Goal: Task Accomplishment & Management: Use online tool/utility

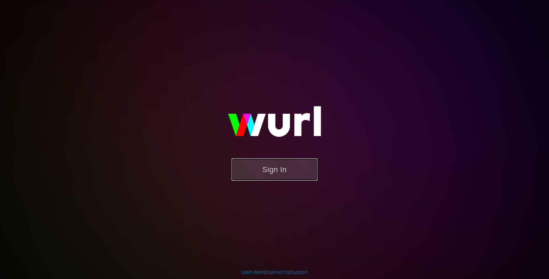
click at [275, 169] on button "Sign In" at bounding box center [275, 169] width 86 height 22
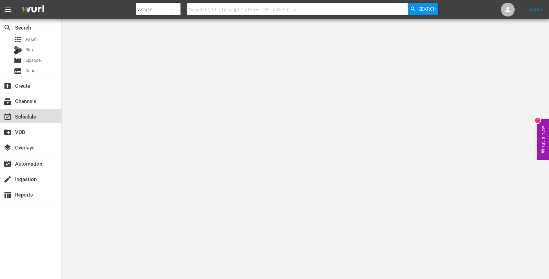
click at [30, 114] on div "event_available Schedule" at bounding box center [19, 115] width 38 height 6
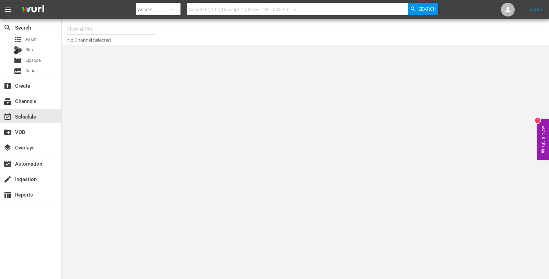
click at [109, 32] on input "text" at bounding box center [111, 29] width 88 height 16
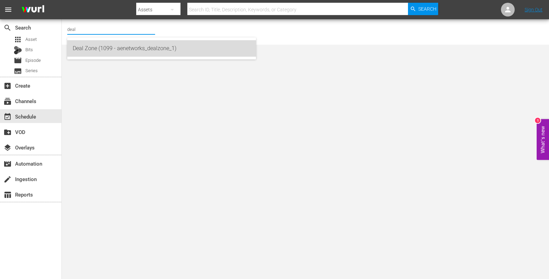
drag, startPoint x: 107, startPoint y: 47, endPoint x: 106, endPoint y: 56, distance: 8.7
click at [106, 56] on div "Deal Zone (1099 - aenetworks_dealzone_1)" at bounding box center [162, 48] width 178 height 16
type input "Deal Zone (1099 - aenetworks_dealzone_1)"
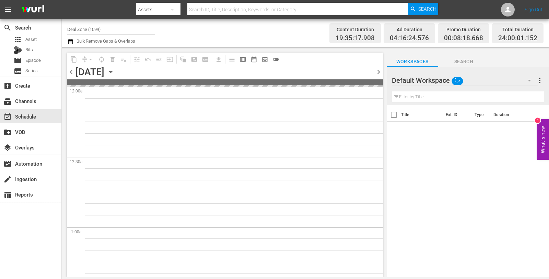
click at [115, 72] on icon "button" at bounding box center [111, 72] width 8 height 8
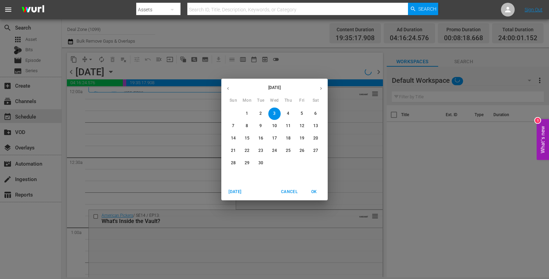
click at [246, 138] on p "15" at bounding box center [247, 138] width 5 height 6
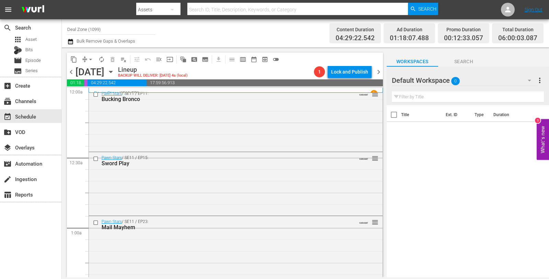
click at [246, 138] on div "Pawn Stars / SE11 / EP11: Bucking Bronco VARIANT reorder" at bounding box center [236, 119] width 294 height 62
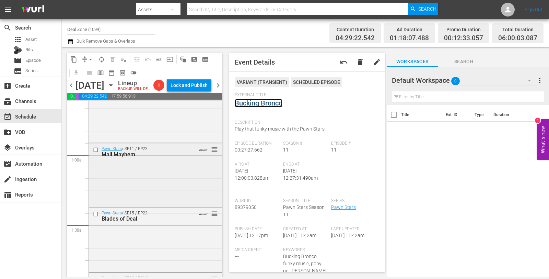
scroll to position [86, 0]
click at [161, 173] on div "Pawn Stars / SE11 / EP23: Mail Mayhem VARIANT reorder" at bounding box center [155, 174] width 133 height 62
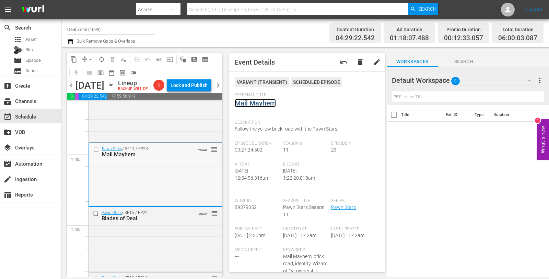
scroll to position [0, 0]
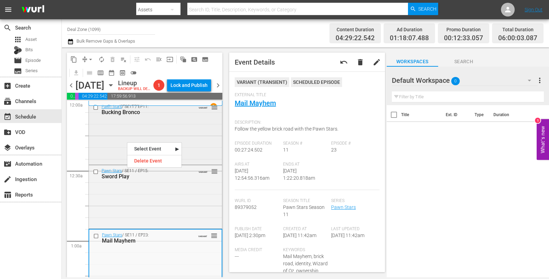
click at [108, 139] on div "Pawn Stars / SE11 / EP11: Bucking Bronco VARIANT reorder" at bounding box center [155, 132] width 133 height 62
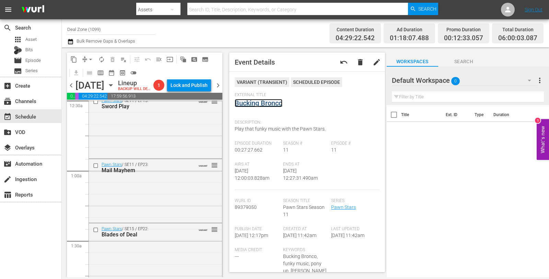
scroll to position [70, 0]
click at [127, 203] on div "Pawn Stars / SE11 / EP23: Mail Mayhem VARIANT reorder" at bounding box center [155, 190] width 133 height 62
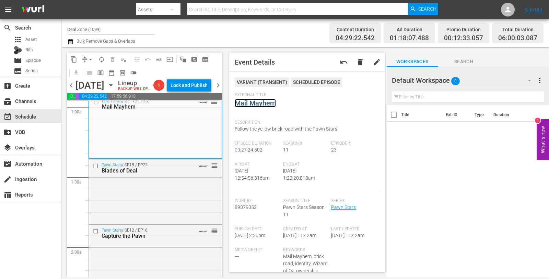
scroll to position [134, 0]
click at [143, 253] on div "Pawn Stars / SE12 / EP16: Capture the Pawn VARIANT reorder" at bounding box center [155, 255] width 133 height 63
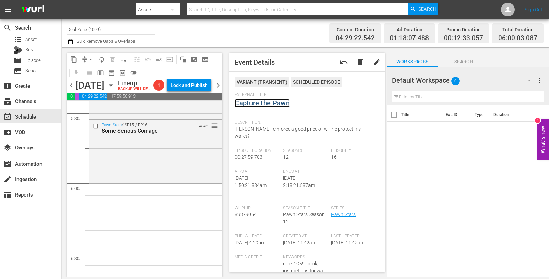
scroll to position [758, 0]
click at [132, 164] on div "Pawn Stars / SE15 / EP16: Some Serious Coinage VARIANT reorder" at bounding box center [155, 150] width 133 height 62
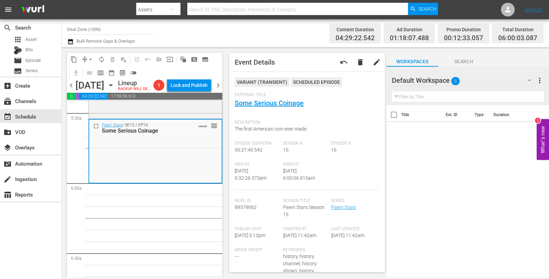
click at [90, 55] on button "arrow_drop_down" at bounding box center [90, 59] width 11 height 11
click at [90, 69] on li "Align to Midnight" at bounding box center [91, 72] width 72 height 11
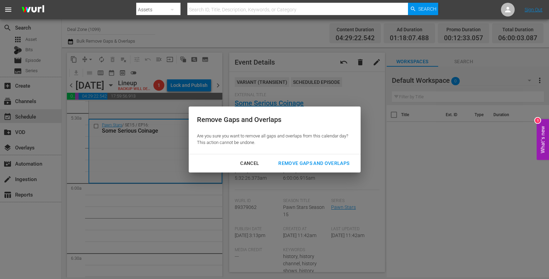
click at [296, 159] on div "Remove Gaps and Overlaps" at bounding box center [314, 163] width 82 height 9
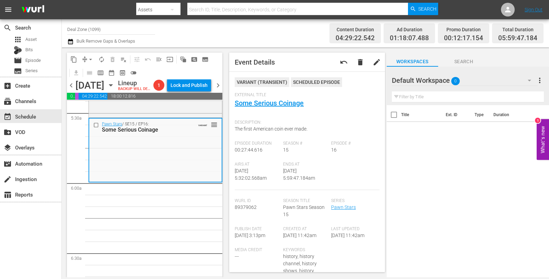
click at [90, 63] on button "arrow_drop_down" at bounding box center [90, 59] width 11 height 11
click at [92, 71] on li "Align to Midnight" at bounding box center [91, 72] width 72 height 11
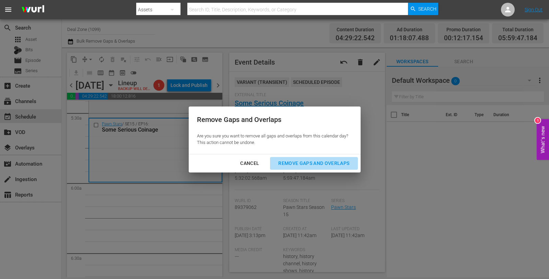
click at [293, 161] on div "Remove Gaps and Overlaps" at bounding box center [314, 163] width 82 height 9
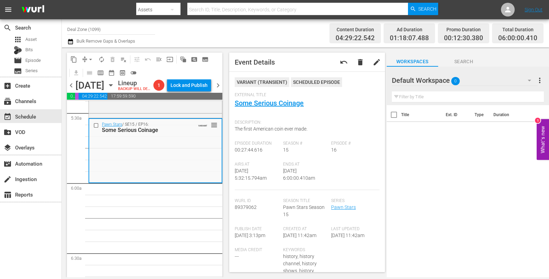
click at [100, 54] on button "autorenew_outlined" at bounding box center [101, 59] width 11 height 11
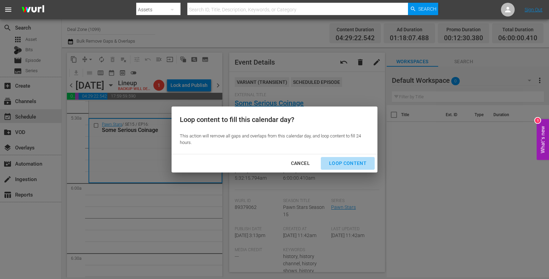
click at [355, 160] on div "Loop Content" at bounding box center [348, 163] width 48 height 9
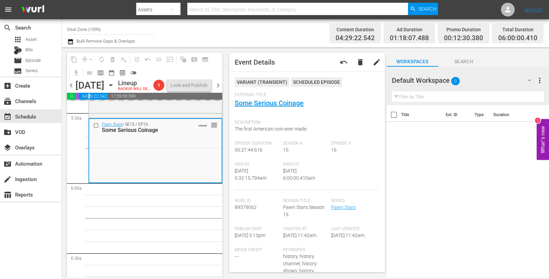
drag, startPoint x: 129, startPoint y: 1, endPoint x: 89, endPoint y: 107, distance: 113.9
click at [89, 100] on span "04:29:22.542" at bounding box center [93, 96] width 29 height 7
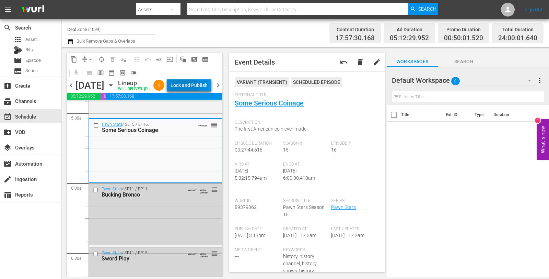
click at [199, 90] on div "Lock and Publish" at bounding box center [189, 85] width 37 height 12
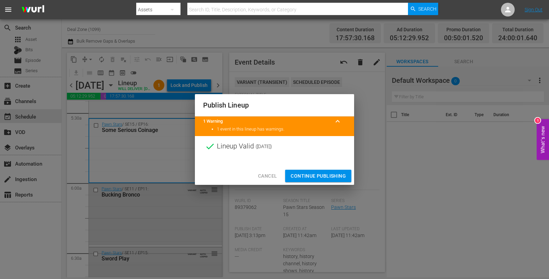
click at [319, 175] on span "Continue Publishing" at bounding box center [318, 176] width 55 height 9
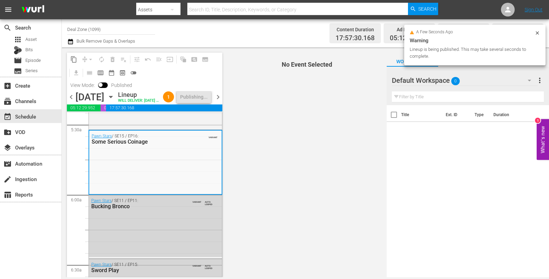
click at [220, 101] on span "chevron_right" at bounding box center [218, 97] width 9 height 9
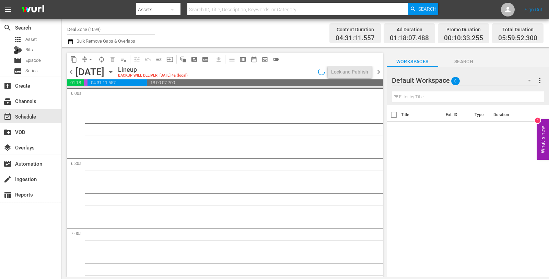
scroll to position [769, 0]
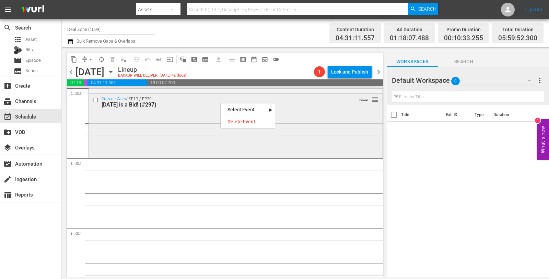
click at [158, 129] on div "Storage Wars / SE13 / EP29: Karma is a Bid! (#297) VARIANT reorder" at bounding box center [236, 124] width 294 height 63
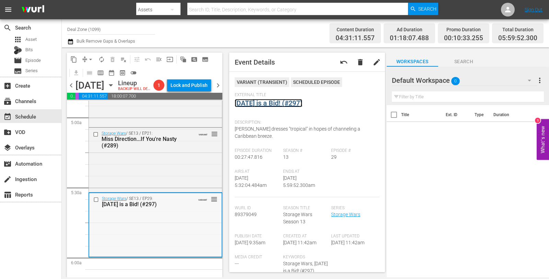
scroll to position [683, 0]
click at [171, 172] on div "Storage Wars / SE13 / EP21: Miss Direction...If You're Nasty (#289) VARIANT reo…" at bounding box center [155, 159] width 133 height 63
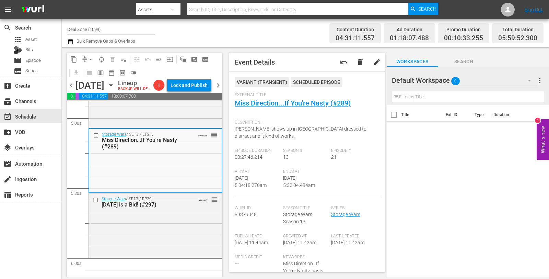
click at [92, 60] on span "arrow_drop_down" at bounding box center [90, 59] width 7 height 7
click at [89, 70] on li "Align to Midnight" at bounding box center [90, 72] width 57 height 11
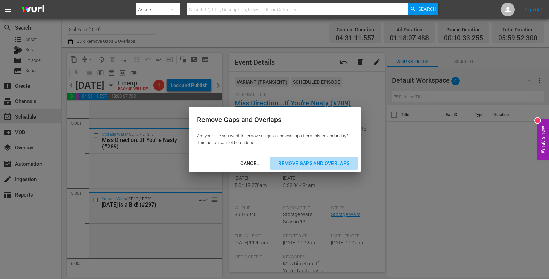
click at [310, 164] on div "Remove Gaps and Overlaps" at bounding box center [314, 163] width 82 height 9
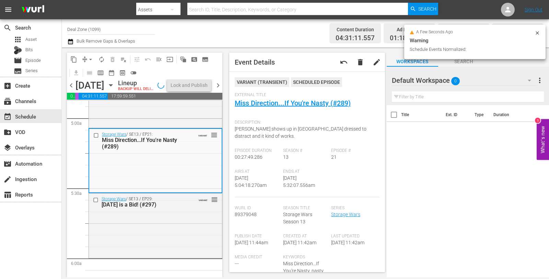
scroll to position [671, 0]
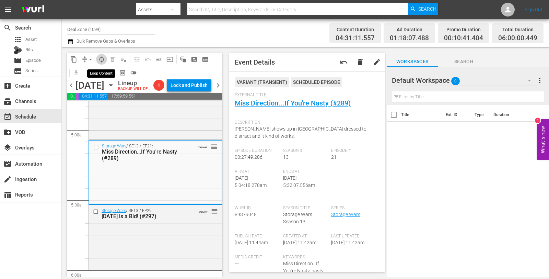
click at [101, 63] on button "autorenew_outlined" at bounding box center [101, 59] width 11 height 11
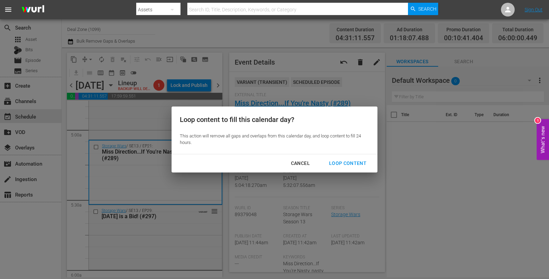
click at [344, 160] on div "Loop Content" at bounding box center [348, 163] width 48 height 9
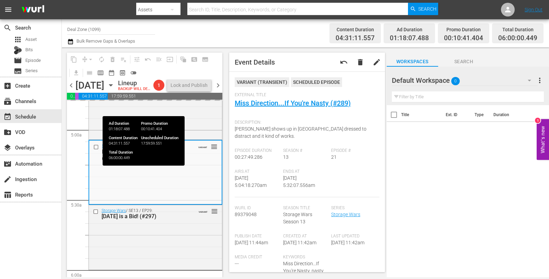
drag, startPoint x: 104, startPoint y: 2, endPoint x: 100, endPoint y: 106, distance: 103.7
click at [100, 100] on span "04:31:11.557" at bounding box center [93, 96] width 29 height 7
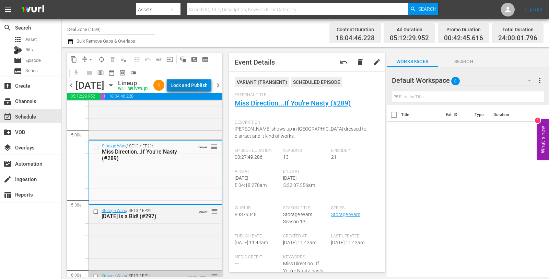
click at [199, 85] on div "Lock and Publish" at bounding box center [189, 85] width 37 height 12
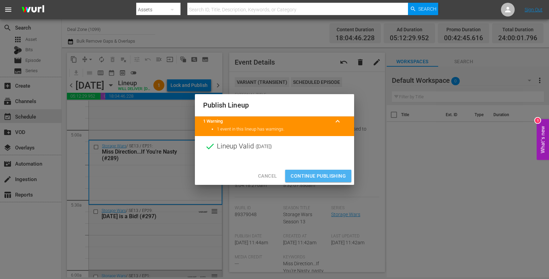
click at [304, 175] on span "Continue Publishing" at bounding box center [318, 176] width 55 height 9
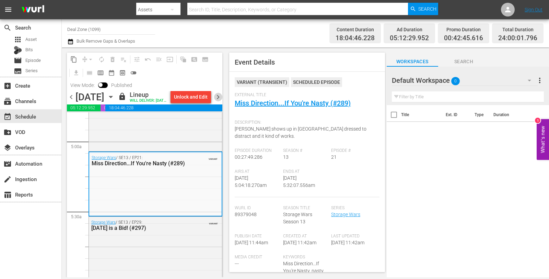
click at [216, 101] on span "chevron_right" at bounding box center [218, 97] width 9 height 9
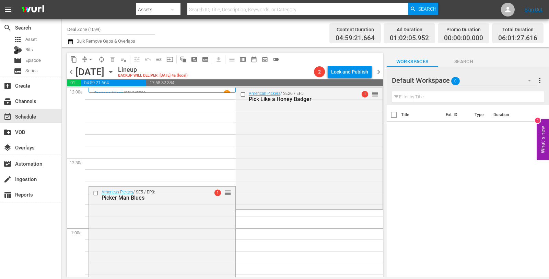
click at [89, 61] on span "arrow_drop_down" at bounding box center [90, 59] width 7 height 7
click at [90, 72] on li "Align to Midnight" at bounding box center [91, 72] width 72 height 11
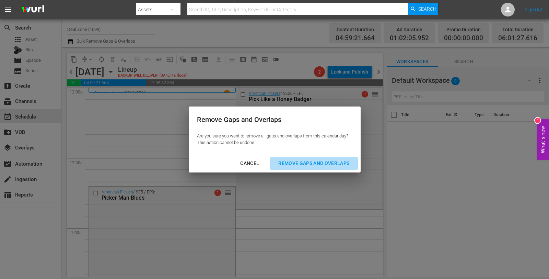
click at [296, 167] on button "Remove Gaps and Overlaps" at bounding box center [314, 163] width 88 height 13
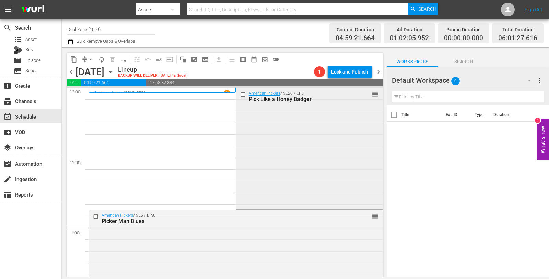
click at [263, 165] on div "American Pickers / SE20 / EP5: Pick Like a Honey Badger reorder" at bounding box center [309, 148] width 147 height 120
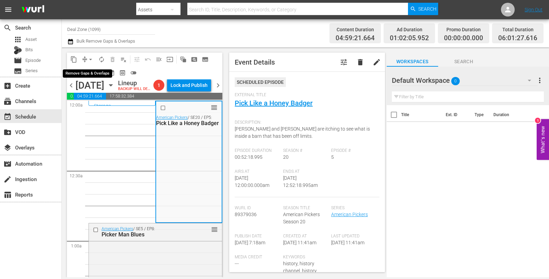
click at [93, 60] on span "arrow_drop_down" at bounding box center [90, 59] width 7 height 7
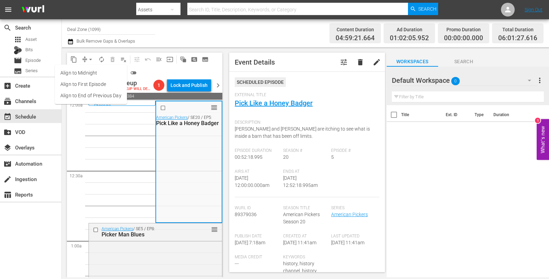
click at [92, 71] on li "Align to Midnight" at bounding box center [91, 72] width 72 height 11
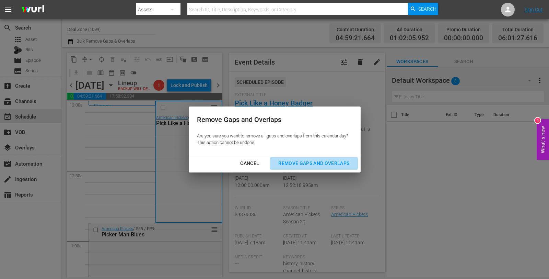
click at [309, 157] on button "Remove Gaps and Overlaps" at bounding box center [314, 163] width 88 height 13
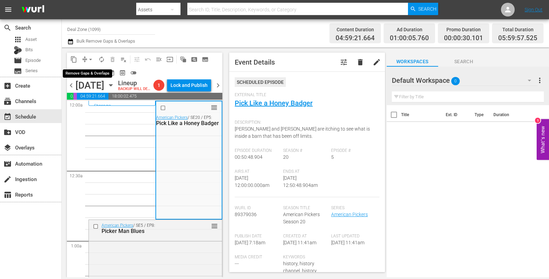
click at [91, 58] on span "arrow_drop_down" at bounding box center [90, 59] width 7 height 7
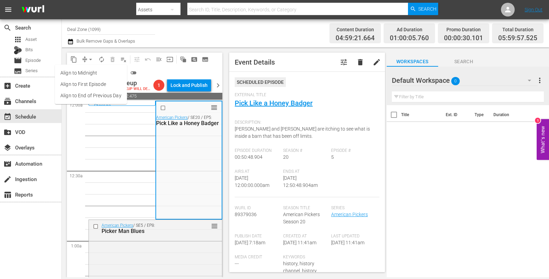
click at [90, 65] on ul "Align to Midnight Align to First Episode Align to End of Previous Day" at bounding box center [91, 84] width 72 height 39
click at [89, 71] on li "Align to Midnight" at bounding box center [91, 72] width 72 height 11
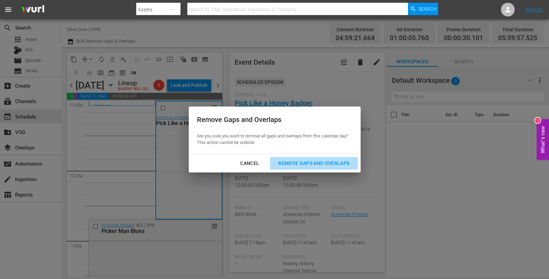
click at [301, 158] on button "Remove Gaps and Overlaps" at bounding box center [314, 163] width 88 height 13
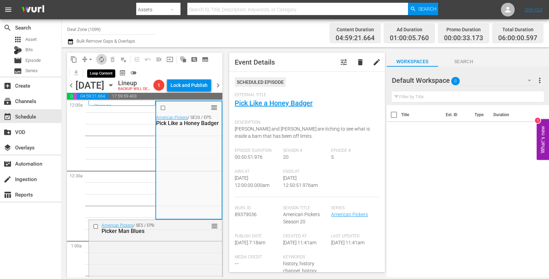
click at [104, 61] on span "autorenew_outlined" at bounding box center [101, 59] width 7 height 7
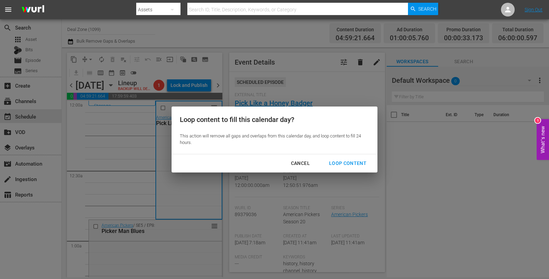
click at [349, 159] on div "Loop Content" at bounding box center [348, 163] width 48 height 9
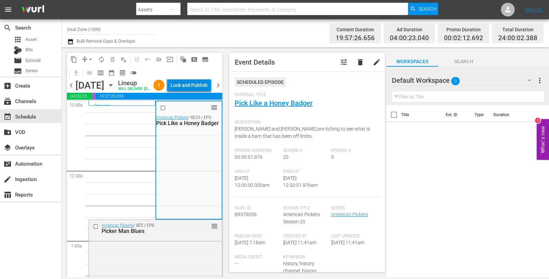
click at [195, 87] on div "Lock and Publish" at bounding box center [189, 85] width 37 height 12
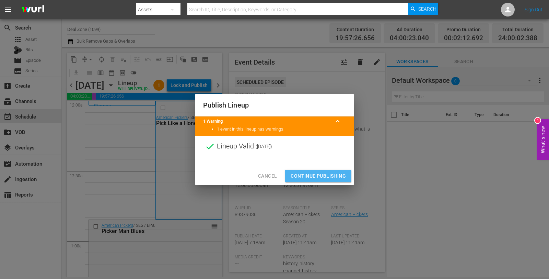
click at [327, 176] on span "Continue Publishing" at bounding box center [318, 176] width 55 height 9
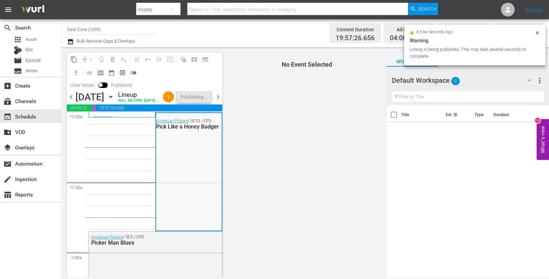
click at [217, 101] on span "chevron_right" at bounding box center [218, 97] width 9 height 9
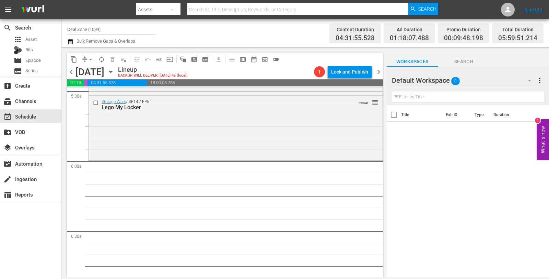
scroll to position [766, 0]
click at [203, 144] on div "Storage Wars / SE14 / EP6: Lego My Locker VARIANT reorder" at bounding box center [236, 128] width 294 height 63
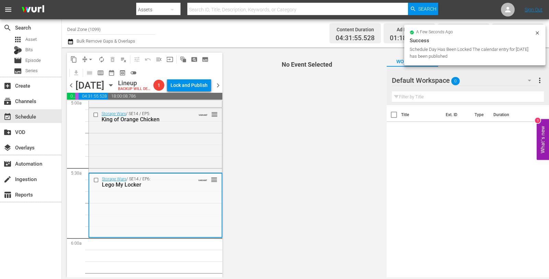
scroll to position [702, 0]
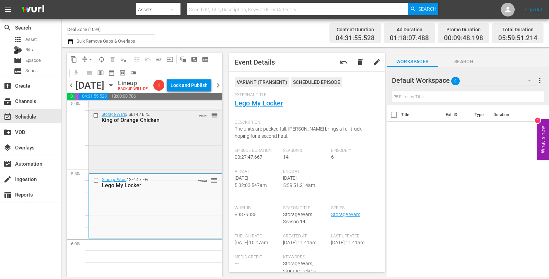
click at [191, 147] on div "Storage Wars / SE14 / EP5: King of Orange Chicken VARIANT reorder" at bounding box center [155, 140] width 133 height 63
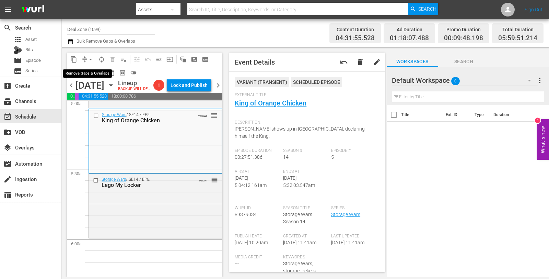
click at [89, 61] on span "arrow_drop_down" at bounding box center [90, 59] width 7 height 7
click at [89, 73] on li "Align to Midnight" at bounding box center [90, 72] width 57 height 11
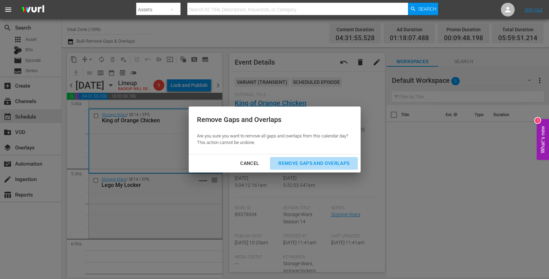
click at [342, 165] on div "Remove Gaps and Overlaps" at bounding box center [314, 163] width 82 height 9
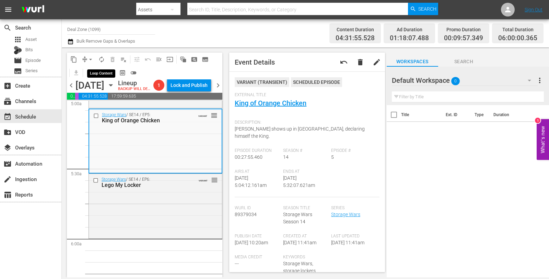
click at [101, 56] on span "autorenew_outlined" at bounding box center [101, 59] width 7 height 7
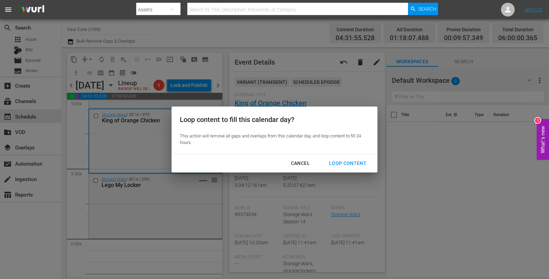
click at [349, 165] on div "Loop Content" at bounding box center [348, 163] width 48 height 9
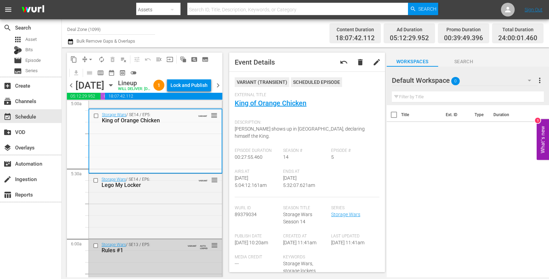
click at [191, 82] on div "Lock and Publish" at bounding box center [189, 85] width 37 height 12
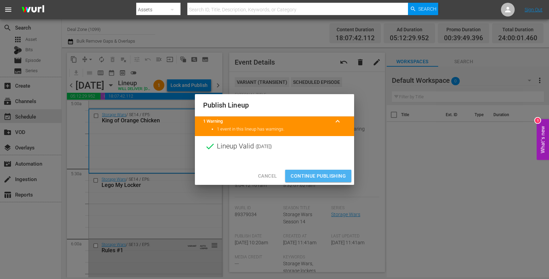
click at [325, 178] on span "Continue Publishing" at bounding box center [318, 176] width 55 height 9
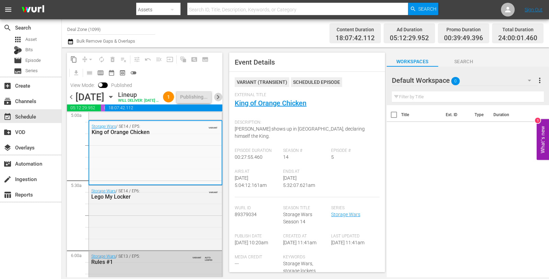
click at [219, 101] on span "chevron_right" at bounding box center [218, 97] width 9 height 9
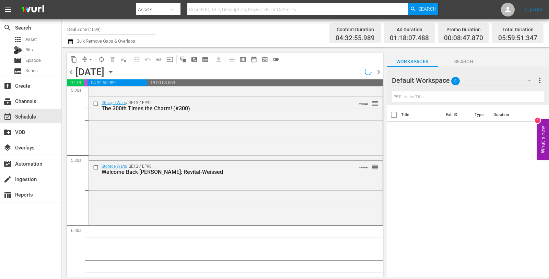
scroll to position [632, 0]
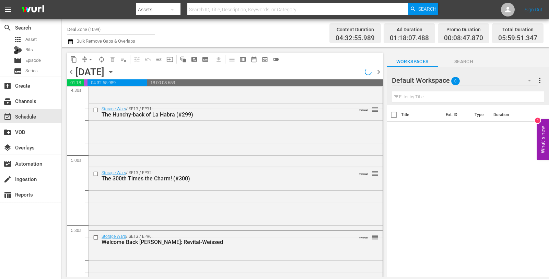
click at [219, 104] on div "Storage Wars / SE13 / EP31: The Hunchy-back of La Habra (#299) VARIANT reorder" at bounding box center [236, 111] width 294 height 17
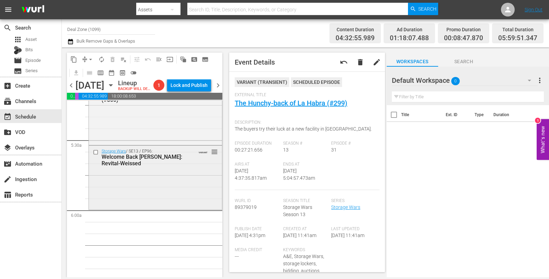
scroll to position [731, 0]
click at [182, 181] on div "Storage Wars / SE13 / EP96: Welcome Back Barry: Revital-Weissed VARIANT reorder" at bounding box center [155, 176] width 133 height 62
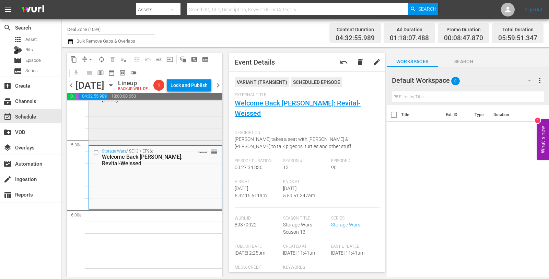
click at [195, 128] on div "Storage Wars / SE13 / EP32: The 300th Times the Charm! (#300) VARIANT reorder" at bounding box center [155, 113] width 133 height 62
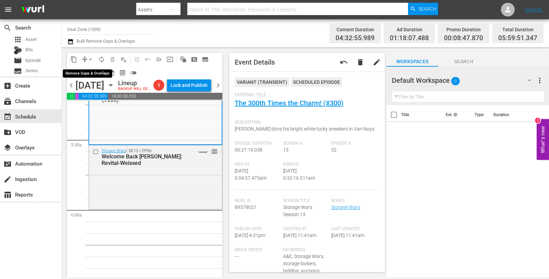
click at [94, 59] on button "arrow_drop_down" at bounding box center [90, 59] width 11 height 11
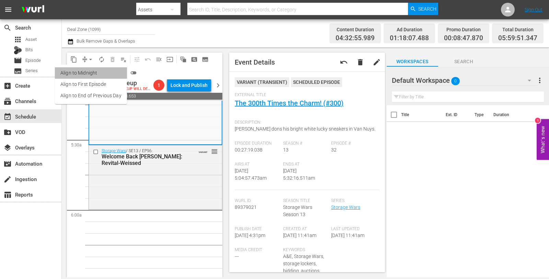
click at [94, 70] on li "Align to Midnight" at bounding box center [91, 72] width 72 height 11
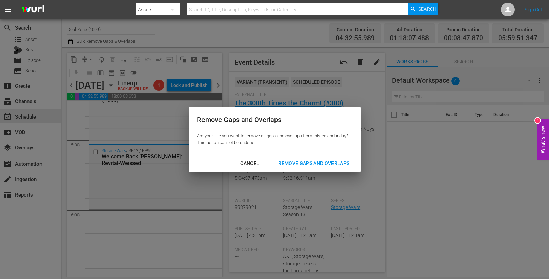
click at [302, 162] on div "Remove Gaps and Overlaps" at bounding box center [314, 163] width 82 height 9
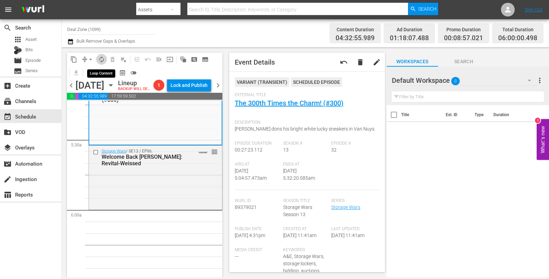
click at [99, 59] on span "autorenew_outlined" at bounding box center [101, 59] width 7 height 7
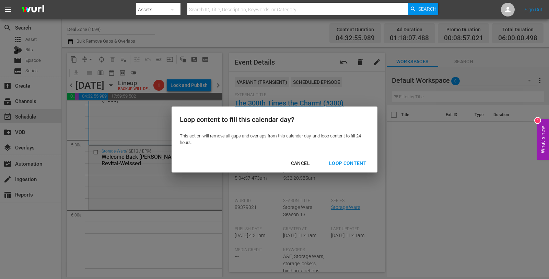
click at [358, 159] on div "Loop Content" at bounding box center [348, 163] width 48 height 9
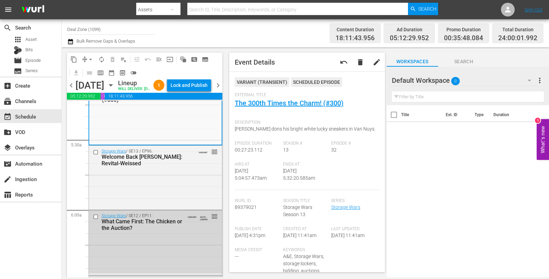
click at [190, 87] on div "Lock and Publish" at bounding box center [189, 85] width 37 height 12
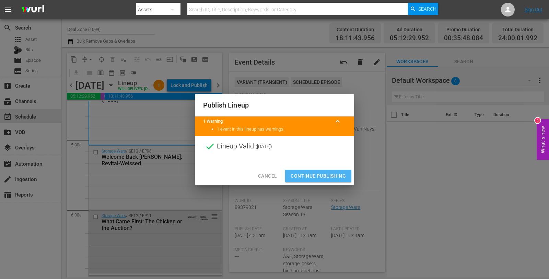
click at [304, 176] on span "Continue Publishing" at bounding box center [318, 176] width 55 height 9
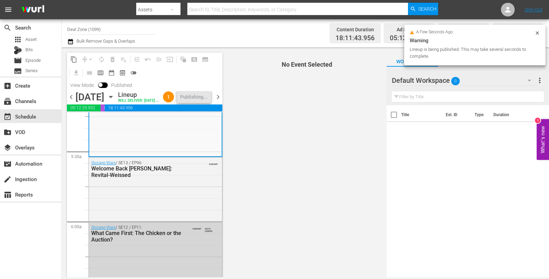
click at [220, 101] on span "chevron_right" at bounding box center [218, 97] width 9 height 9
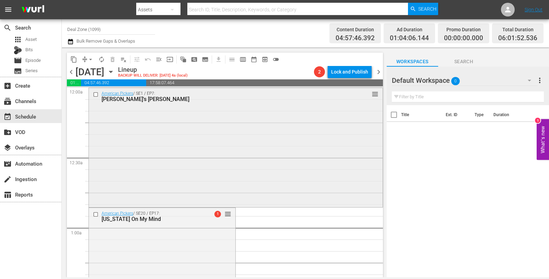
click at [119, 116] on div "American Pickers / SE1 / EP7: Frank's Gamble reorder" at bounding box center [236, 147] width 294 height 118
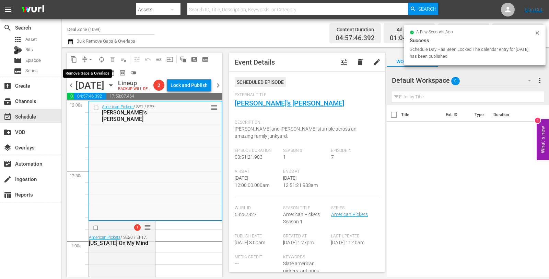
click at [92, 57] on span "arrow_drop_down" at bounding box center [90, 59] width 7 height 7
click at [90, 71] on li "Align to Midnight" at bounding box center [90, 72] width 57 height 11
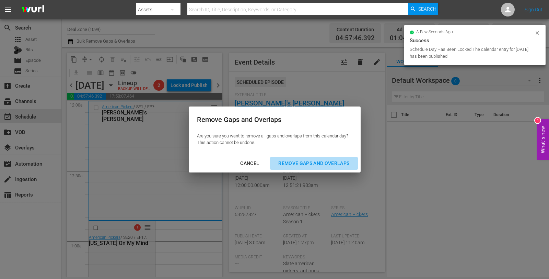
click at [289, 166] on div "Remove Gaps and Overlaps" at bounding box center [314, 163] width 82 height 9
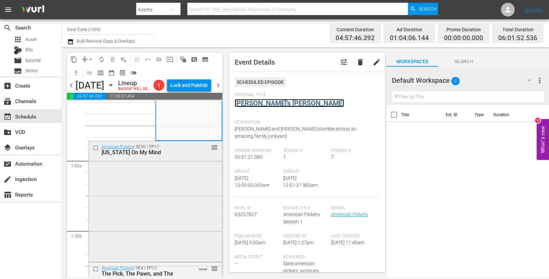
scroll to position [80, 0]
click at [179, 205] on div "American Pickers / SE20 / EP17: Georgia On My Mind reorder" at bounding box center [155, 200] width 133 height 119
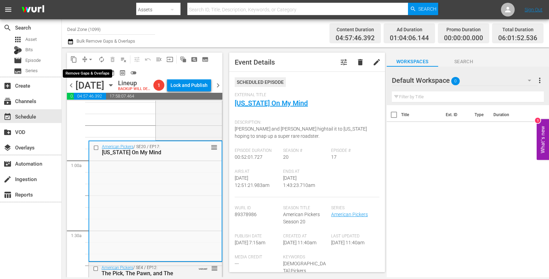
click at [92, 61] on span "arrow_drop_down" at bounding box center [90, 59] width 7 height 7
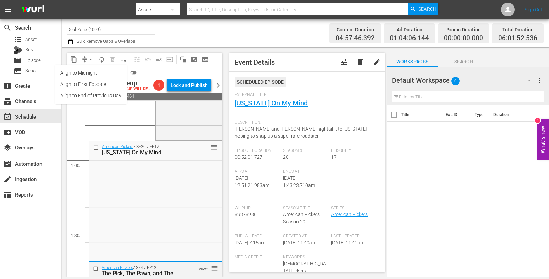
click at [91, 73] on li "Align to Midnight" at bounding box center [91, 72] width 72 height 11
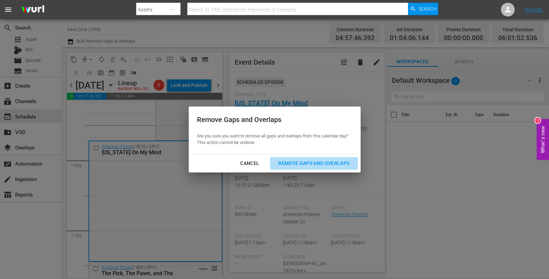
click at [290, 167] on button "Remove Gaps and Overlaps" at bounding box center [314, 163] width 88 height 13
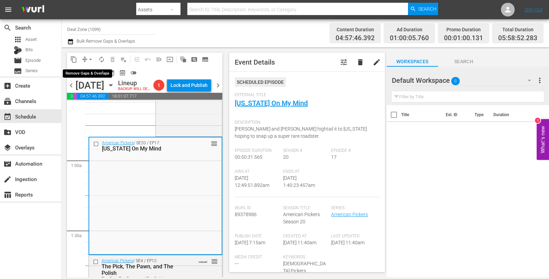
click at [92, 63] on button "arrow_drop_down" at bounding box center [90, 59] width 11 height 11
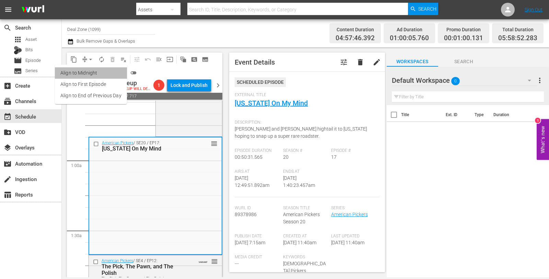
click at [93, 75] on li "Align to Midnight" at bounding box center [91, 72] width 72 height 11
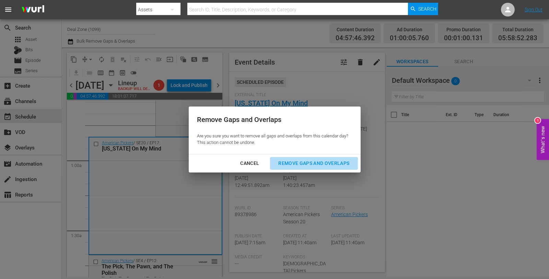
click at [347, 165] on div "Remove Gaps and Overlaps" at bounding box center [314, 163] width 82 height 9
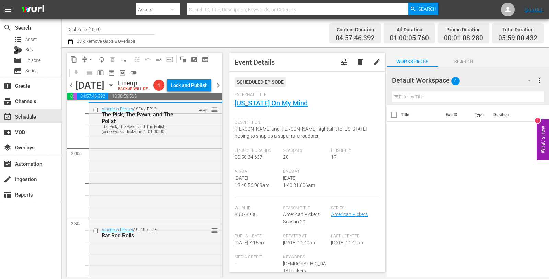
scroll to position [233, 0]
click at [154, 187] on div "American Pickers / SE4 / EP12: The Pick, The Pawn, and The Polish The Pick, The…" at bounding box center [155, 162] width 133 height 119
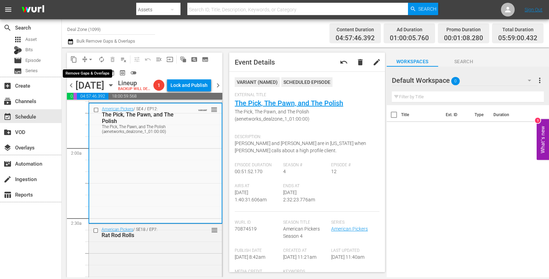
click at [89, 58] on span "arrow_drop_down" at bounding box center [90, 59] width 7 height 7
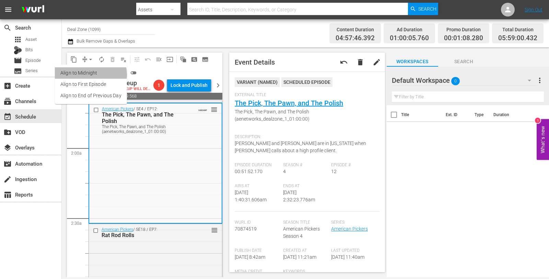
click at [89, 74] on li "Align to Midnight" at bounding box center [91, 72] width 72 height 11
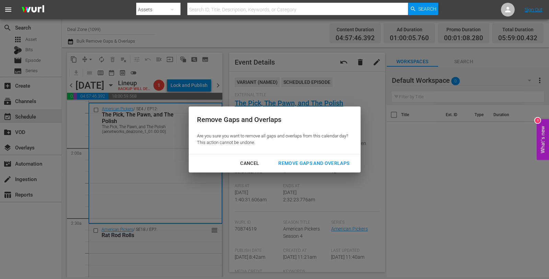
click at [291, 163] on div "Remove Gaps and Overlaps" at bounding box center [314, 163] width 82 height 9
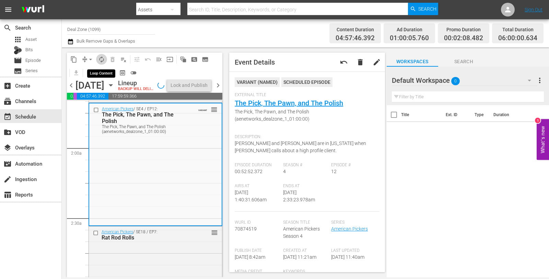
click at [99, 60] on span "autorenew_outlined" at bounding box center [101, 59] width 7 height 7
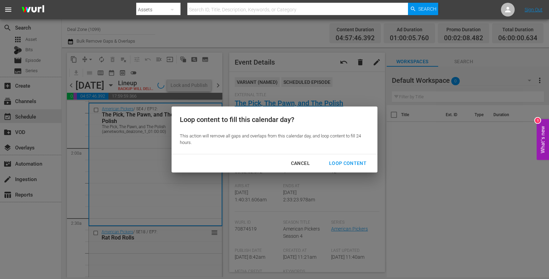
click at [343, 162] on div "Loop Content" at bounding box center [348, 163] width 48 height 9
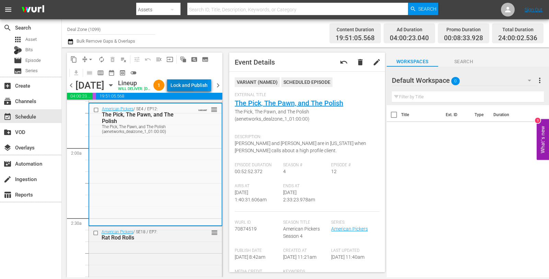
click at [189, 91] on div "Lock and Publish" at bounding box center [189, 85] width 37 height 12
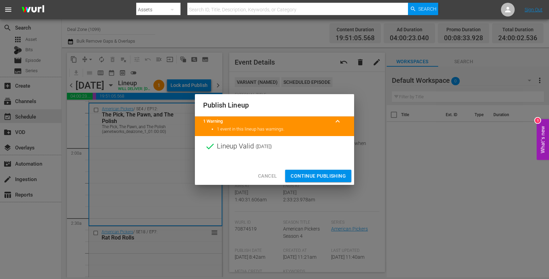
click at [326, 173] on span "Continue Publishing" at bounding box center [318, 176] width 55 height 9
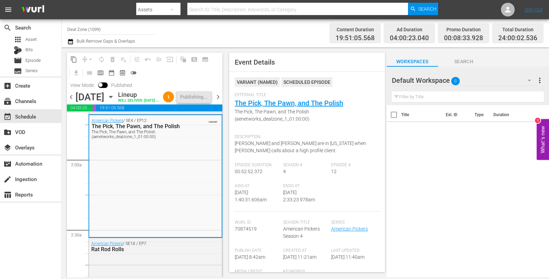
click at [219, 101] on span "chevron_right" at bounding box center [218, 97] width 9 height 9
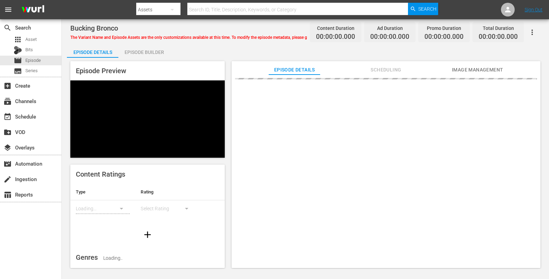
click at [141, 51] on div "Episode Builder" at bounding box center [143, 52] width 51 height 16
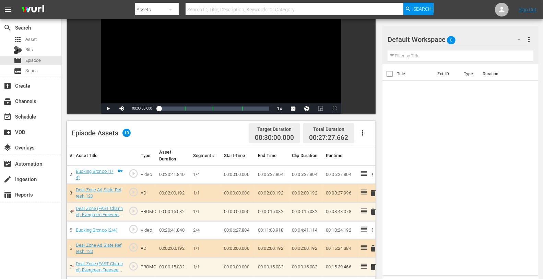
scroll to position [178, 0]
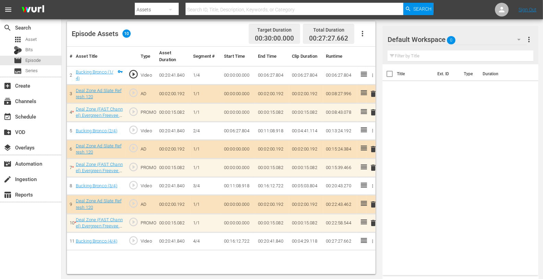
click at [372, 168] on span "delete" at bounding box center [373, 167] width 8 height 8
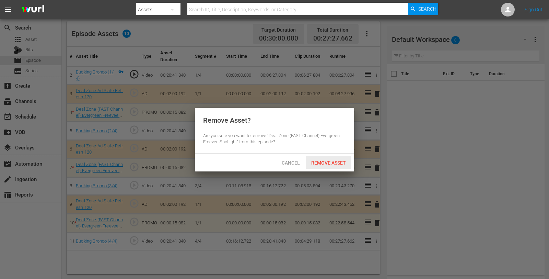
click at [317, 162] on span "Remove Asset" at bounding box center [329, 162] width 46 height 5
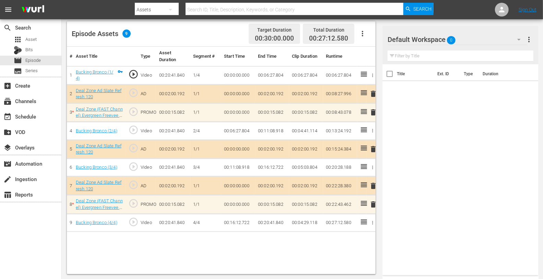
click at [472, 37] on div "Default Workspace 0" at bounding box center [457, 39] width 139 height 19
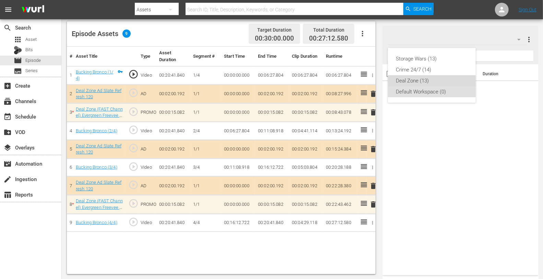
click at [412, 81] on div "Deal Zone (13)" at bounding box center [431, 80] width 71 height 11
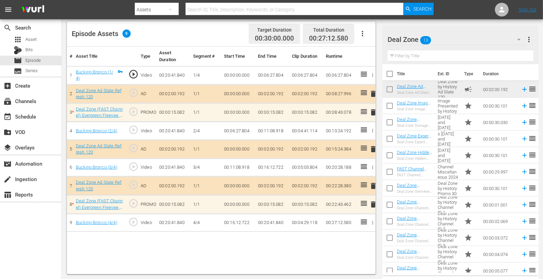
scroll to position [23, 0]
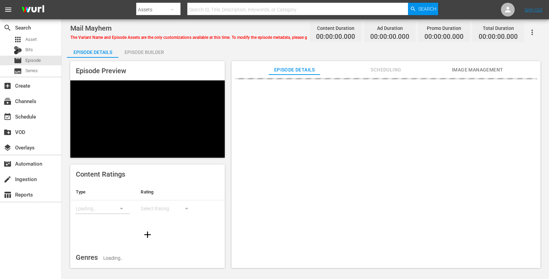
click at [146, 50] on div "Episode Builder" at bounding box center [143, 52] width 51 height 16
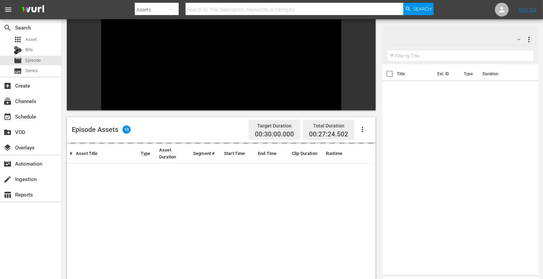
scroll to position [69, 0]
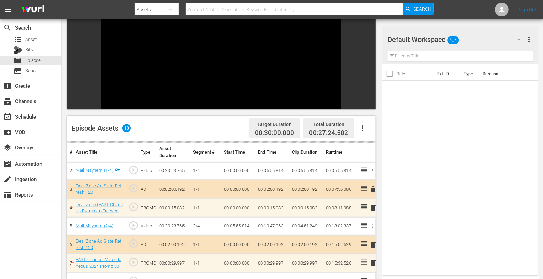
click at [470, 32] on div "Default Workspace" at bounding box center [457, 39] width 139 height 19
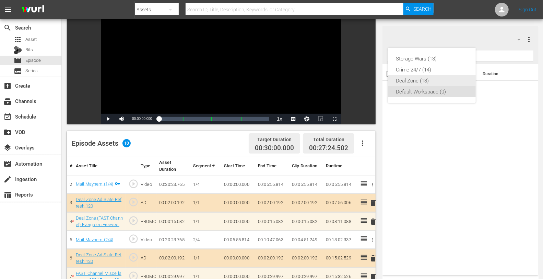
click at [425, 77] on div "Deal Zone (13)" at bounding box center [431, 80] width 71 height 11
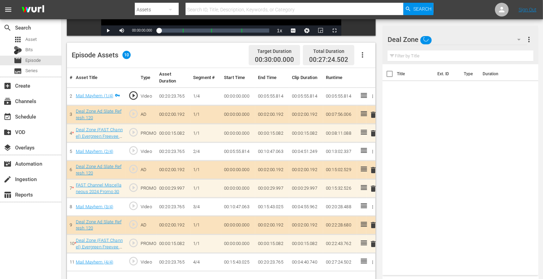
scroll to position [178, 0]
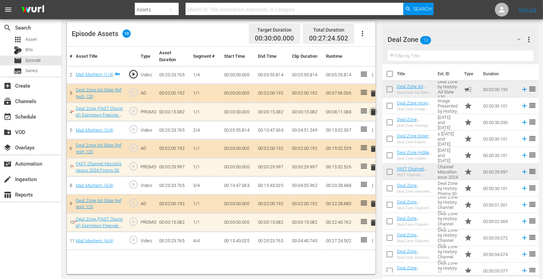
click at [374, 112] on span "delete" at bounding box center [373, 112] width 8 height 8
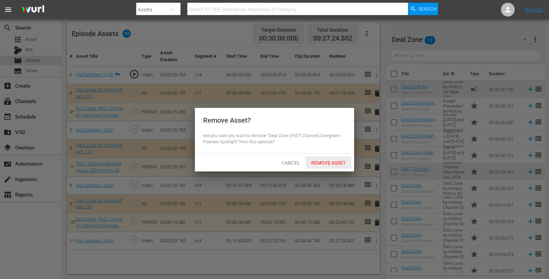
click at [325, 165] on span "Remove Asset" at bounding box center [329, 162] width 46 height 5
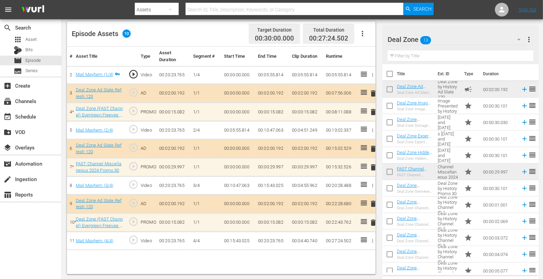
click at [373, 165] on span "delete" at bounding box center [373, 167] width 8 height 8
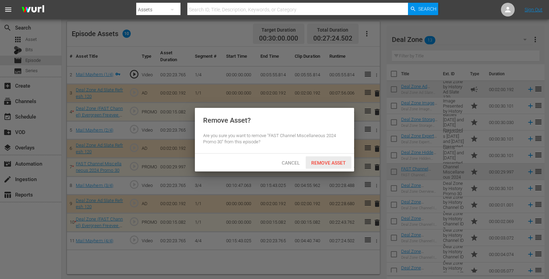
click at [338, 162] on span "Remove Asset" at bounding box center [329, 162] width 46 height 5
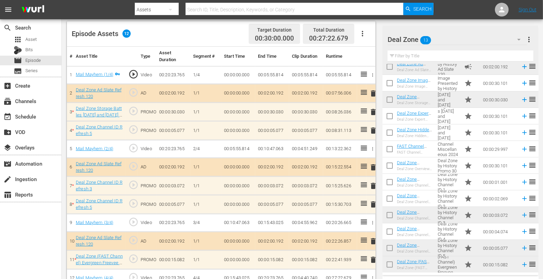
scroll to position [189, 0]
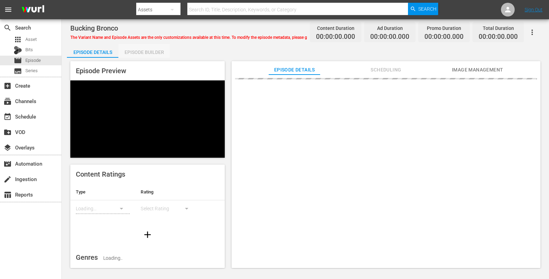
click at [140, 53] on div "Episode Builder" at bounding box center [143, 52] width 51 height 16
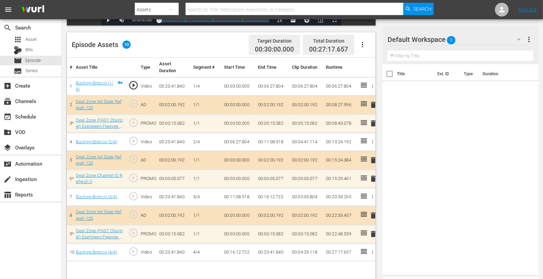
scroll to position [178, 0]
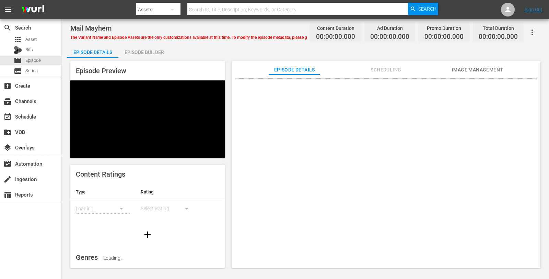
click at [77, 35] on span "The Variant Name and Episode Assets are the only customizations available at th…" at bounding box center [210, 37] width 281 height 5
click at [140, 51] on div "Episode Builder" at bounding box center [143, 52] width 51 height 16
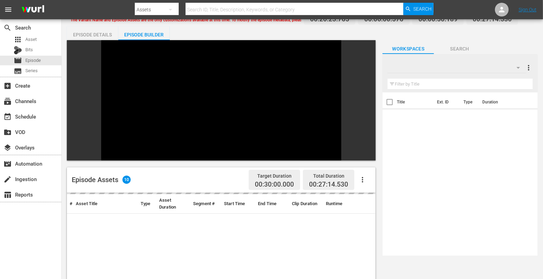
scroll to position [25, 0]
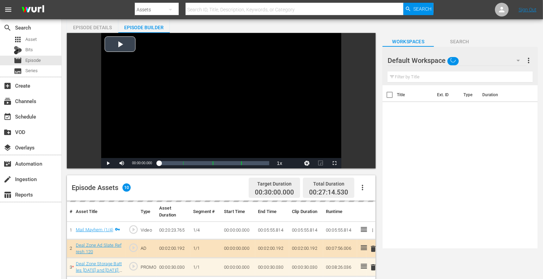
click at [459, 58] on div "Default Workspace" at bounding box center [457, 60] width 139 height 19
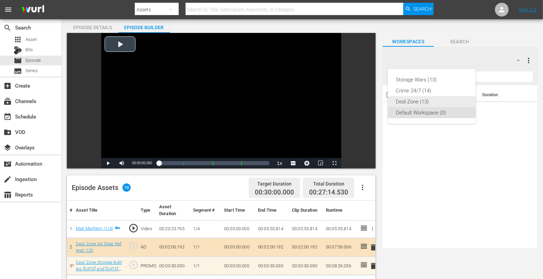
click at [413, 102] on div "Deal Zone (13)" at bounding box center [431, 101] width 71 height 11
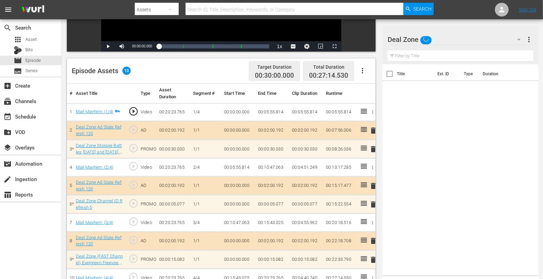
scroll to position [178, 0]
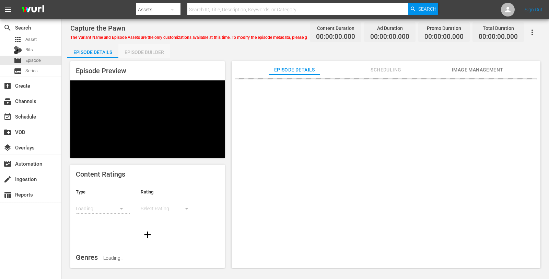
click at [154, 49] on div "Episode Builder" at bounding box center [143, 52] width 51 height 16
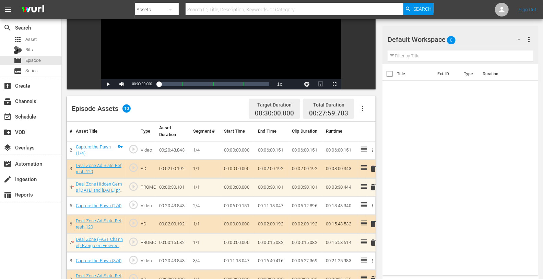
scroll to position [178, 0]
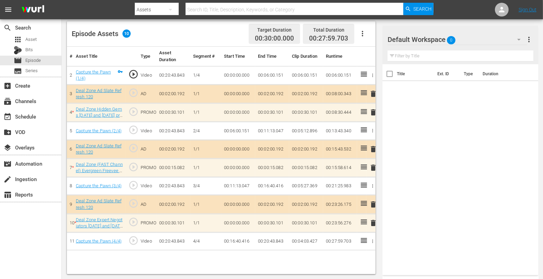
click at [465, 45] on div "Default Workspace 0" at bounding box center [457, 39] width 139 height 19
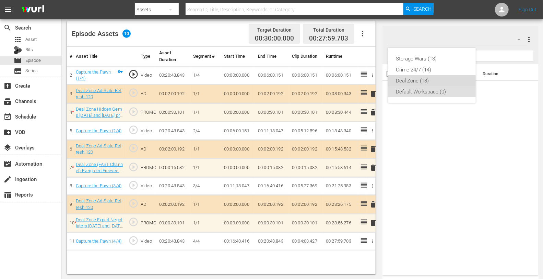
click at [434, 79] on div "Deal Zone (13)" at bounding box center [431, 80] width 71 height 11
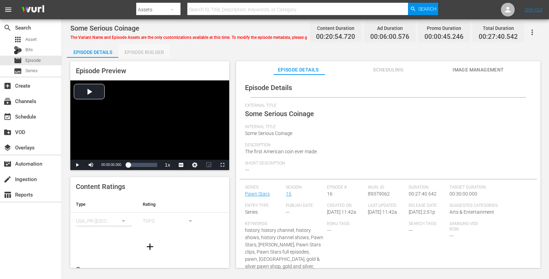
click at [139, 55] on div "Episode Builder" at bounding box center [143, 52] width 51 height 16
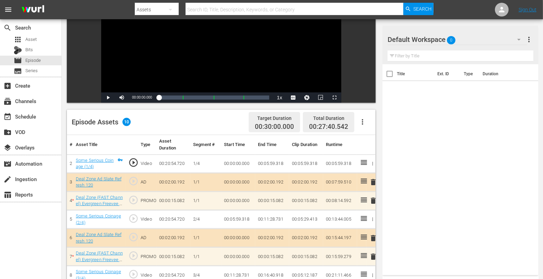
scroll to position [178, 0]
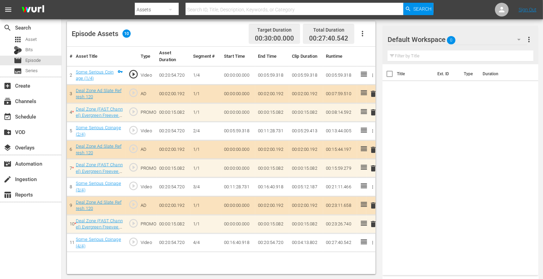
click at [473, 45] on hr at bounding box center [457, 45] width 139 height 0
click at [470, 39] on div "Default Workspace 0" at bounding box center [457, 39] width 139 height 19
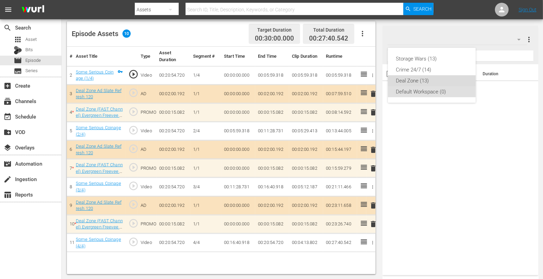
click at [409, 77] on div "Deal Zone (13)" at bounding box center [431, 80] width 71 height 11
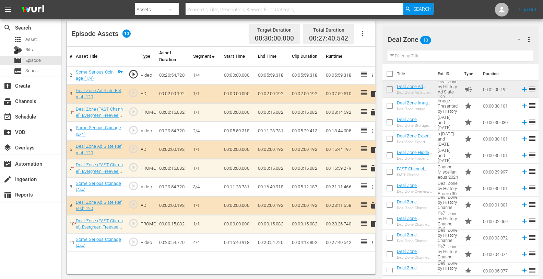
scroll to position [23, 0]
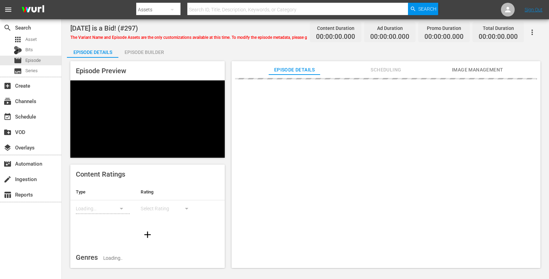
click at [158, 50] on div "Episode Builder" at bounding box center [143, 52] width 51 height 16
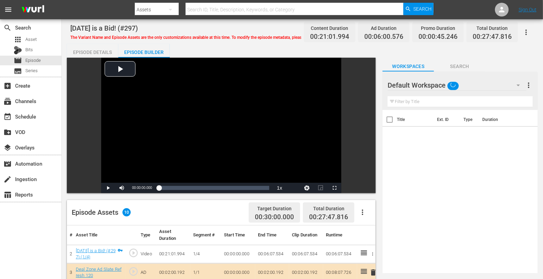
click at [476, 88] on div "Default Workspace" at bounding box center [457, 84] width 139 height 19
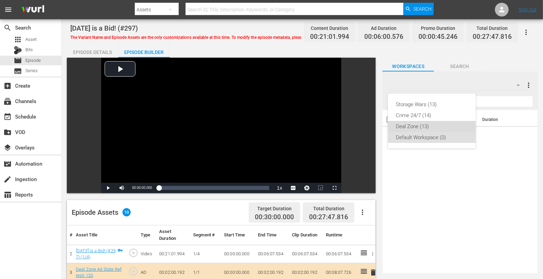
click at [437, 127] on div "Deal Zone (13)" at bounding box center [431, 126] width 71 height 11
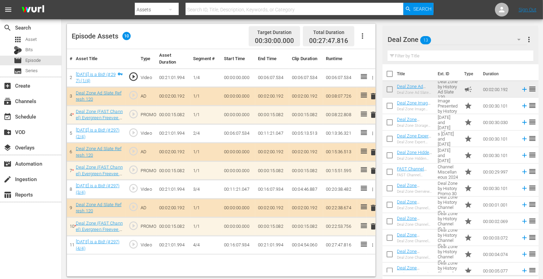
scroll to position [23, 0]
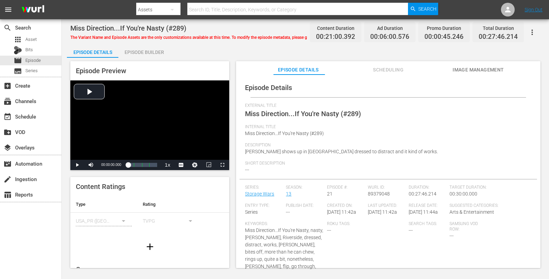
click at [145, 51] on div "Episode Builder" at bounding box center [143, 52] width 51 height 16
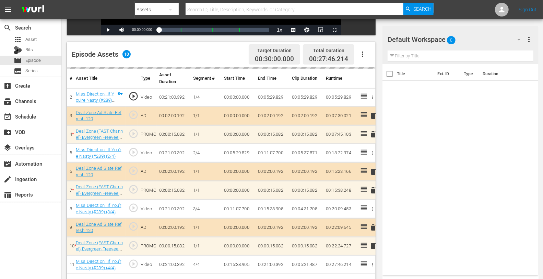
scroll to position [178, 0]
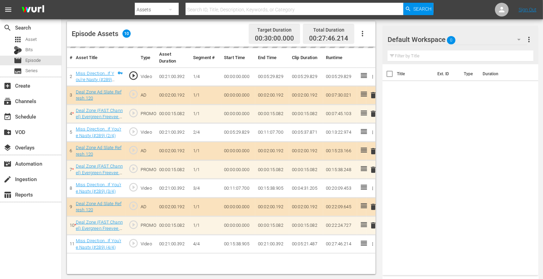
click at [481, 37] on div "Default Workspace 0" at bounding box center [457, 39] width 139 height 19
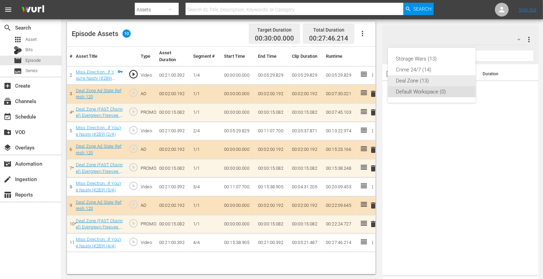
click at [433, 80] on div "Deal Zone (13)" at bounding box center [431, 80] width 71 height 11
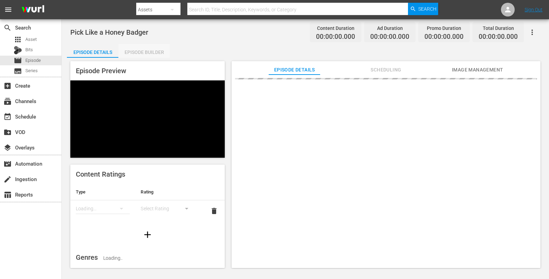
click at [142, 51] on div "Episode Builder" at bounding box center [143, 52] width 51 height 16
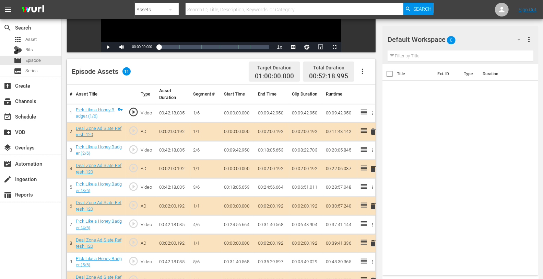
scroll to position [141, 0]
click at [373, 168] on span "delete" at bounding box center [373, 168] width 8 height 8
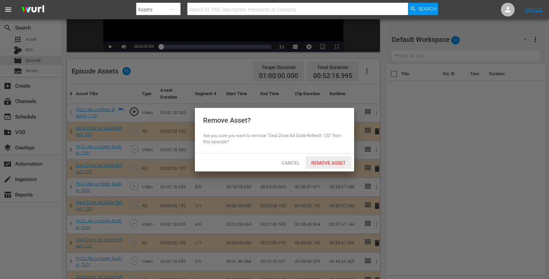
click at [334, 164] on span "Remove Asset" at bounding box center [329, 162] width 46 height 5
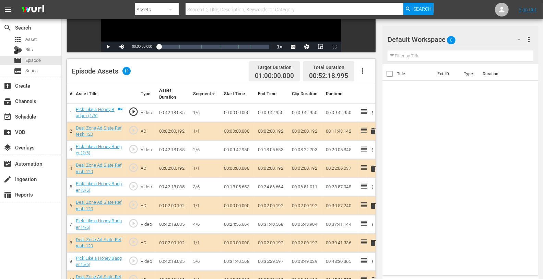
click at [469, 42] on div "Default Workspace 0" at bounding box center [457, 39] width 139 height 19
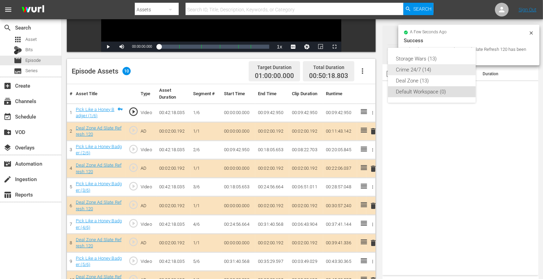
click at [420, 74] on div "Crime 24/7 (14)" at bounding box center [431, 69] width 71 height 11
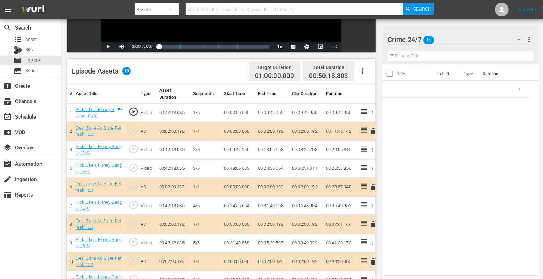
click at [468, 40] on div "Crime 24/7 14" at bounding box center [457, 39] width 139 height 19
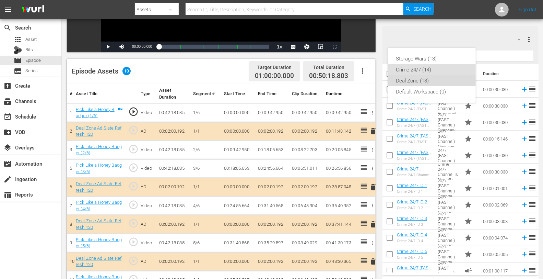
click at [426, 79] on div "Deal Zone (13)" at bounding box center [431, 80] width 71 height 11
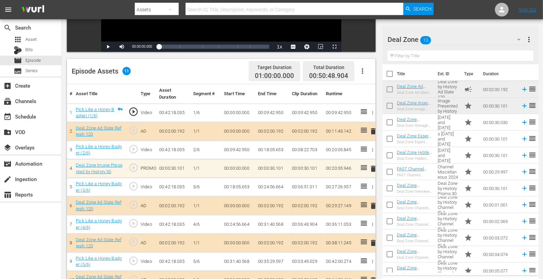
scroll to position [178, 0]
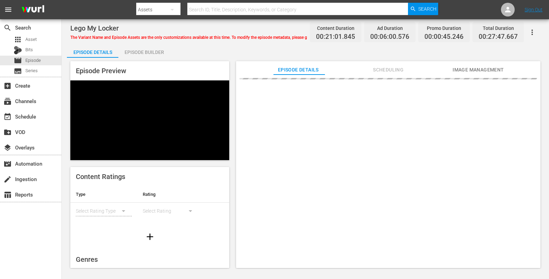
click at [150, 46] on div "Episode Builder" at bounding box center [143, 52] width 51 height 16
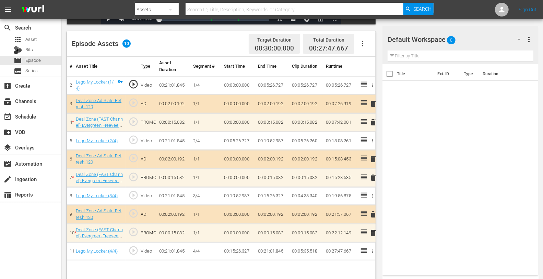
scroll to position [178, 0]
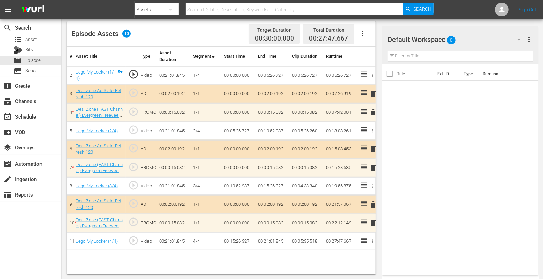
click at [473, 39] on div "Default Workspace 0" at bounding box center [457, 39] width 139 height 19
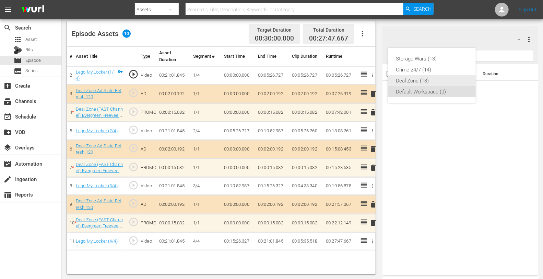
click at [428, 78] on div "Deal Zone (13)" at bounding box center [431, 80] width 71 height 11
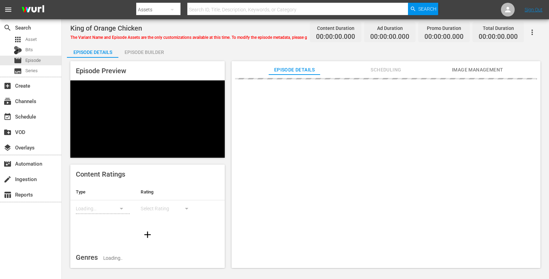
click at [150, 51] on div "Episode Builder" at bounding box center [143, 52] width 51 height 16
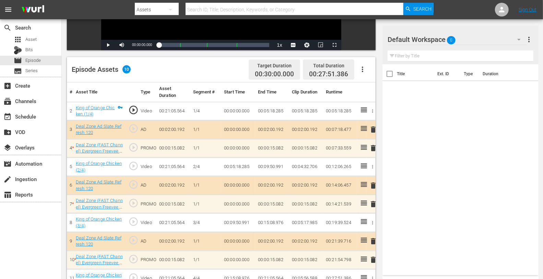
scroll to position [149, 0]
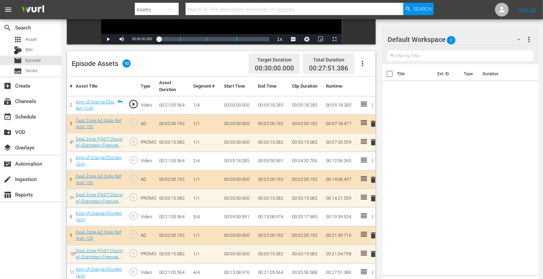
click at [497, 40] on div "Default Workspace 0" at bounding box center [457, 39] width 139 height 19
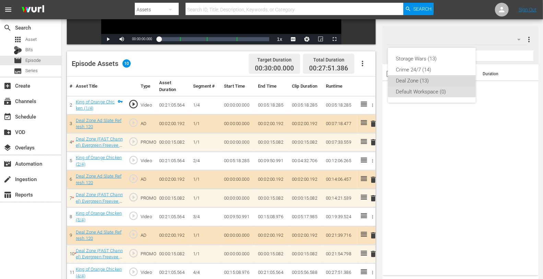
click at [428, 79] on div "Deal Zone (13)" at bounding box center [431, 80] width 71 height 11
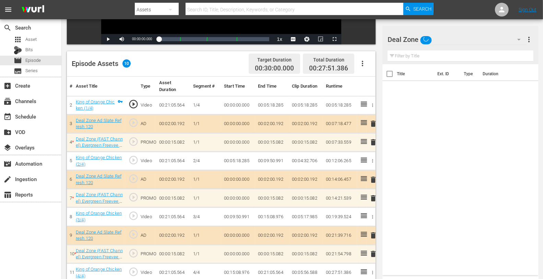
scroll to position [178, 0]
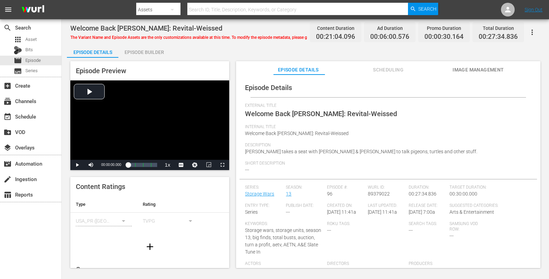
click at [147, 47] on div "Episode Builder" at bounding box center [143, 52] width 51 height 16
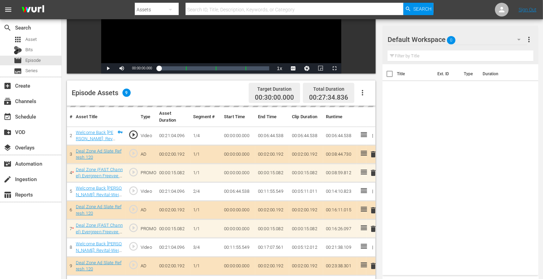
scroll to position [178, 0]
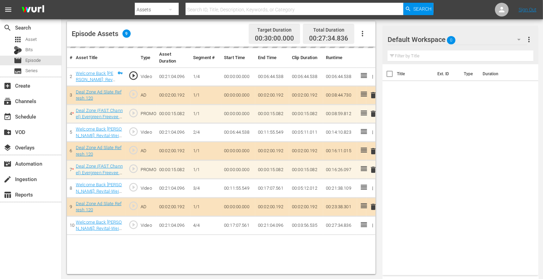
click at [476, 38] on div "Default Workspace 0" at bounding box center [457, 39] width 139 height 19
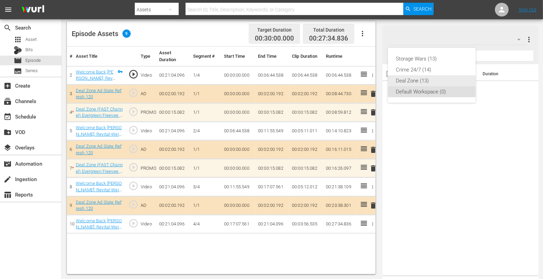
click at [419, 81] on div "Deal Zone (13)" at bounding box center [431, 80] width 71 height 11
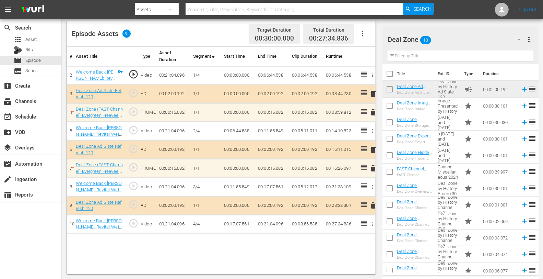
scroll to position [23, 0]
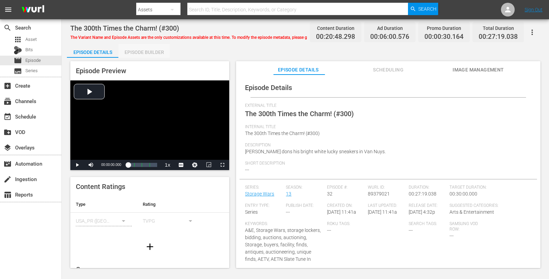
click at [155, 53] on div "Episode Builder" at bounding box center [143, 52] width 51 height 16
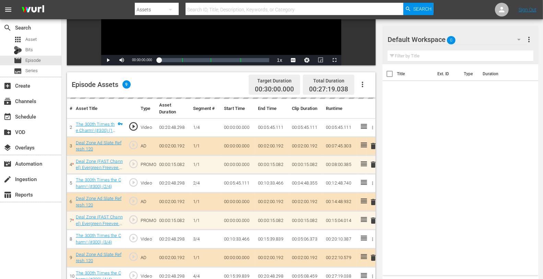
scroll to position [178, 0]
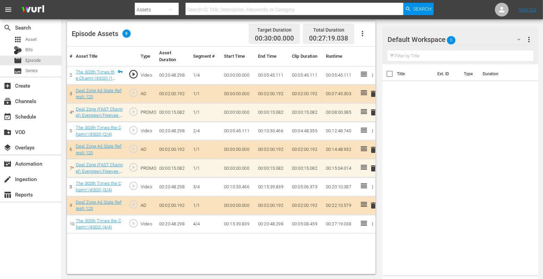
click at [479, 35] on div "Default Workspace 0" at bounding box center [457, 39] width 139 height 19
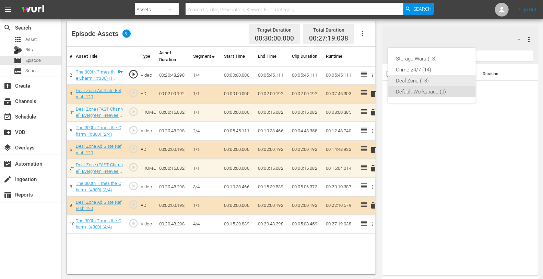
click at [428, 78] on div "Deal Zone (13)" at bounding box center [431, 80] width 71 height 11
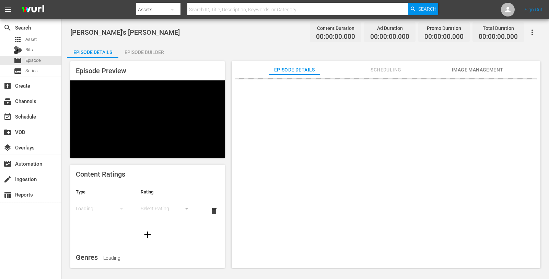
click at [146, 50] on div "Episode Builder" at bounding box center [143, 52] width 51 height 16
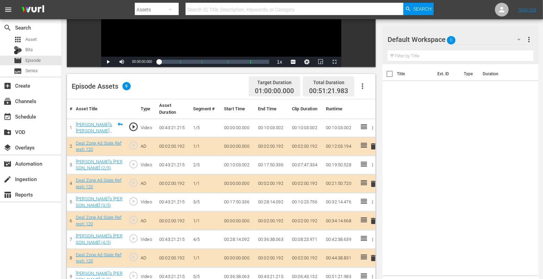
scroll to position [178, 0]
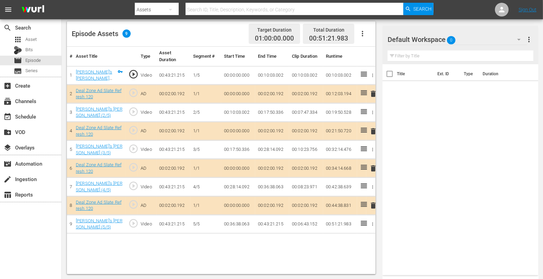
click at [373, 131] on span "delete" at bounding box center [373, 131] width 8 height 8
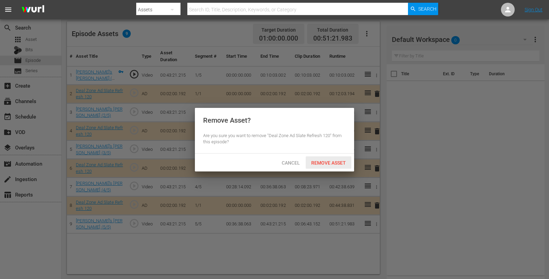
click at [332, 161] on span "Remove Asset" at bounding box center [329, 162] width 46 height 5
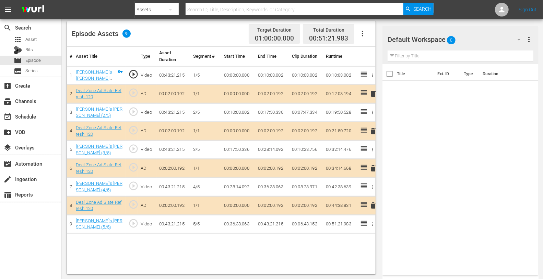
click at [480, 36] on div "Default Workspace 0" at bounding box center [457, 39] width 139 height 19
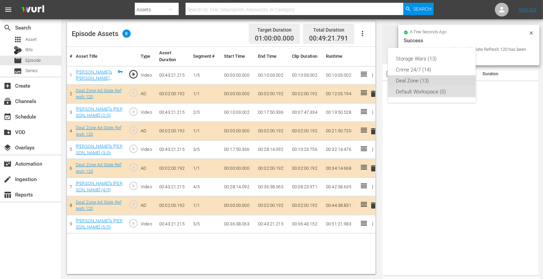
click at [434, 77] on div "Deal Zone (13)" at bounding box center [431, 80] width 71 height 11
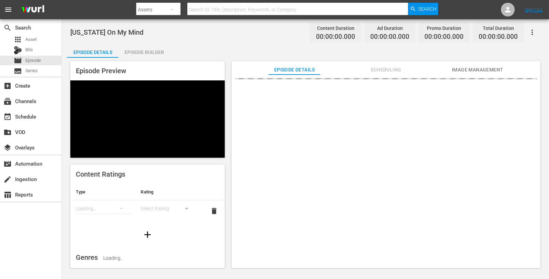
click at [149, 54] on div "Episode Builder" at bounding box center [143, 52] width 51 height 16
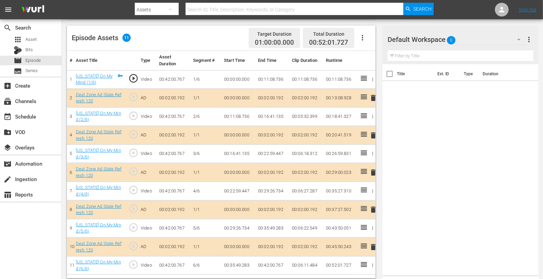
scroll to position [175, 0]
click at [372, 134] on span "delete" at bounding box center [373, 134] width 8 height 8
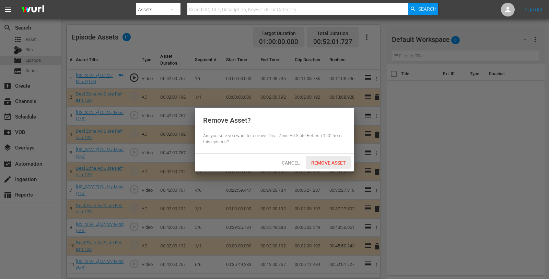
click at [321, 163] on span "Remove Asset" at bounding box center [329, 162] width 46 height 5
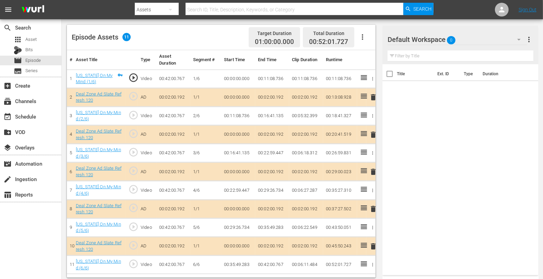
click at [478, 39] on div "Default Workspace 0" at bounding box center [457, 39] width 139 height 19
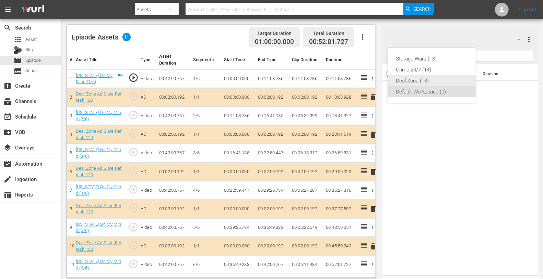
click at [425, 81] on div "Deal Zone (13)" at bounding box center [431, 80] width 71 height 11
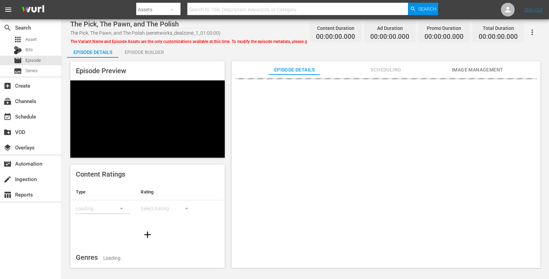
click at [150, 53] on div "Episode Builder" at bounding box center [143, 52] width 51 height 16
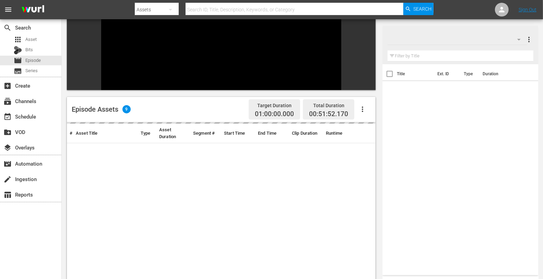
scroll to position [88, 0]
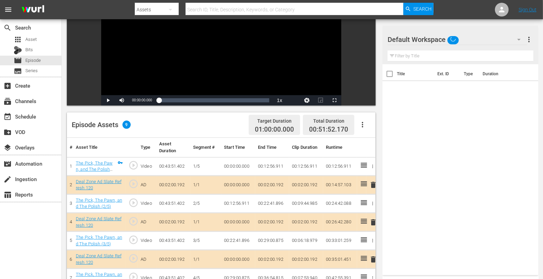
click at [477, 36] on div "Default Workspace" at bounding box center [457, 39] width 139 height 19
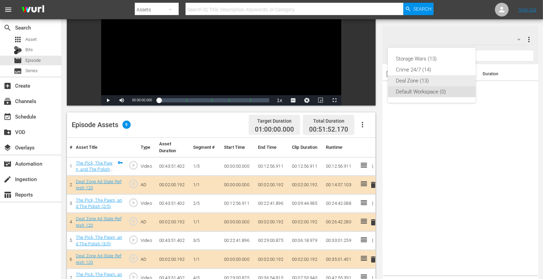
click at [426, 78] on div "Deal Zone (13)" at bounding box center [431, 80] width 71 height 11
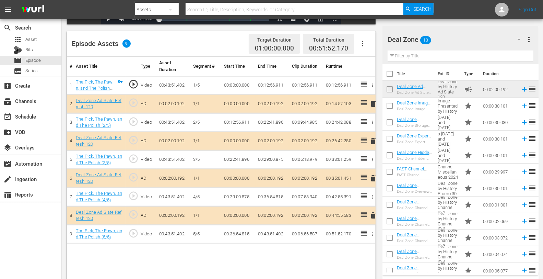
scroll to position [178, 0]
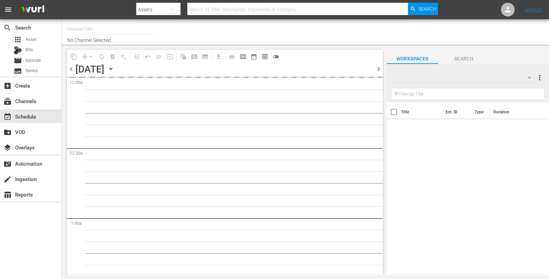
type input "Deal Zone (1099)"
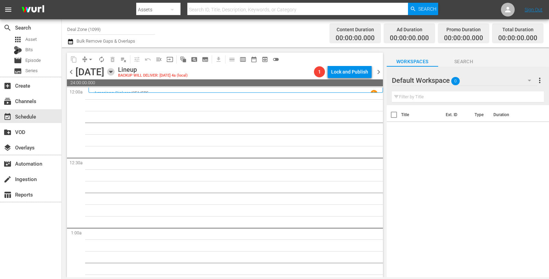
click at [115, 73] on icon "button" at bounding box center [111, 72] width 8 height 8
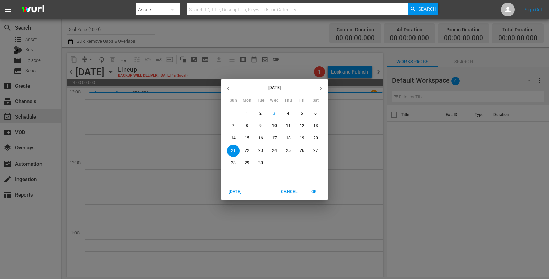
click at [247, 138] on p "15" at bounding box center [247, 138] width 5 height 6
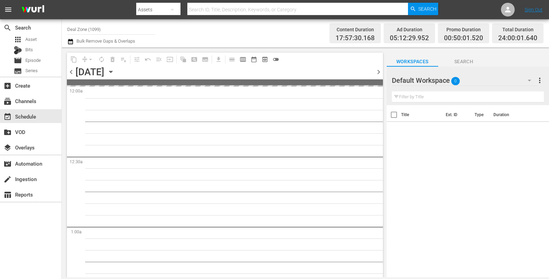
click at [91, 29] on input "Deal Zone (1099)" at bounding box center [111, 29] width 88 height 16
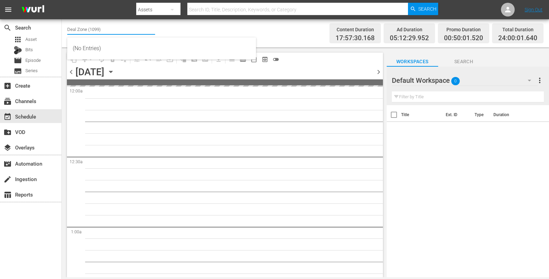
click at [91, 29] on input "Deal Zone (1099)" at bounding box center [111, 29] width 88 height 16
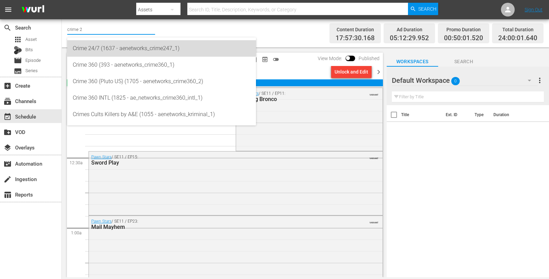
click at [97, 45] on div "Crime 24/7 (1637 - aenetworks_crime247_1)" at bounding box center [162, 48] width 178 height 16
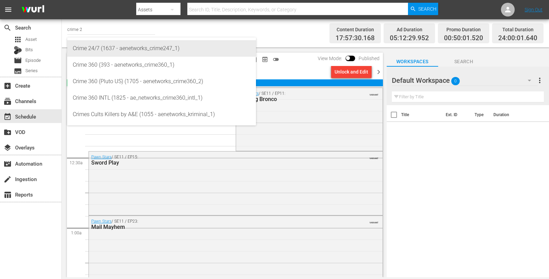
type input "Crime 24/7 (1637 - aenetworks_crime247_1)"
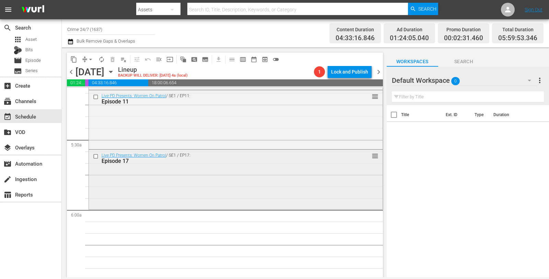
scroll to position [717, 0]
click at [174, 167] on div "Live PD Presents: Women On Patrol / SE1 / EP17: Episode 17 reorder" at bounding box center [236, 158] width 294 height 17
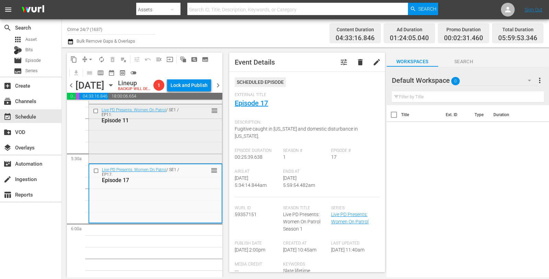
click at [178, 153] on div "Live PD Presents: Women On Patrol / SE1 / EP11: Episode 11 reorder" at bounding box center [155, 132] width 133 height 57
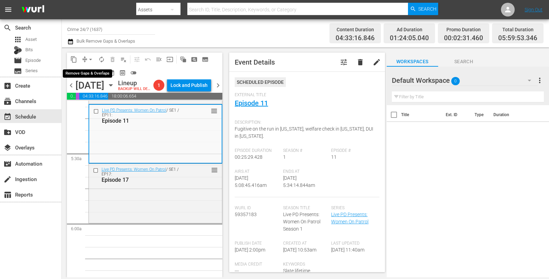
click at [91, 59] on span "arrow_drop_down" at bounding box center [90, 59] width 7 height 7
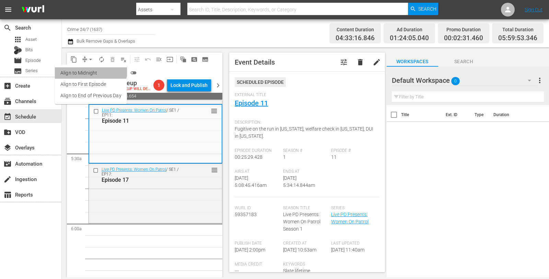
click at [90, 69] on li "Align to Midnight" at bounding box center [91, 72] width 72 height 11
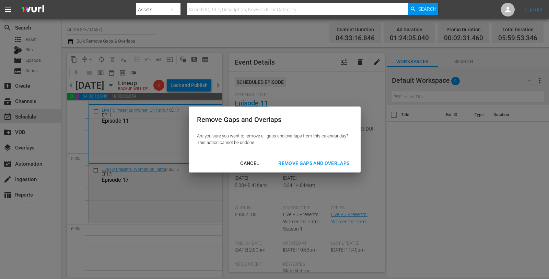
click at [298, 170] on div "Cancel Remove Gaps and Overlaps" at bounding box center [275, 163] width 172 height 18
click at [298, 164] on div "Remove Gaps and Overlaps" at bounding box center [314, 163] width 82 height 9
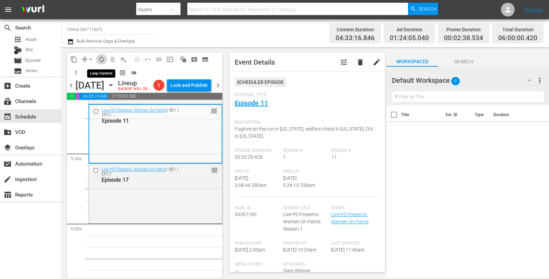
click at [101, 59] on span "autorenew_outlined" at bounding box center [101, 59] width 7 height 7
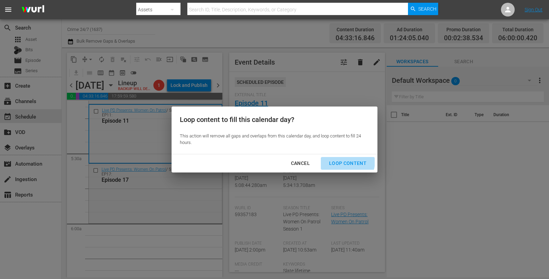
click at [346, 161] on div "Loop Content" at bounding box center [348, 163] width 48 height 9
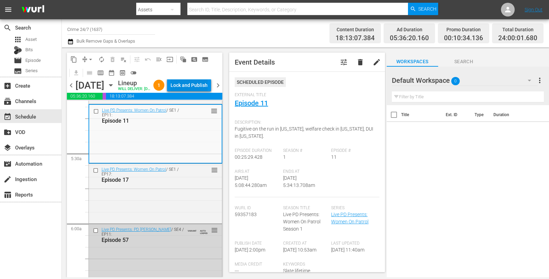
click at [193, 90] on div "Lock and Publish" at bounding box center [189, 85] width 37 height 12
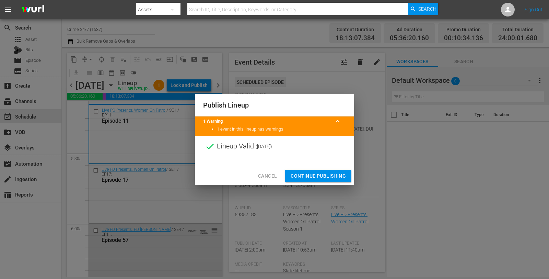
click at [318, 173] on span "Continue Publishing" at bounding box center [318, 176] width 55 height 9
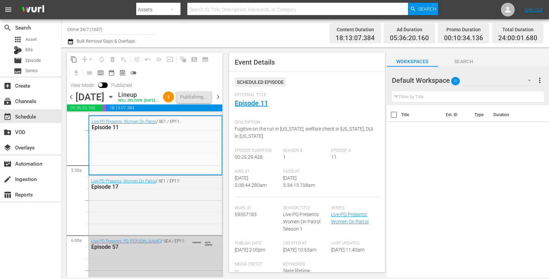
click at [218, 101] on span "chevron_right" at bounding box center [218, 97] width 9 height 9
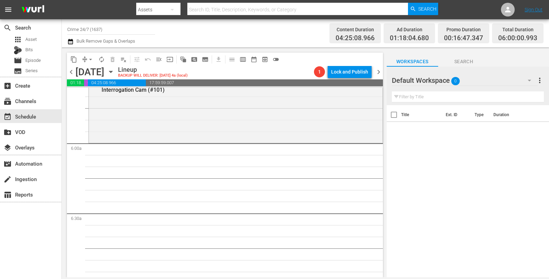
scroll to position [793, 0]
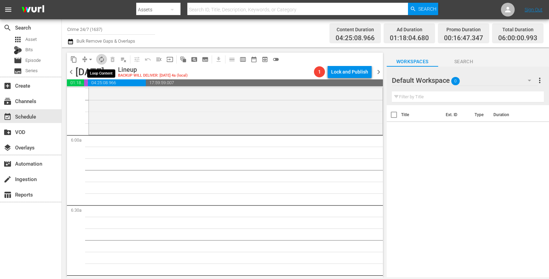
click at [102, 61] on span "autorenew_outlined" at bounding box center [101, 59] width 7 height 7
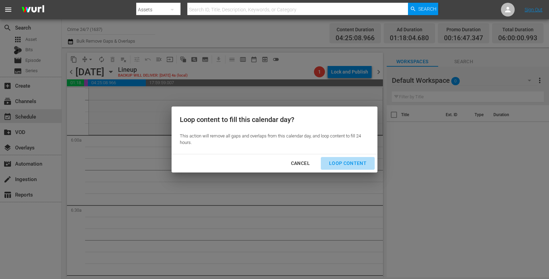
click at [362, 167] on button "Loop Content" at bounding box center [348, 163] width 54 height 13
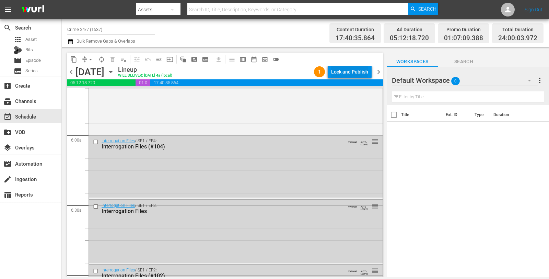
click at [351, 71] on div "Lock and Publish" at bounding box center [349, 72] width 37 height 12
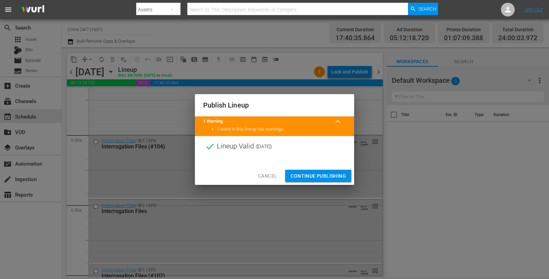
click at [316, 172] on span "Continue Publishing" at bounding box center [318, 176] width 55 height 9
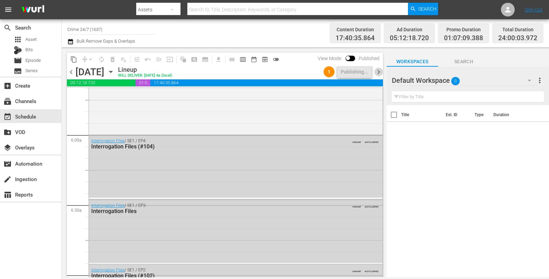
click at [378, 71] on span "chevron_right" at bounding box center [378, 72] width 9 height 9
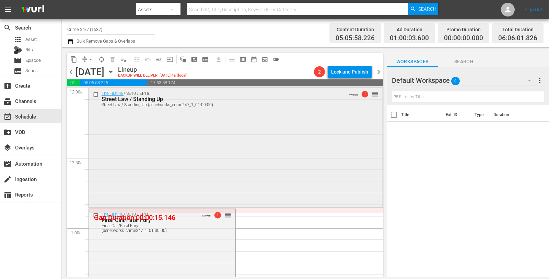
click at [218, 139] on div "The First 48 / SE10 / EP18: Street Law / Standing Up Street Law / Standing Up (…" at bounding box center [236, 147] width 294 height 118
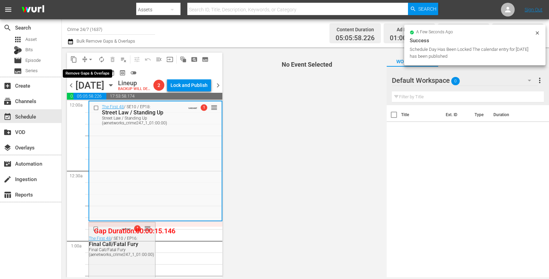
click at [94, 57] on span "arrow_drop_down" at bounding box center [90, 59] width 7 height 7
click at [88, 72] on li "Align to Midnight" at bounding box center [90, 72] width 57 height 11
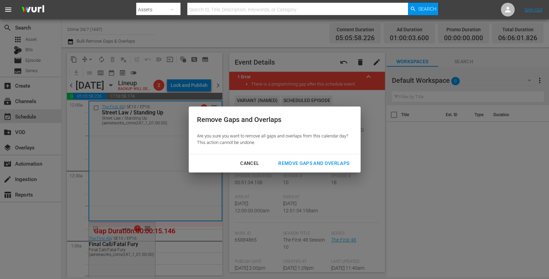
click at [295, 163] on div "Remove Gaps and Overlaps" at bounding box center [314, 163] width 82 height 9
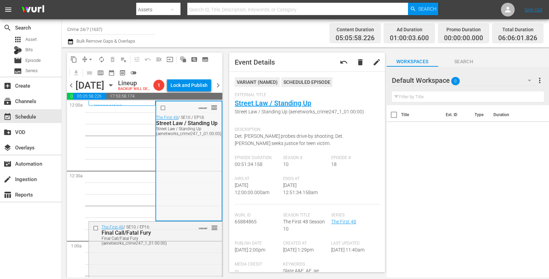
click at [172, 152] on div "VARIANT reorder The First 48 / SE10 / EP18: Street Law / Standing Up Street Law…" at bounding box center [189, 160] width 66 height 118
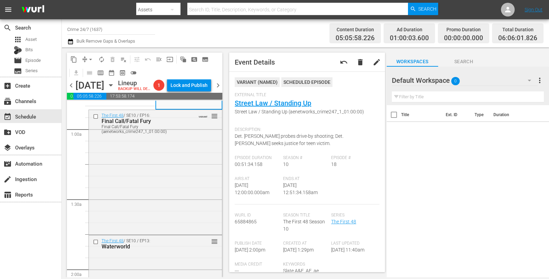
scroll to position [124, 0]
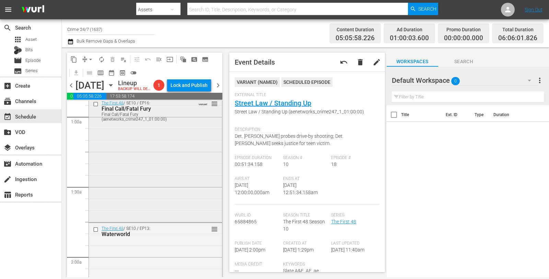
click at [172, 152] on div "The First 48 / SE10 / EP16: Final Call/Fatal Fury Final Call/Fatal Fury (aenetw…" at bounding box center [155, 158] width 133 height 123
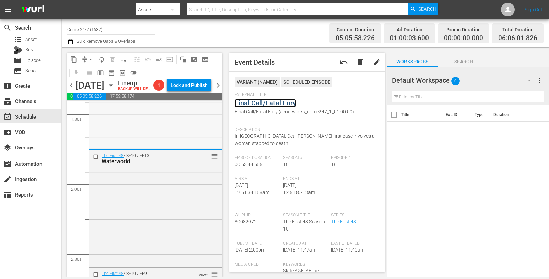
scroll to position [197, 0]
click at [171, 200] on div "The First 48 / SE10 / EP13: Waterworld reorder" at bounding box center [155, 208] width 133 height 116
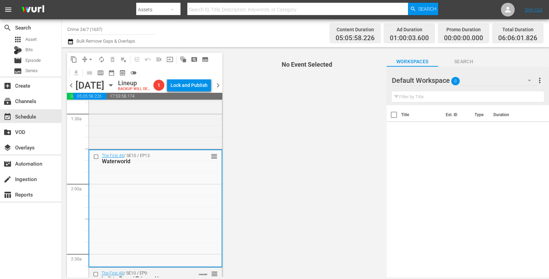
click at [171, 200] on div "The First 48 / SE10 / EP13: Waterworld reorder" at bounding box center [155, 208] width 132 height 116
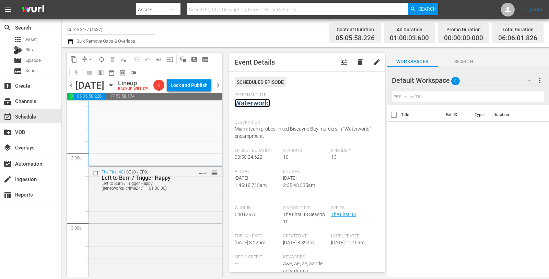
scroll to position [332, 0]
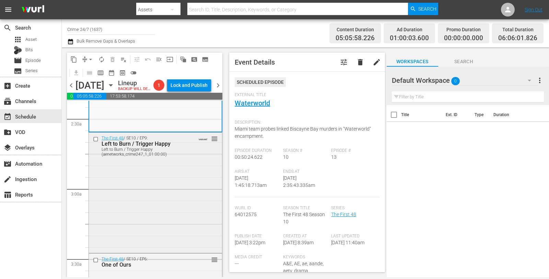
click at [182, 181] on div "The First 48 / SE10 / EP9: Left to Burn / Trigger Happy Left to Burn / Trigger …" at bounding box center [155, 191] width 133 height 119
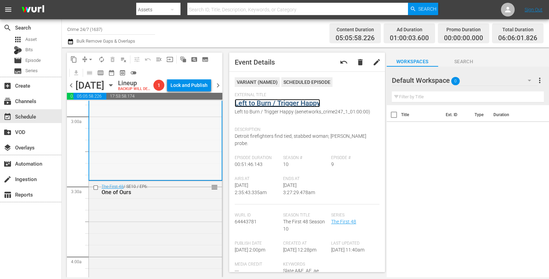
scroll to position [428, 0]
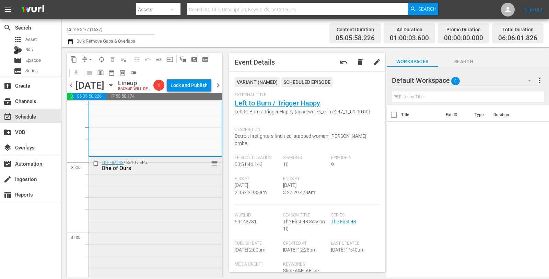
click at [168, 197] on div "The First 48 / SE10 / EP6: One of Ours reorder" at bounding box center [155, 217] width 133 height 121
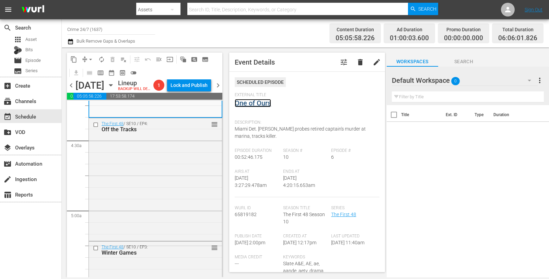
scroll to position [591, 0]
click at [149, 167] on div "The First 48 / SE10 / EP4: Off the Tracks reorder" at bounding box center [155, 178] width 133 height 121
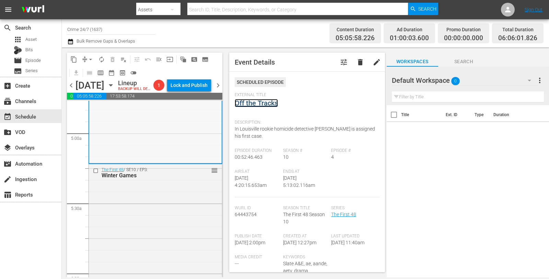
scroll to position [697, 0]
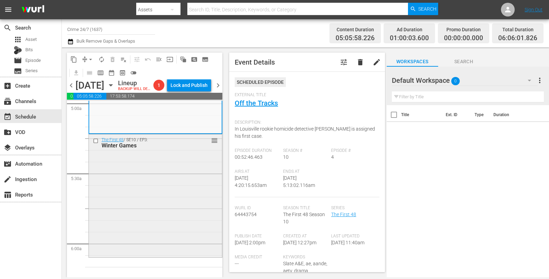
click at [170, 185] on div "The First 48 / SE10 / EP3: Winter Games reorder" at bounding box center [155, 194] width 133 height 121
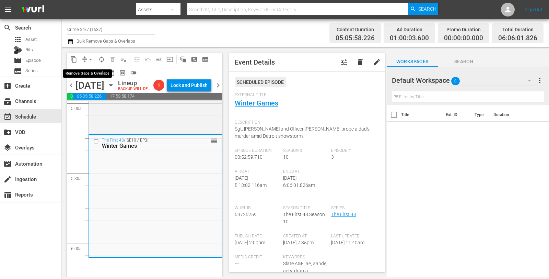
click at [86, 58] on button "arrow_drop_down" at bounding box center [90, 59] width 11 height 11
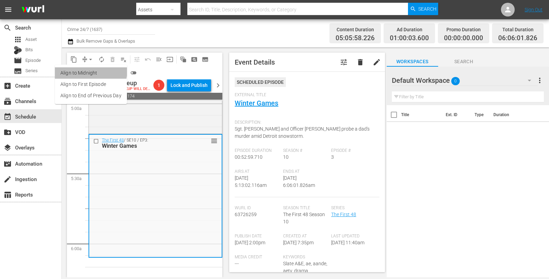
click at [89, 70] on li "Align to Midnight" at bounding box center [91, 72] width 72 height 11
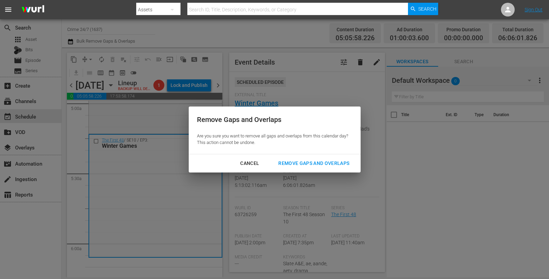
click at [327, 164] on div "Remove Gaps and Overlaps" at bounding box center [314, 163] width 82 height 9
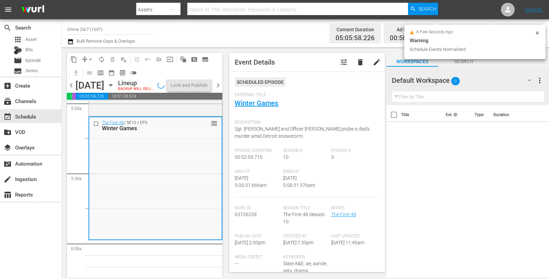
scroll to position [674, 0]
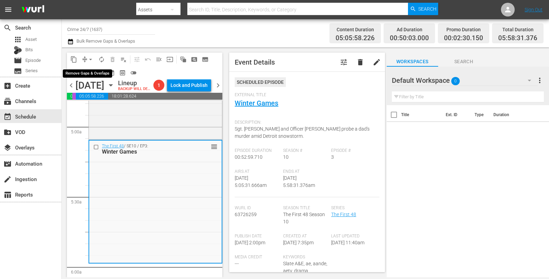
click at [89, 57] on span "arrow_drop_down" at bounding box center [90, 59] width 7 height 7
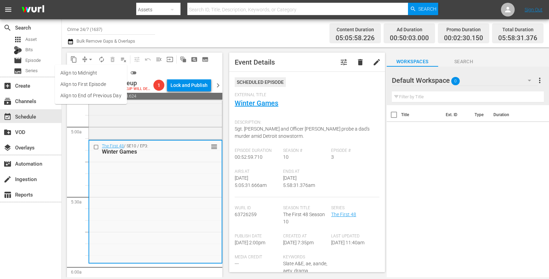
click at [90, 74] on li "Align to Midnight" at bounding box center [91, 72] width 72 height 11
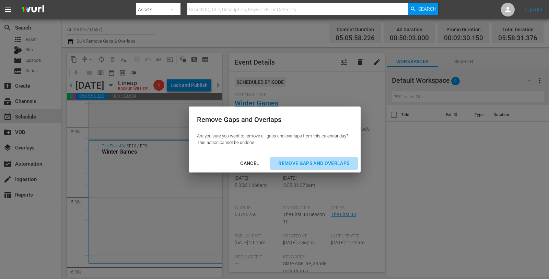
click at [295, 165] on div "Remove Gaps and Overlaps" at bounding box center [314, 163] width 82 height 9
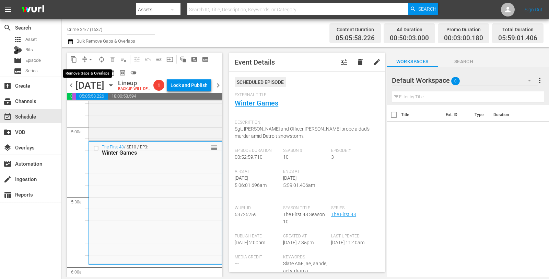
click at [90, 60] on span "arrow_drop_down" at bounding box center [90, 59] width 7 height 7
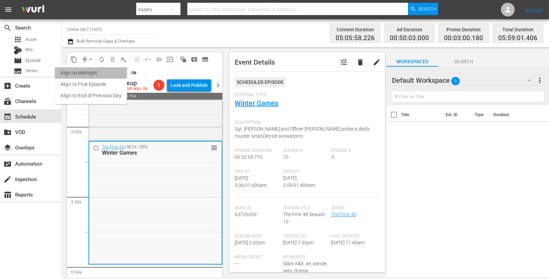
click at [90, 68] on li "Align to Midnight" at bounding box center [91, 72] width 72 height 11
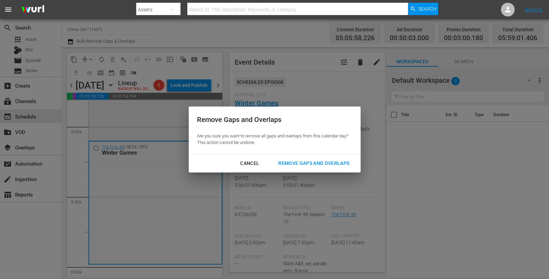
click at [290, 165] on div "Remove Gaps and Overlaps" at bounding box center [314, 163] width 82 height 9
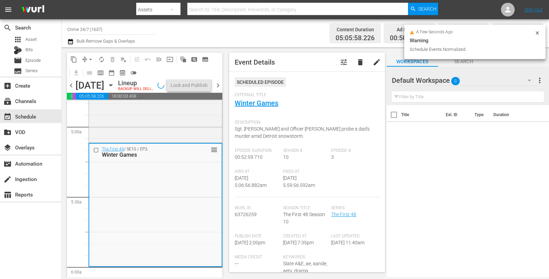
scroll to position [686, 0]
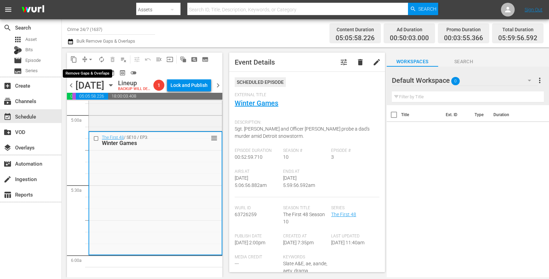
click at [88, 61] on span "arrow_drop_down" at bounding box center [90, 59] width 7 height 7
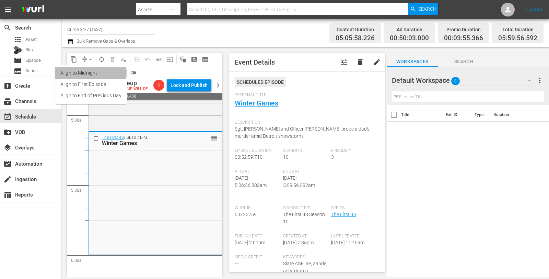
click at [89, 73] on li "Align to Midnight" at bounding box center [91, 72] width 72 height 11
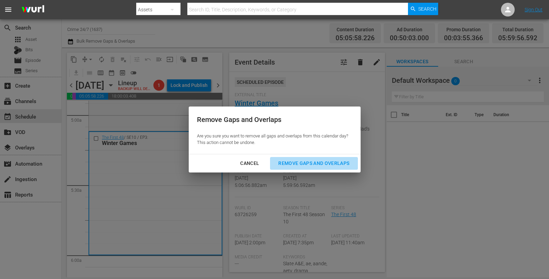
click at [306, 163] on div "Remove Gaps and Overlaps" at bounding box center [314, 163] width 82 height 9
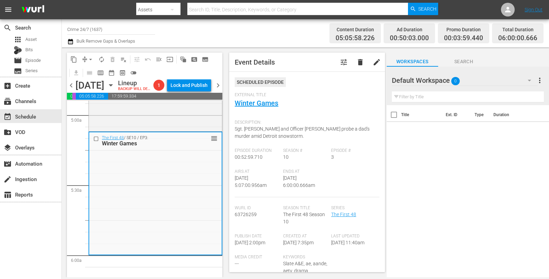
click at [99, 57] on span "autorenew_outlined" at bounding box center [101, 59] width 7 height 7
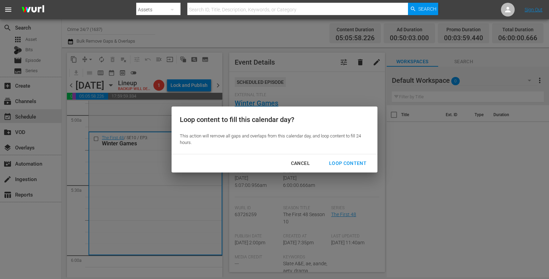
click at [338, 165] on div "Loop Content" at bounding box center [348, 163] width 48 height 9
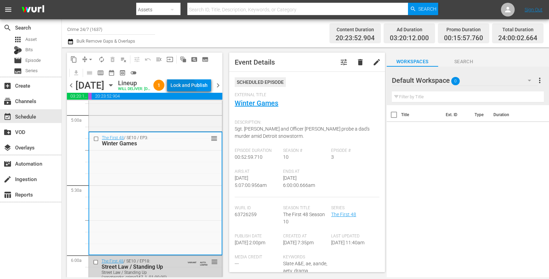
click at [198, 89] on div "Lock and Publish" at bounding box center [189, 85] width 37 height 12
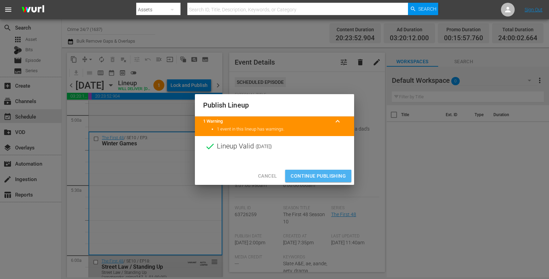
click at [314, 178] on span "Continue Publishing" at bounding box center [318, 176] width 55 height 9
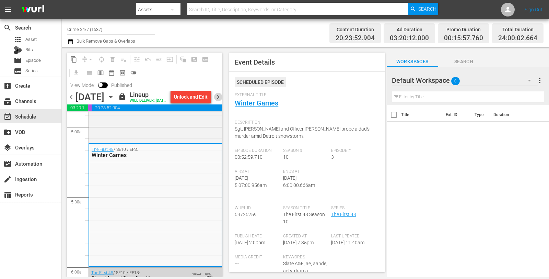
click at [219, 101] on span "chevron_right" at bounding box center [218, 97] width 9 height 9
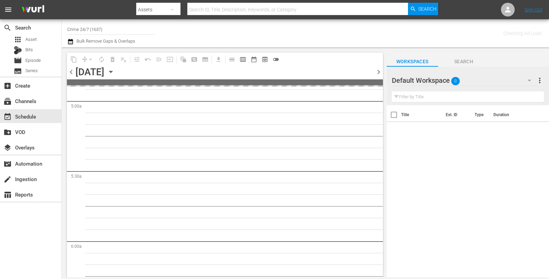
scroll to position [732, 0]
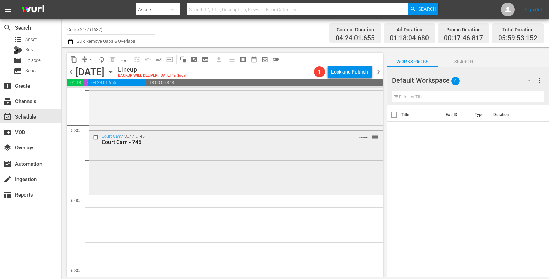
click at [229, 132] on div "Court Cam / SE7 / EP45: Court Cam - 745 VARIANT reorder" at bounding box center [236, 139] width 294 height 17
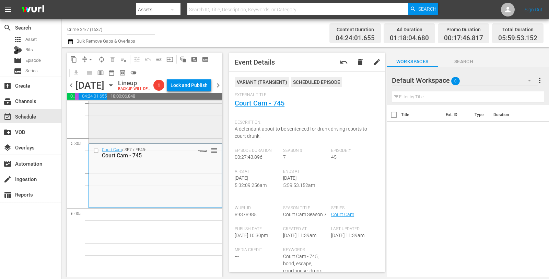
click at [177, 132] on div "Court Cam / SE7 / EP44: Court Cam - 744 VARIANT reorder" at bounding box center [155, 109] width 133 height 63
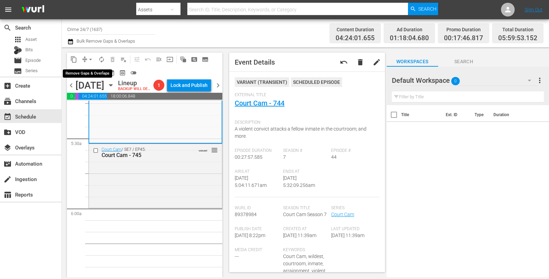
click at [90, 58] on span "arrow_drop_down" at bounding box center [90, 59] width 7 height 7
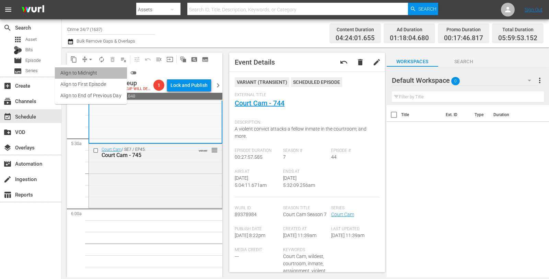
click at [93, 76] on li "Align to Midnight" at bounding box center [91, 72] width 72 height 11
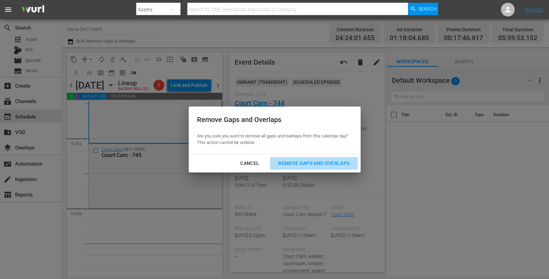
click at [285, 166] on div "Remove Gaps and Overlaps" at bounding box center [314, 163] width 82 height 9
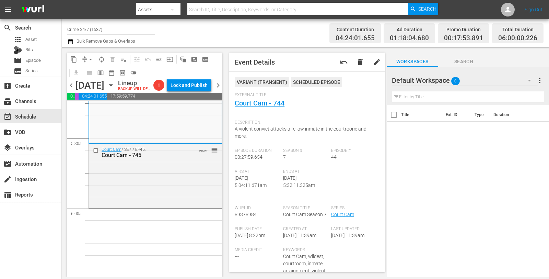
click at [103, 64] on button "autorenew_outlined" at bounding box center [101, 59] width 11 height 11
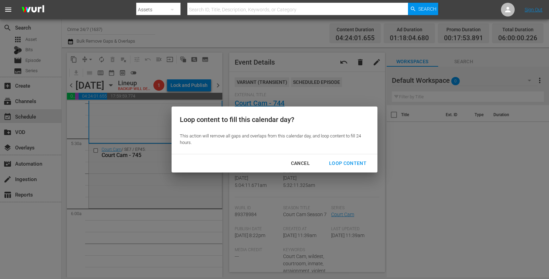
click at [349, 160] on div "Loop Content" at bounding box center [348, 163] width 48 height 9
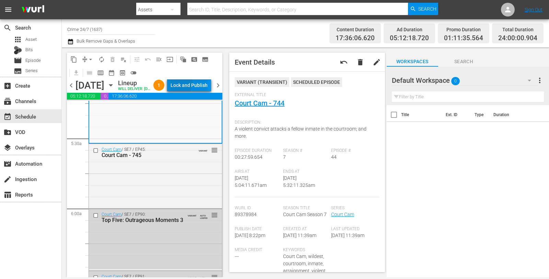
click at [191, 84] on div "Lock and Publish" at bounding box center [189, 85] width 37 height 12
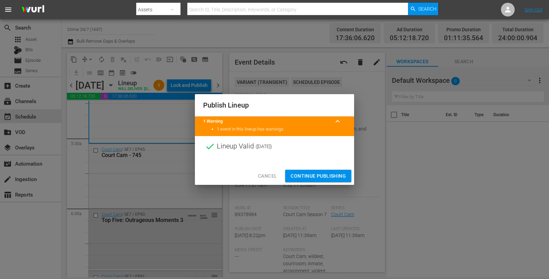
click at [326, 179] on span "Continue Publishing" at bounding box center [318, 176] width 55 height 9
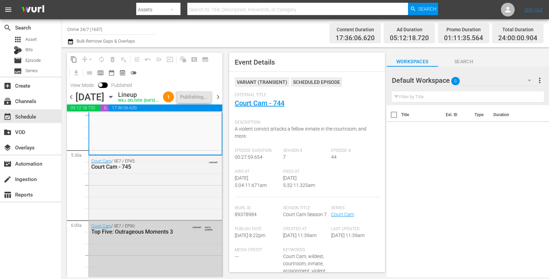
click at [221, 101] on span "chevron_right" at bounding box center [218, 97] width 9 height 9
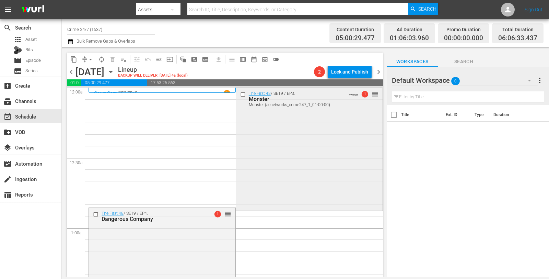
click at [319, 127] on div "The First 48 / SE19 / EP3: Monster Monster (aenetworks_crime247_1_01:00:00) VAR…" at bounding box center [309, 148] width 147 height 121
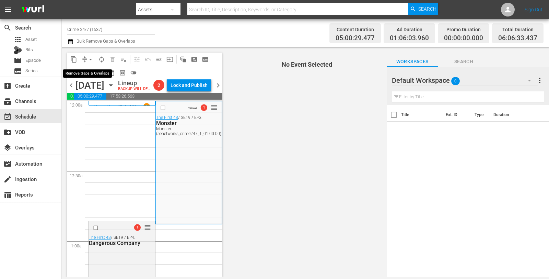
click at [88, 58] on span "arrow_drop_down" at bounding box center [90, 59] width 7 height 7
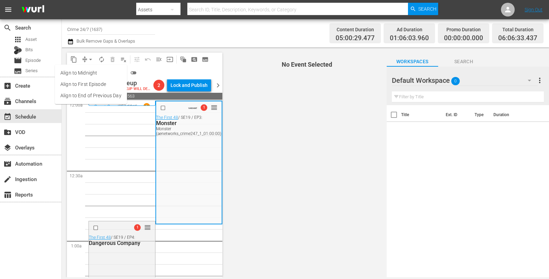
click at [89, 70] on li "Align to Midnight" at bounding box center [91, 72] width 72 height 11
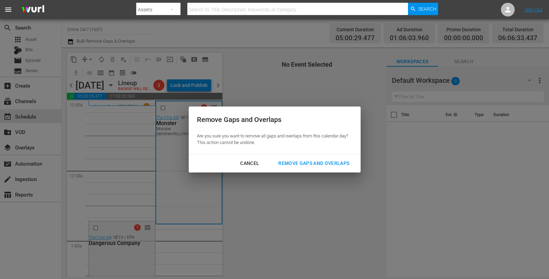
click at [291, 169] on button "Remove Gaps and Overlaps" at bounding box center [314, 163] width 88 height 13
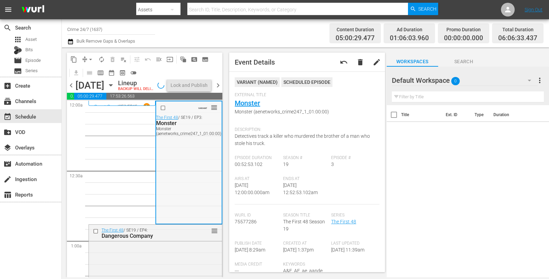
click at [195, 178] on div "VARIANT reorder The First 48 / SE19 / EP3: Monster Monster (aenetworks_crime247…" at bounding box center [189, 161] width 66 height 121
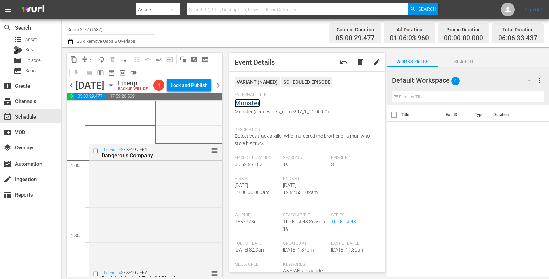
scroll to position [136, 0]
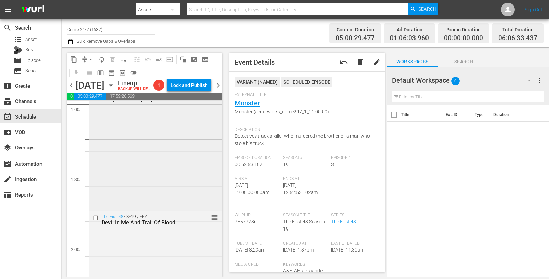
click at [168, 165] on div "The First 48 / SE19 / EP4: Dangerous Company reorder" at bounding box center [155, 148] width 133 height 121
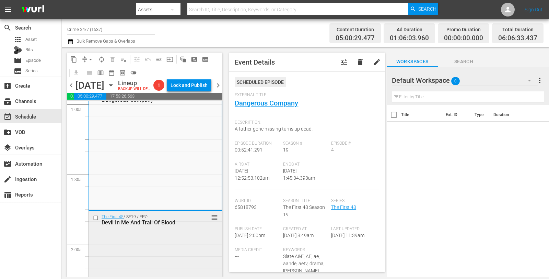
click at [155, 259] on div "The First 48 / SE19 / EP7: Devil In Me And Trail Of Blood reorder" at bounding box center [155, 271] width 133 height 121
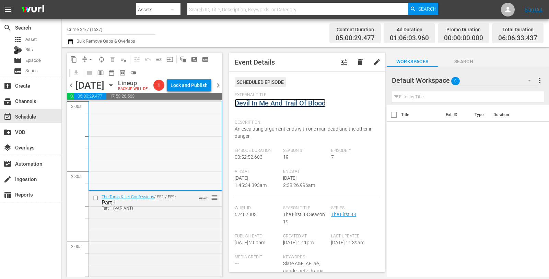
scroll to position [354, 0]
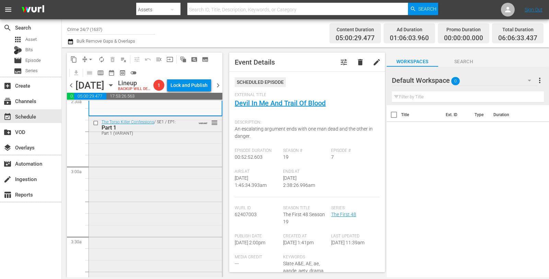
click at [162, 178] on div "The Torso Killer Confessions / SE1 / EP1: Part 1 Part 1 (VARIANT) VARIANT reord…" at bounding box center [155, 236] width 133 height 241
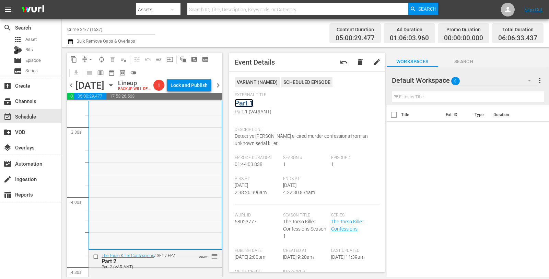
scroll to position [515, 0]
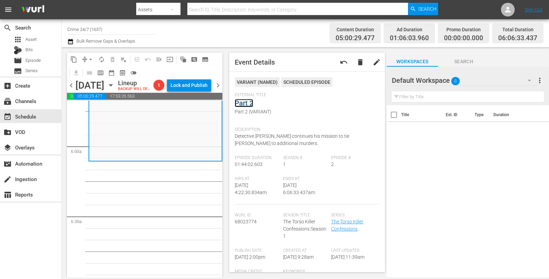
scroll to position [800, 0]
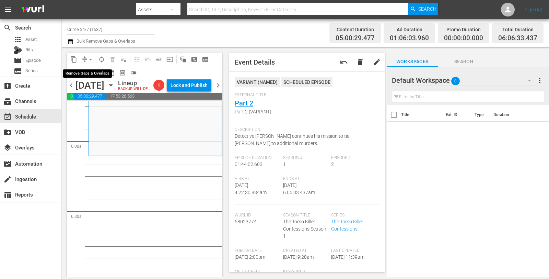
click at [93, 60] on span "arrow_drop_down" at bounding box center [90, 59] width 7 height 7
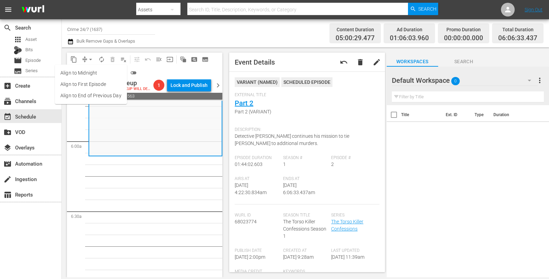
click at [90, 71] on li "Align to Midnight" at bounding box center [91, 72] width 72 height 11
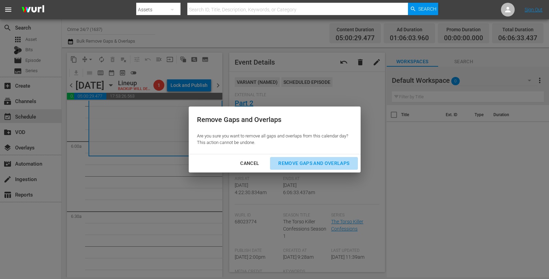
click at [301, 168] on button "Remove Gaps and Overlaps" at bounding box center [314, 163] width 88 height 13
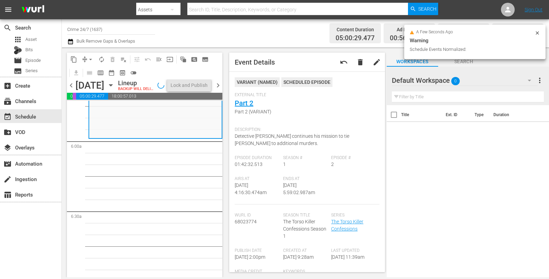
scroll to position [788, 0]
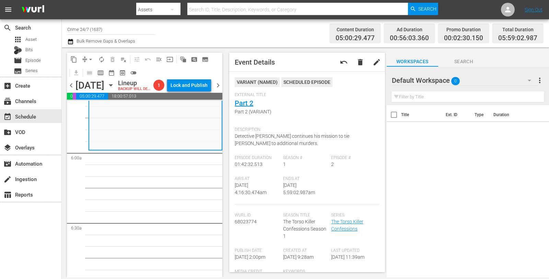
click at [91, 58] on span "arrow_drop_down" at bounding box center [90, 59] width 7 height 7
click at [87, 70] on li "Align to Midnight" at bounding box center [91, 72] width 72 height 11
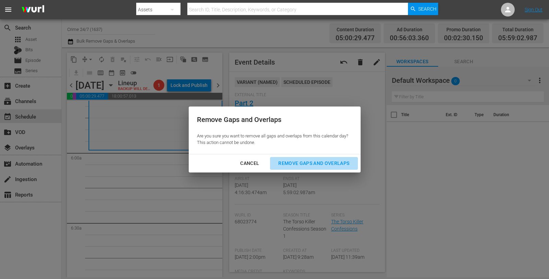
click at [289, 162] on div "Remove Gaps and Overlaps" at bounding box center [314, 163] width 82 height 9
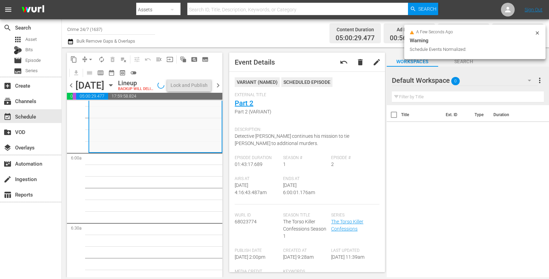
scroll to position [800, 0]
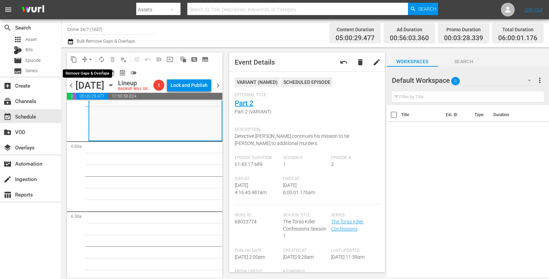
click at [87, 59] on span "arrow_drop_down" at bounding box center [90, 59] width 7 height 7
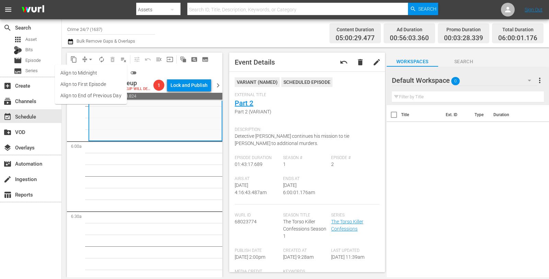
click at [87, 74] on li "Align to Midnight" at bounding box center [91, 72] width 72 height 11
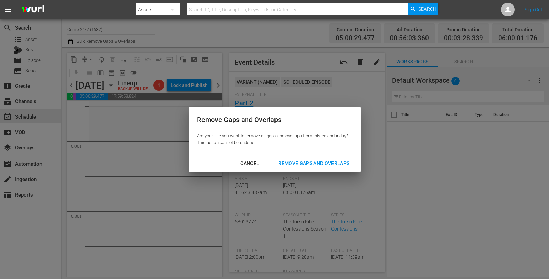
click at [293, 162] on div "Remove Gaps and Overlaps" at bounding box center [314, 163] width 82 height 9
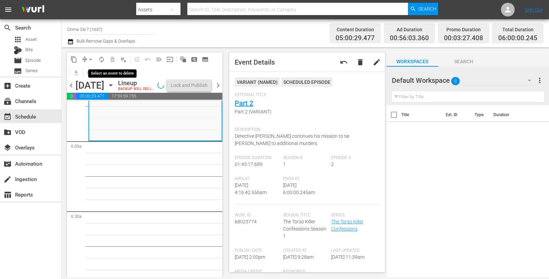
click at [102, 59] on span "autorenew_outlined" at bounding box center [101, 59] width 7 height 7
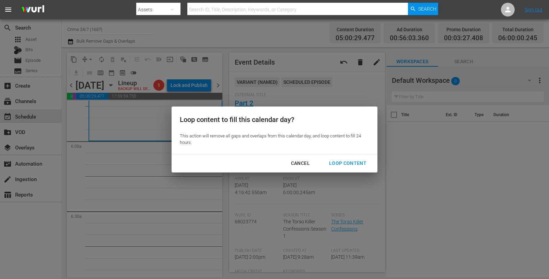
click at [340, 163] on div "Loop Content" at bounding box center [348, 163] width 48 height 9
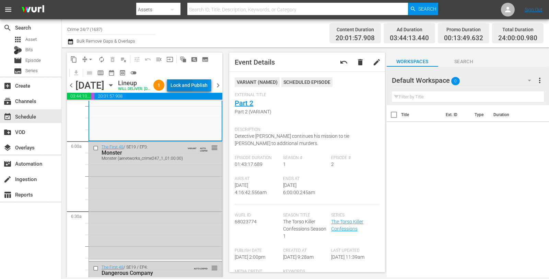
click at [197, 86] on div "Lock and Publish" at bounding box center [189, 85] width 37 height 12
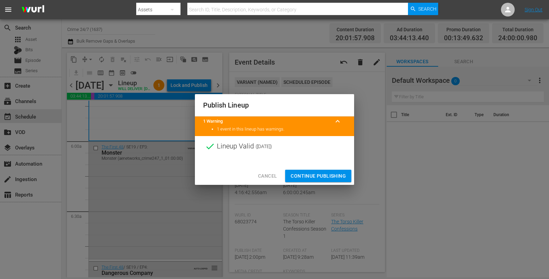
click at [326, 180] on button "Continue Publishing" at bounding box center [318, 176] width 66 height 13
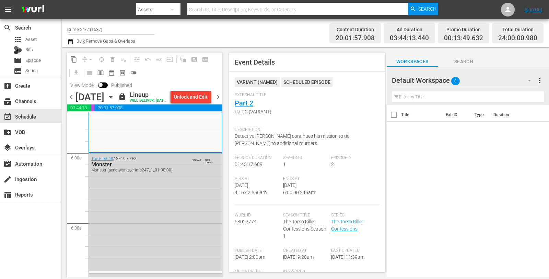
click at [220, 101] on span "chevron_right" at bounding box center [218, 97] width 9 height 9
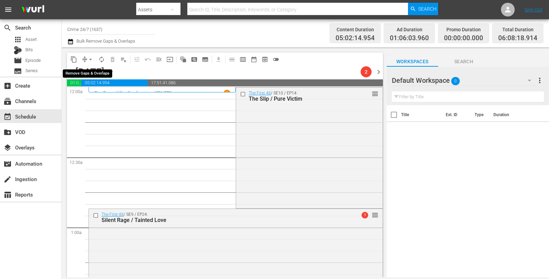
click at [90, 58] on span "arrow_drop_down" at bounding box center [90, 59] width 7 height 7
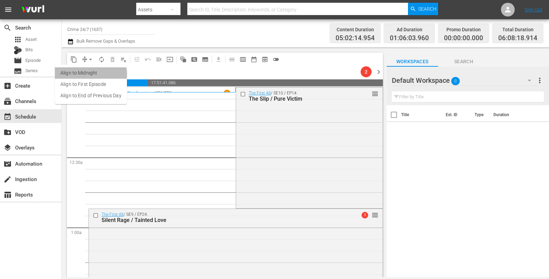
click at [84, 74] on li "Align to Midnight" at bounding box center [91, 72] width 72 height 11
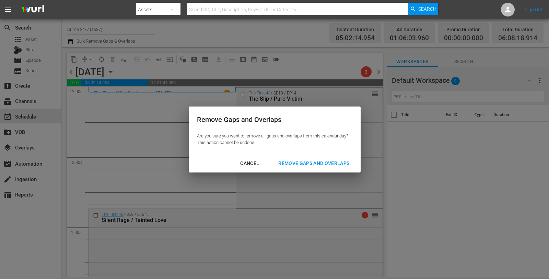
click at [300, 167] on div "Remove Gaps and Overlaps" at bounding box center [314, 163] width 82 height 9
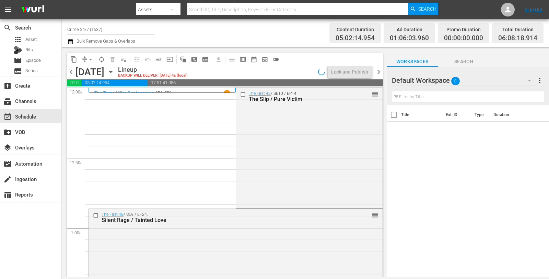
click at [300, 167] on div "The First 48 / SE10 / EP14: The Slip / Pure Victim reorder" at bounding box center [309, 147] width 147 height 119
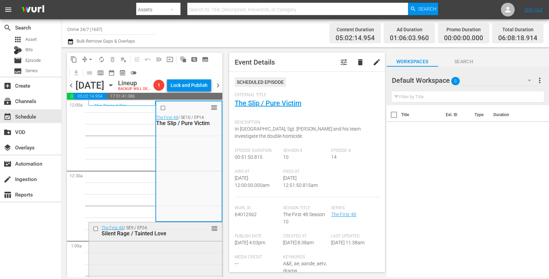
click at [186, 257] on div "The First 48 / SE9 / EP24: Silent Rage / Tainted Love reorder" at bounding box center [155, 282] width 133 height 121
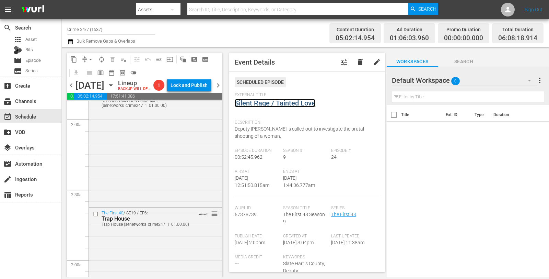
scroll to position [261, 0]
click at [176, 143] on div "The First 48 / SE19 / EP9: Rearview Killer And Point Blank Rearview Killer And …" at bounding box center [155, 143] width 133 height 121
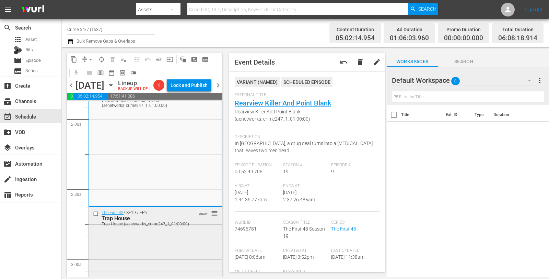
click at [143, 221] on div "Trap House" at bounding box center [146, 218] width 88 height 7
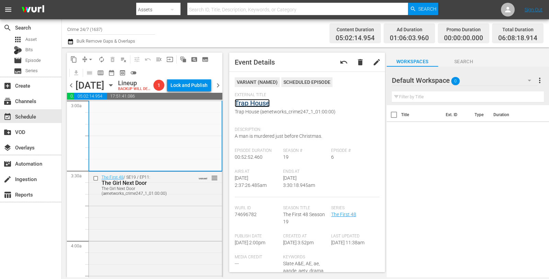
scroll to position [489, 0]
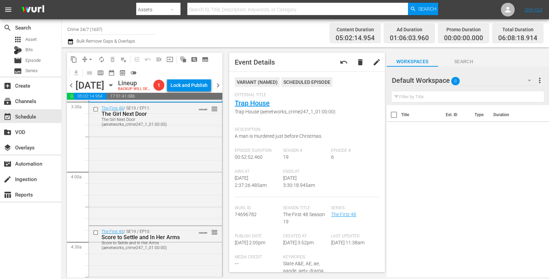
click at [178, 151] on div "The First 48 / SE19 / EP11: The Girl Next Door The Girl Next Door (aenetworks_c…" at bounding box center [155, 163] width 133 height 121
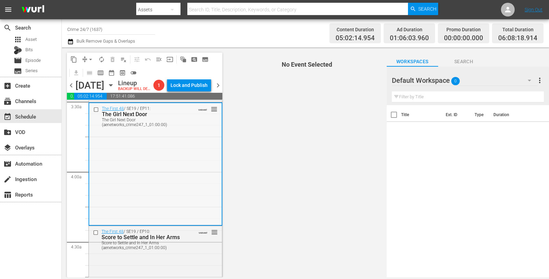
click at [192, 168] on div "The First 48 / SE19 / EP11: The Girl Next Door The Girl Next Door (aenetworks_c…" at bounding box center [155, 163] width 132 height 121
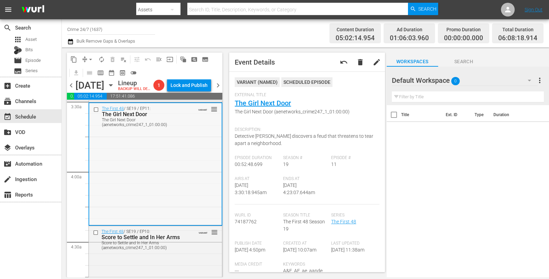
click at [175, 148] on div "The First 48 / SE19 / EP11: The Girl Next Door The Girl Next Door (aenetworks_c…" at bounding box center [155, 163] width 132 height 121
click at [178, 252] on div "The First 48 / SE19 / EP10: Score to Settle and In Her Arms Score to Settle and…" at bounding box center [155, 239] width 133 height 26
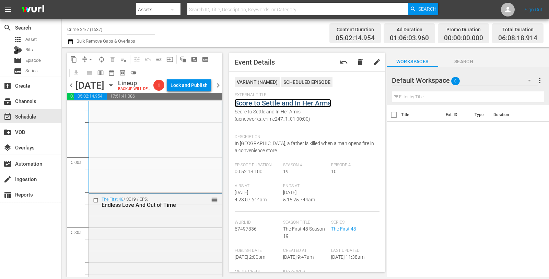
scroll to position [663, 0]
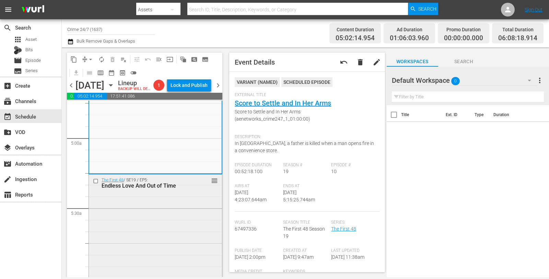
click at [172, 226] on div "The First 48 / SE19 / EP5: Endless Love And Out of Time reorder" at bounding box center [155, 234] width 133 height 121
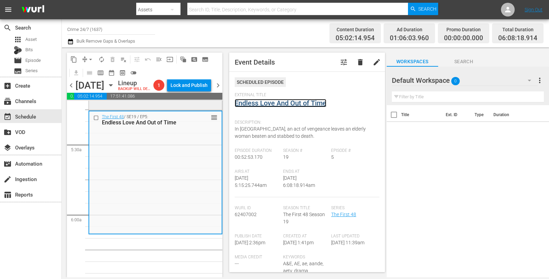
scroll to position [776, 0]
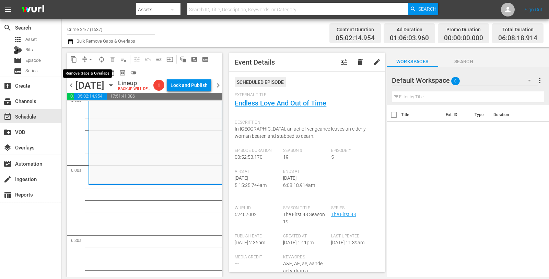
click at [86, 58] on button "arrow_drop_down" at bounding box center [90, 59] width 11 height 11
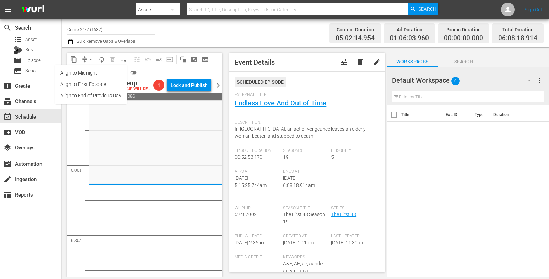
click at [95, 71] on li "Align to Midnight" at bounding box center [91, 72] width 72 height 11
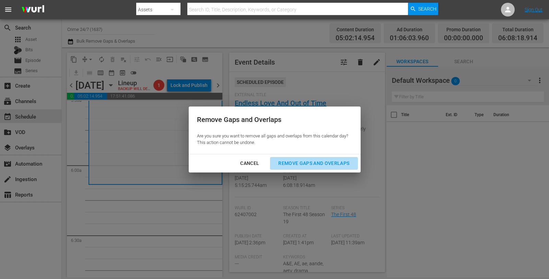
click at [315, 161] on div "Remove Gaps and Overlaps" at bounding box center [314, 163] width 82 height 9
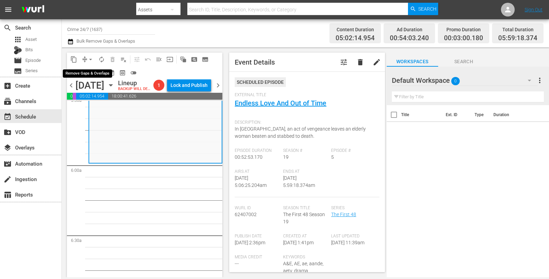
click at [89, 59] on span "arrow_drop_down" at bounding box center [90, 59] width 7 height 7
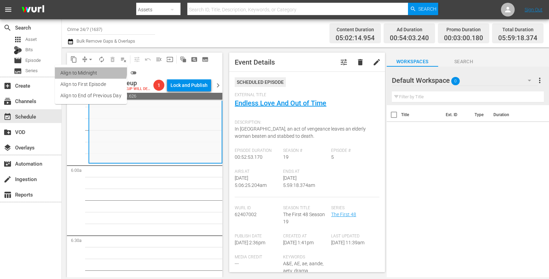
click at [90, 70] on li "Align to Midnight" at bounding box center [91, 72] width 72 height 11
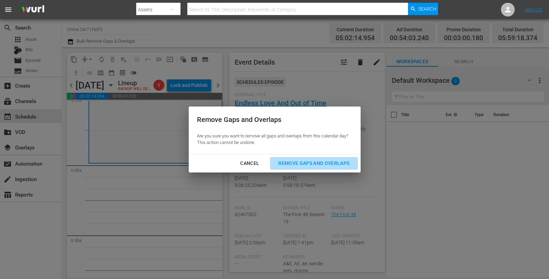
click at [330, 161] on div "Remove Gaps and Overlaps" at bounding box center [314, 163] width 82 height 9
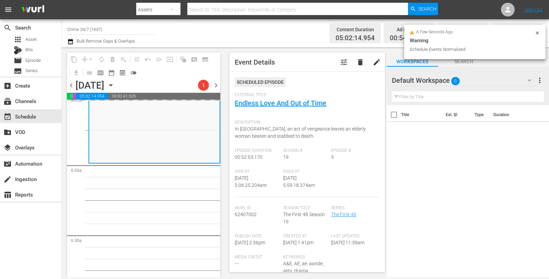
click at [537, 35] on icon at bounding box center [537, 32] width 5 height 5
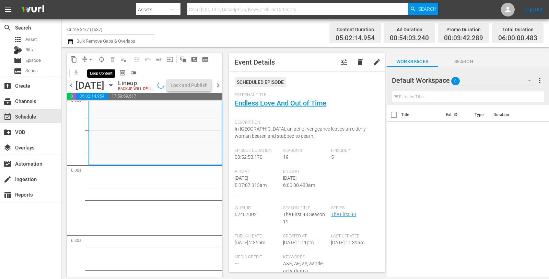
click at [102, 58] on span "autorenew_outlined" at bounding box center [101, 59] width 7 height 7
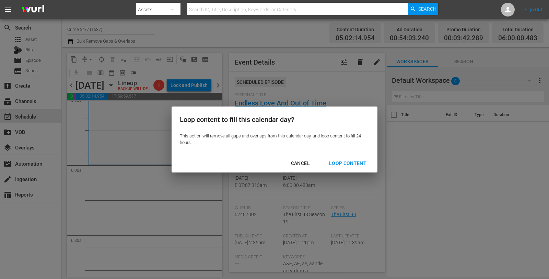
click at [339, 161] on div "Loop Content" at bounding box center [348, 163] width 48 height 9
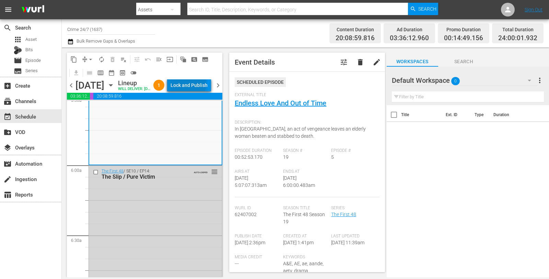
click at [203, 85] on div "Lock and Publish" at bounding box center [189, 85] width 37 height 12
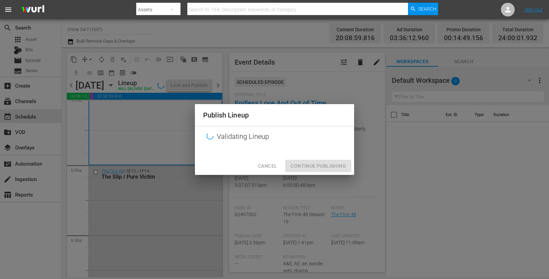
click at [294, 161] on div "Cancel Continue Publishing" at bounding box center [274, 166] width 159 height 18
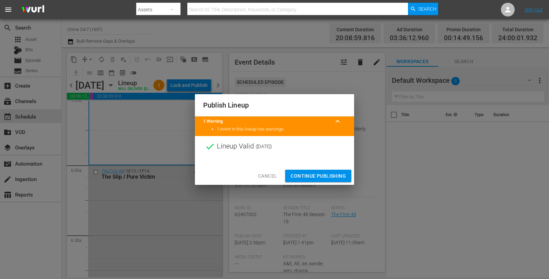
click at [315, 177] on span "Continue Publishing" at bounding box center [318, 176] width 55 height 9
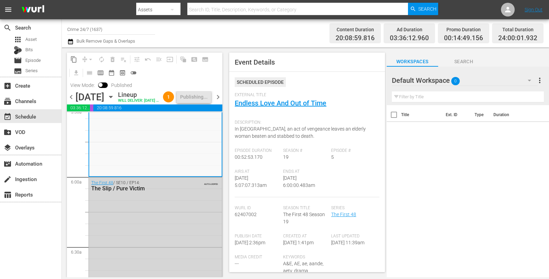
click at [219, 101] on span "chevron_right" at bounding box center [218, 97] width 9 height 9
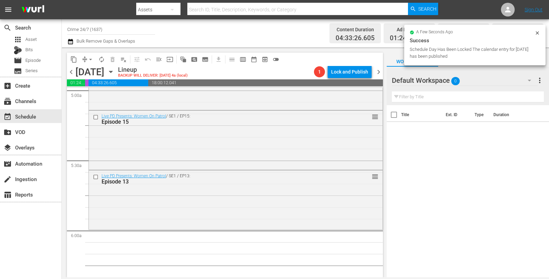
scroll to position [689, 0]
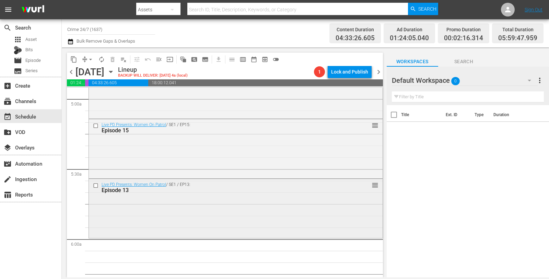
click at [214, 198] on div "Live PD Presents: Women On Patrol / SE1 / EP13: Episode 13 reorder" at bounding box center [236, 208] width 294 height 58
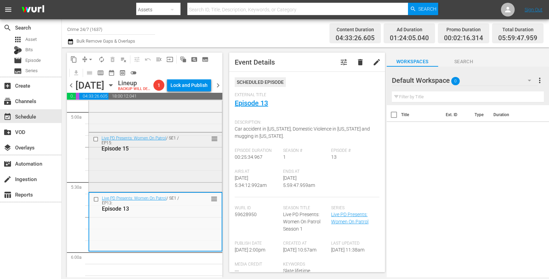
click at [161, 175] on div "Live PD Presents: Women On Patrol / SE1 / EP15: Episode 15 reorder" at bounding box center [155, 161] width 133 height 58
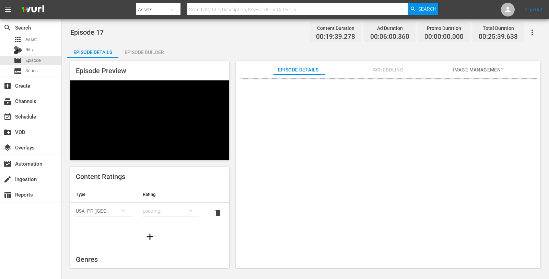
click at [144, 51] on div "Episode Builder" at bounding box center [143, 52] width 51 height 16
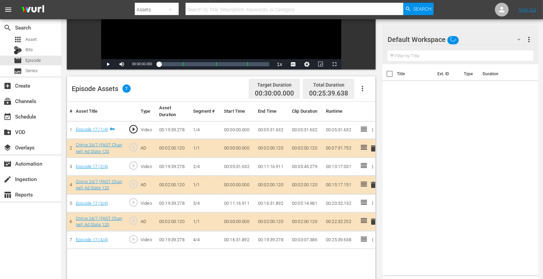
scroll to position [124, 0]
click at [474, 45] on div "Default Workspace 0" at bounding box center [457, 39] width 139 height 19
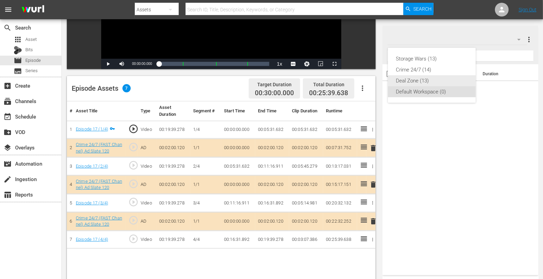
click at [431, 79] on div "Deal Zone (13)" at bounding box center [431, 80] width 71 height 11
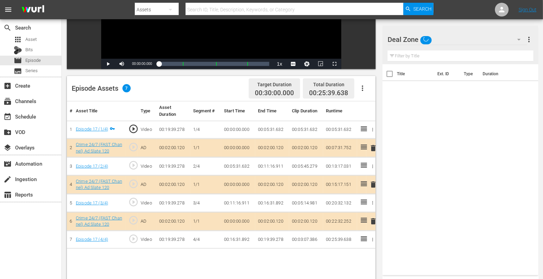
click at [465, 53] on input "text" at bounding box center [461, 55] width 146 height 11
click at [458, 34] on div "Deal Zone" at bounding box center [457, 39] width 139 height 19
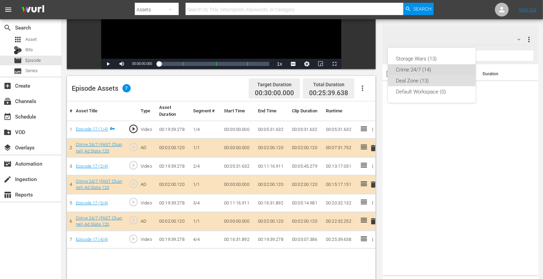
click at [427, 66] on div "Crime 24/7 (14)" at bounding box center [431, 69] width 71 height 11
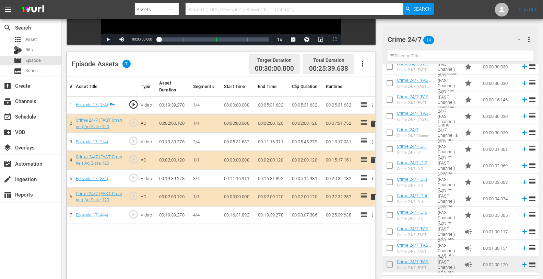
scroll to position [178, 0]
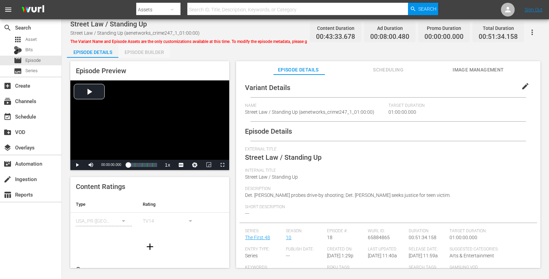
click at [160, 49] on div "Episode Builder" at bounding box center [143, 52] width 51 height 16
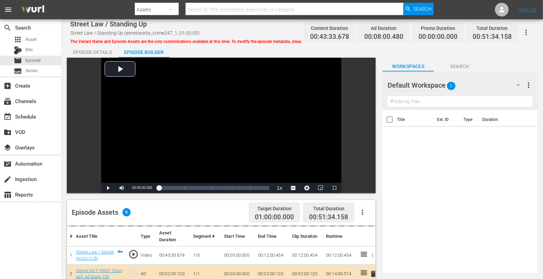
click at [461, 81] on div "Default Workspace 0" at bounding box center [457, 84] width 139 height 19
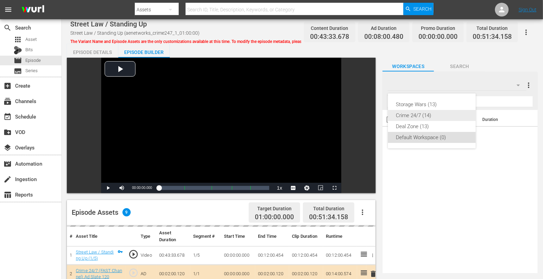
click at [407, 115] on div "Crime 24/7 (14)" at bounding box center [431, 115] width 71 height 11
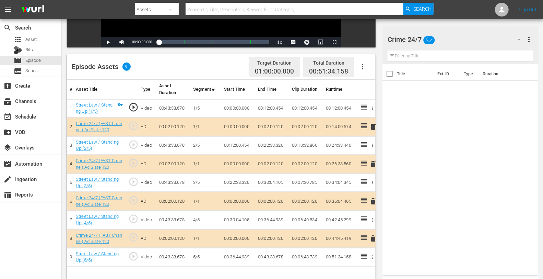
scroll to position [146, 0]
click at [373, 165] on span "delete" at bounding box center [373, 164] width 8 height 8
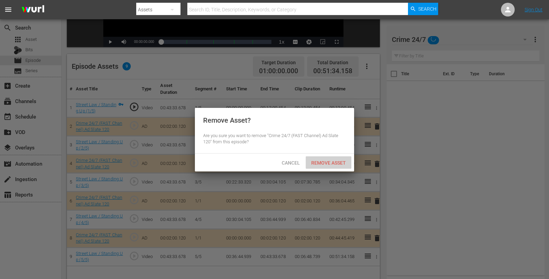
click at [334, 160] on span "Remove Asset" at bounding box center [329, 162] width 46 height 5
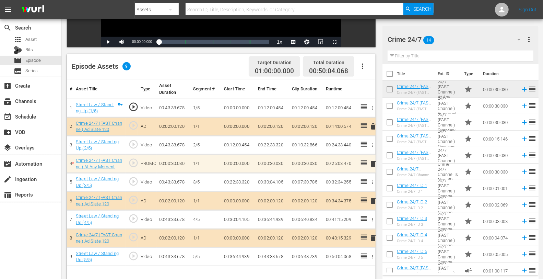
scroll to position [178, 0]
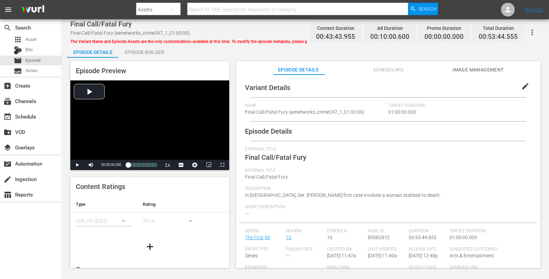
click at [144, 50] on div "Episode Builder" at bounding box center [143, 52] width 51 height 16
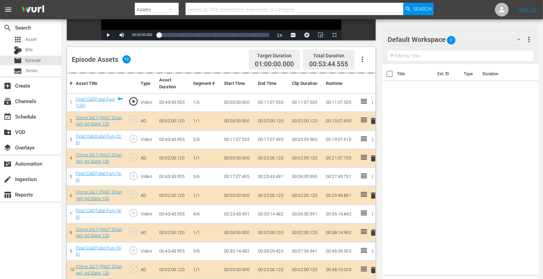
scroll to position [153, 0]
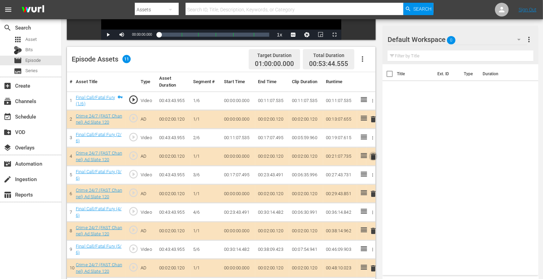
click at [374, 160] on button "delete" at bounding box center [373, 156] width 8 height 10
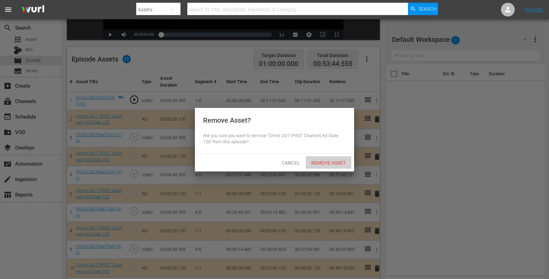
click at [326, 163] on span "Remove Asset" at bounding box center [329, 162] width 46 height 5
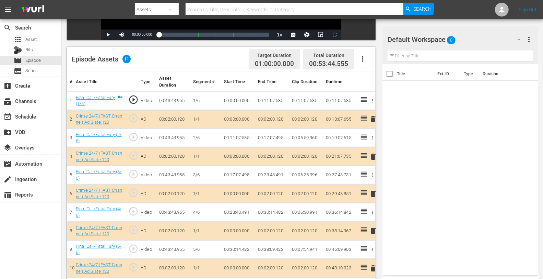
click at [474, 39] on div "Default Workspace 0" at bounding box center [457, 39] width 139 height 19
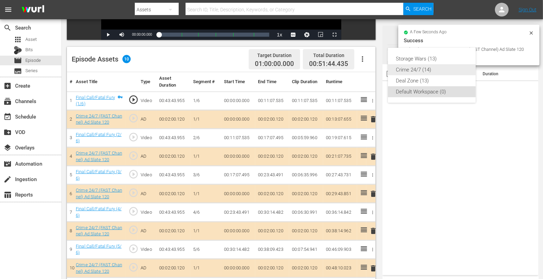
click at [414, 70] on div "Crime 24/7 (14)" at bounding box center [431, 69] width 71 height 11
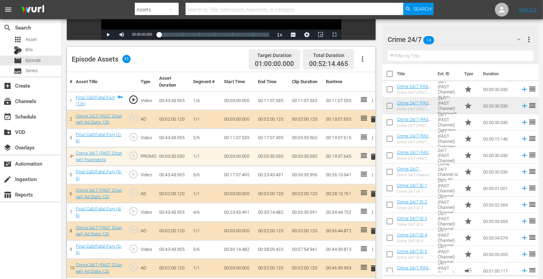
scroll to position [178, 0]
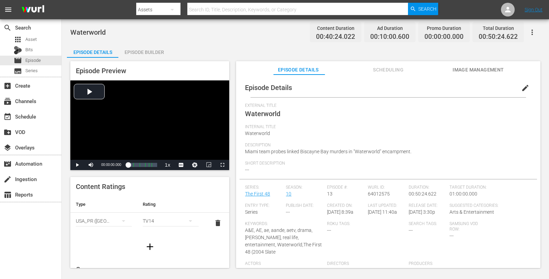
click at [131, 53] on div "Episode Builder" at bounding box center [143, 52] width 51 height 16
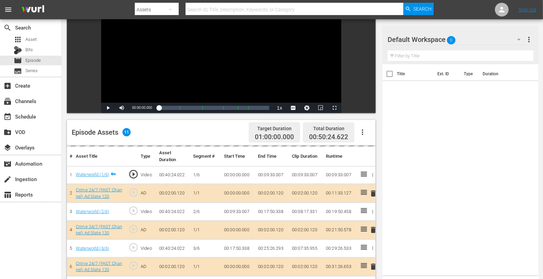
scroll to position [115, 0]
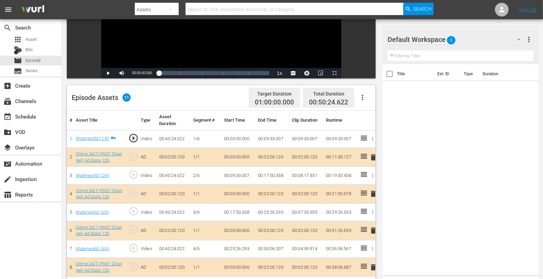
click at [373, 191] on span "delete" at bounding box center [373, 193] width 8 height 8
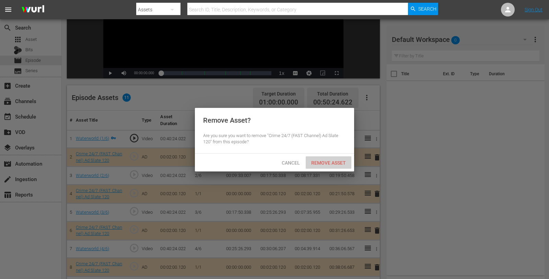
click at [333, 164] on span "Remove Asset" at bounding box center [329, 162] width 46 height 5
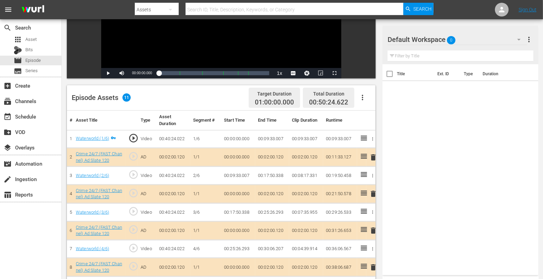
click at [477, 37] on div "Default Workspace 0" at bounding box center [457, 39] width 139 height 19
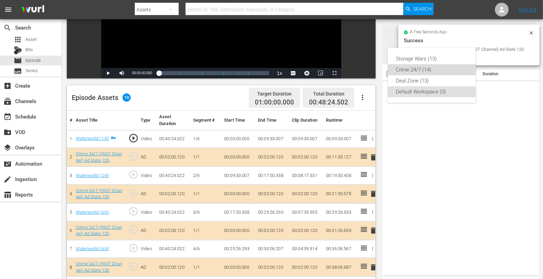
click at [417, 70] on div "Crime 24/7 (14)" at bounding box center [431, 69] width 71 height 11
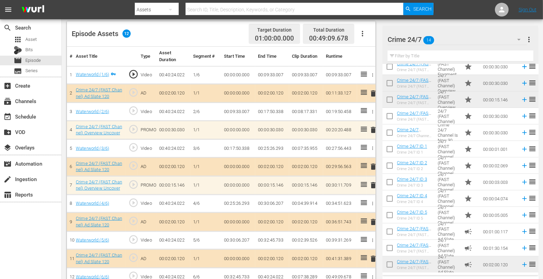
scroll to position [188, 0]
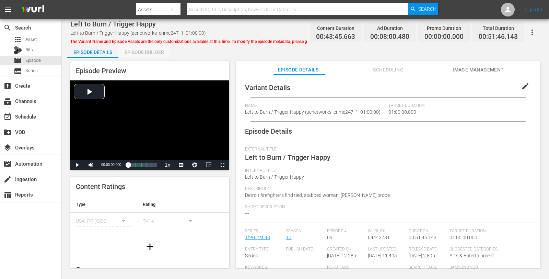
click at [147, 48] on div "Episode Builder" at bounding box center [143, 52] width 51 height 16
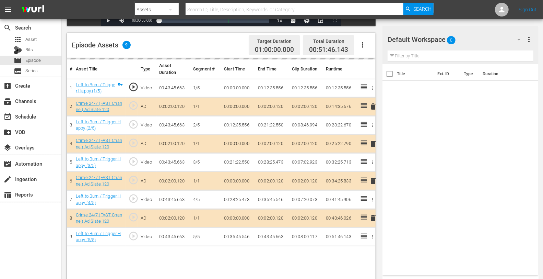
scroll to position [178, 0]
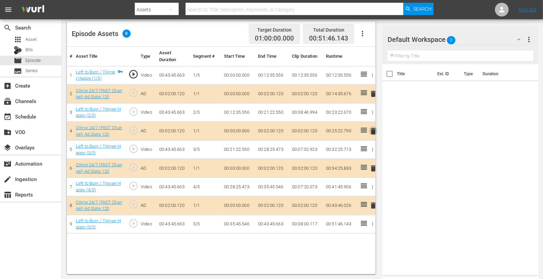
click at [372, 131] on span "delete" at bounding box center [373, 131] width 8 height 8
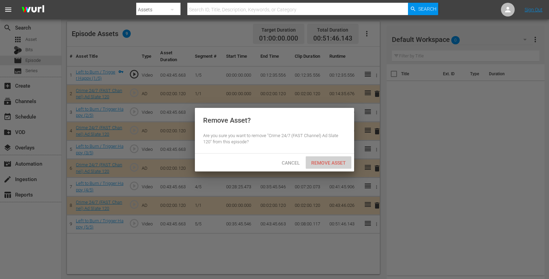
click at [328, 164] on span "Remove Asset" at bounding box center [329, 162] width 46 height 5
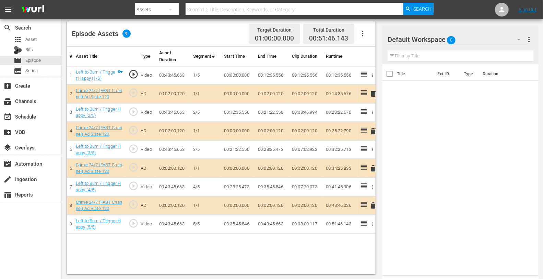
click at [464, 38] on div "Default Workspace 0" at bounding box center [457, 39] width 139 height 19
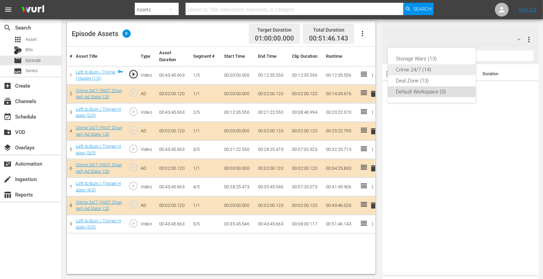
click at [417, 72] on div "Crime 24/7 (14)" at bounding box center [431, 69] width 71 height 11
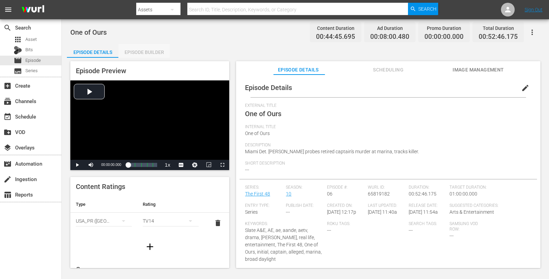
click at [147, 45] on div "Episode Builder" at bounding box center [143, 52] width 51 height 16
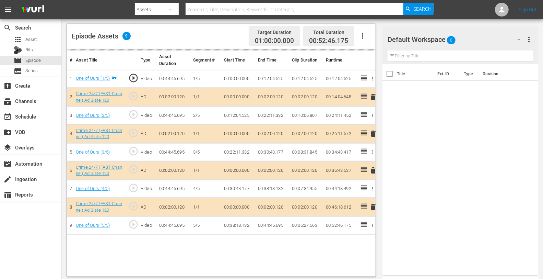
scroll to position [178, 0]
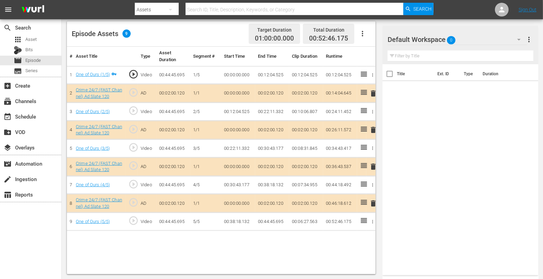
click at [375, 128] on span "delete" at bounding box center [373, 130] width 8 height 8
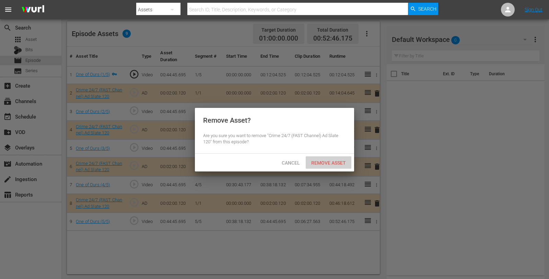
click at [328, 160] on span "Remove Asset" at bounding box center [329, 162] width 46 height 5
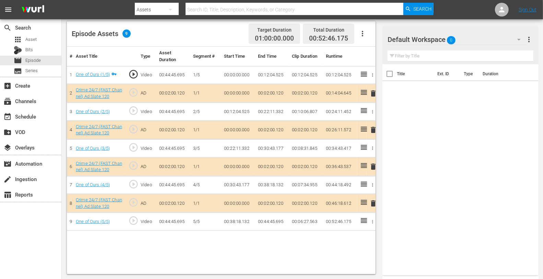
click at [480, 41] on div "Default Workspace 0" at bounding box center [457, 39] width 139 height 19
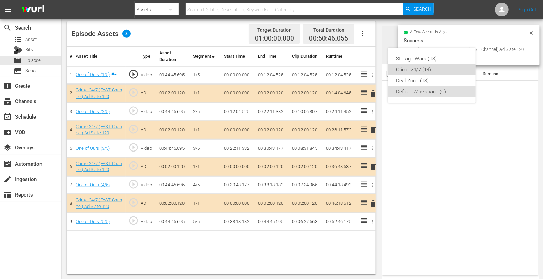
click at [408, 73] on div "Crime 24/7 (14)" at bounding box center [431, 69] width 71 height 11
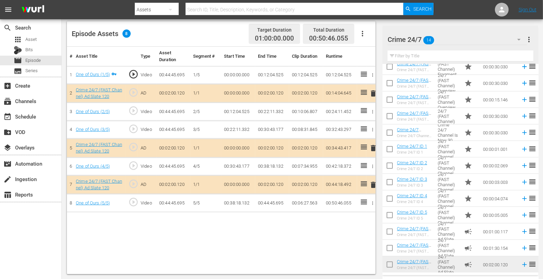
scroll to position [0, 0]
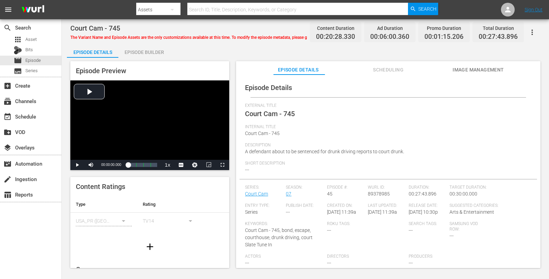
click at [139, 53] on div "Episode Builder" at bounding box center [143, 52] width 51 height 16
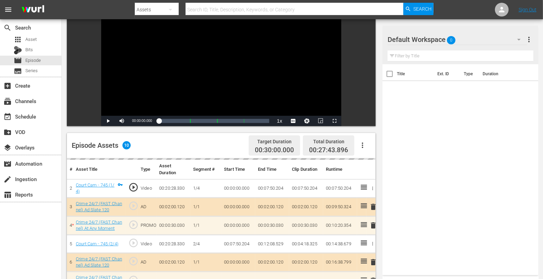
scroll to position [178, 0]
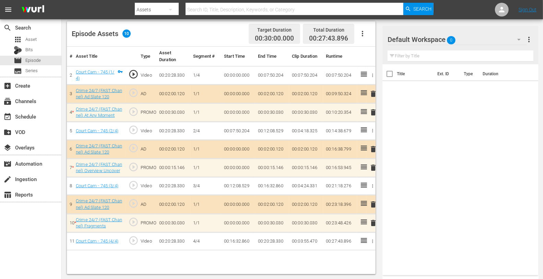
click at [472, 45] on div "Default Workspace 0" at bounding box center [457, 39] width 139 height 19
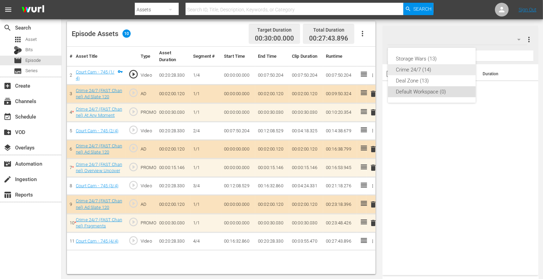
click at [410, 68] on div "Crime 24/7 (14)" at bounding box center [431, 69] width 71 height 11
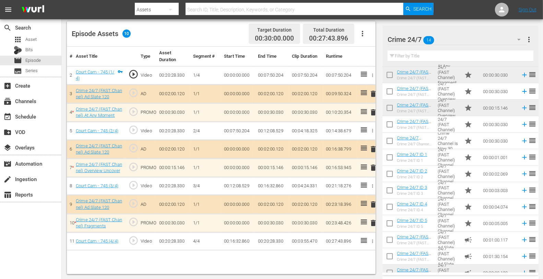
scroll to position [39, 0]
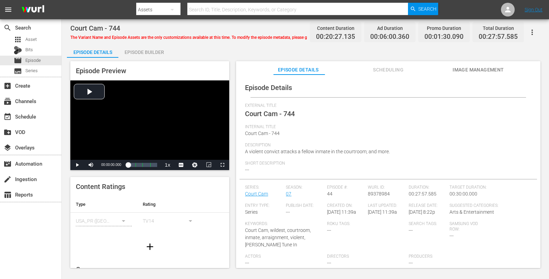
click at [137, 51] on div "Episode Builder" at bounding box center [143, 52] width 51 height 16
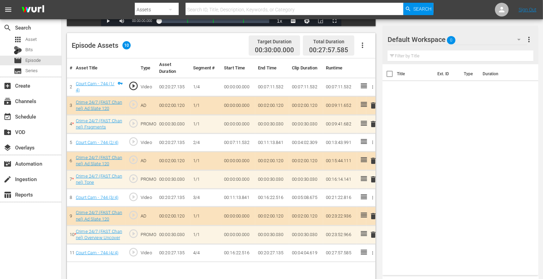
scroll to position [178, 0]
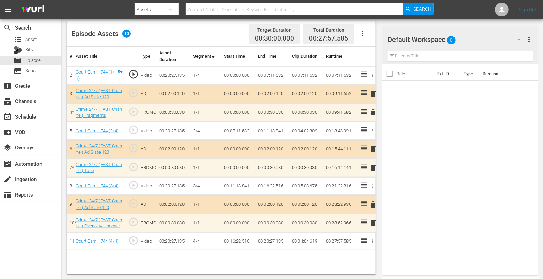
click at [476, 40] on div "Default Workspace 0" at bounding box center [457, 39] width 139 height 19
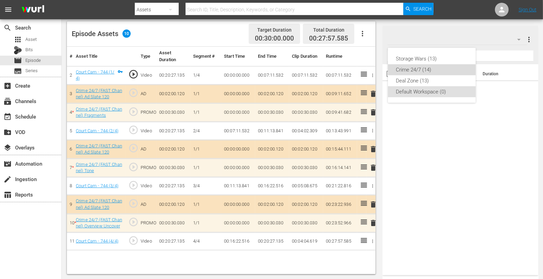
click at [424, 71] on div "Crime 24/7 (14)" at bounding box center [431, 69] width 71 height 11
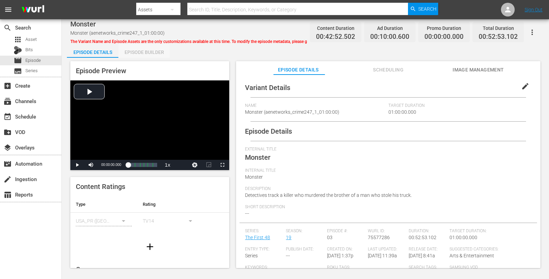
click at [146, 55] on div "Episode Builder" at bounding box center [143, 52] width 51 height 16
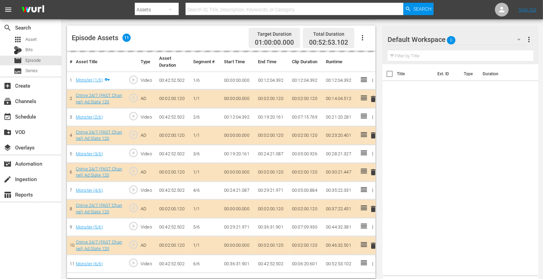
scroll to position [178, 0]
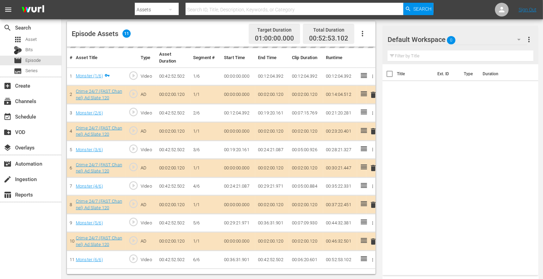
click at [374, 131] on span "delete" at bounding box center [373, 131] width 8 height 8
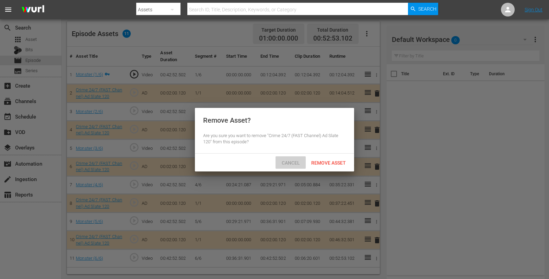
click at [296, 162] on span "Cancel" at bounding box center [290, 162] width 29 height 5
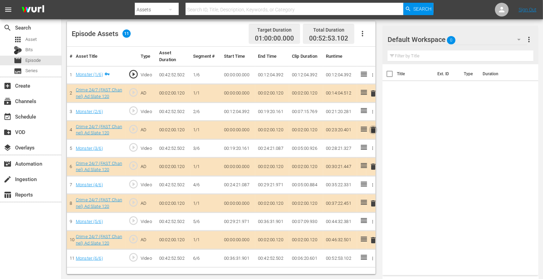
click at [372, 129] on span "delete" at bounding box center [373, 130] width 8 height 8
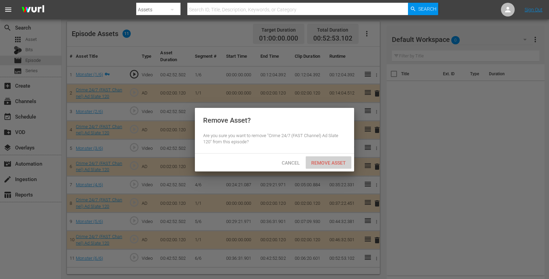
click at [331, 161] on span "Remove Asset" at bounding box center [329, 162] width 46 height 5
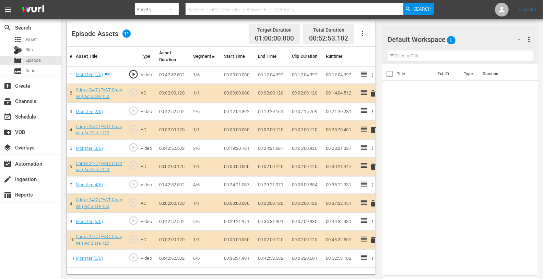
click at [473, 45] on hr at bounding box center [457, 45] width 139 height 0
click at [469, 40] on div "Default Workspace 0" at bounding box center [457, 39] width 139 height 19
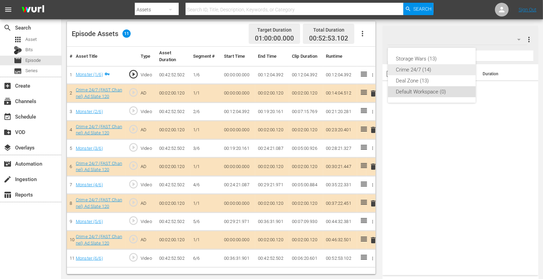
click at [420, 69] on div "Crime 24/7 (14)" at bounding box center [431, 69] width 71 height 11
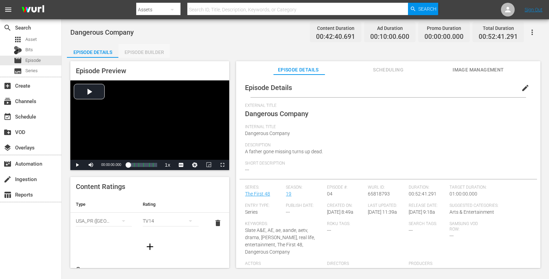
click at [138, 51] on div "Episode Builder" at bounding box center [143, 52] width 51 height 16
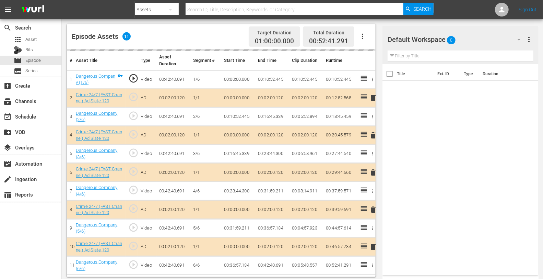
scroll to position [178, 0]
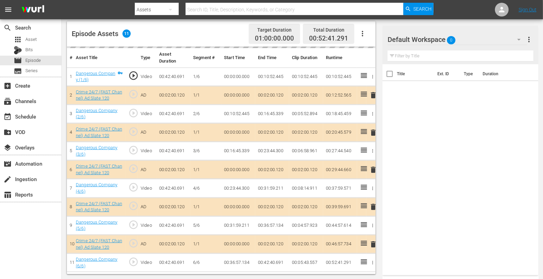
click at [373, 132] on div "delete" at bounding box center [371, 132] width 4 height 10
click at [460, 41] on div "Default Workspace 0" at bounding box center [457, 39] width 139 height 19
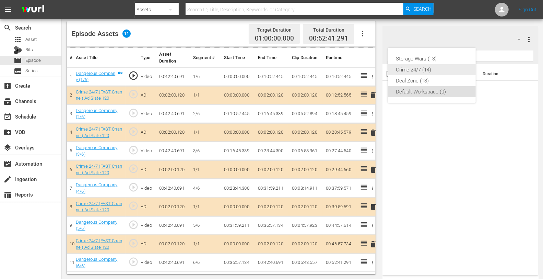
click at [406, 71] on div "Crime 24/7 (14)" at bounding box center [431, 69] width 71 height 11
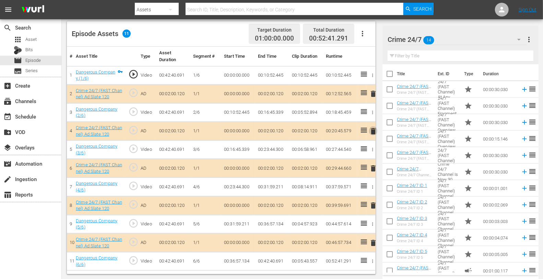
click at [375, 131] on span "delete" at bounding box center [373, 131] width 8 height 8
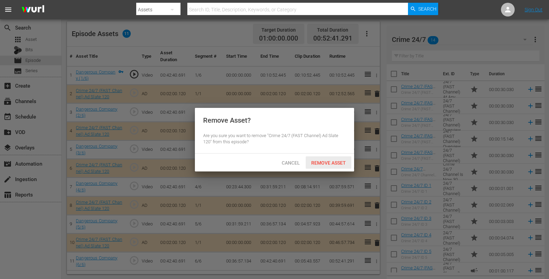
click at [336, 161] on span "Remove Asset" at bounding box center [329, 162] width 46 height 5
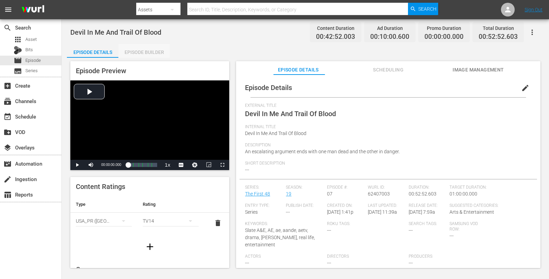
click at [150, 47] on div "Episode Builder" at bounding box center [143, 52] width 51 height 16
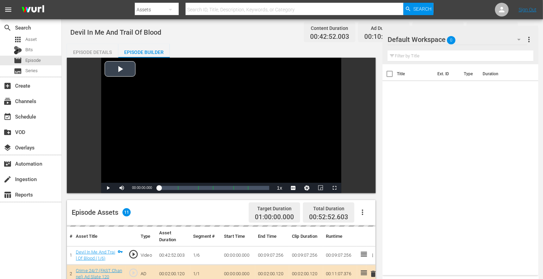
scroll to position [178, 0]
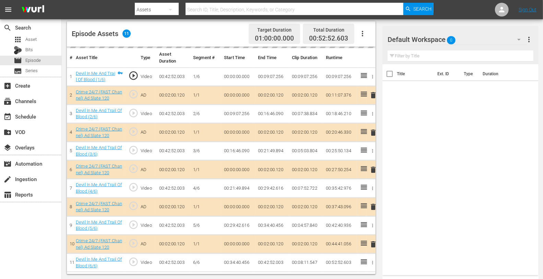
click at [472, 38] on div "Default Workspace 0" at bounding box center [457, 39] width 139 height 19
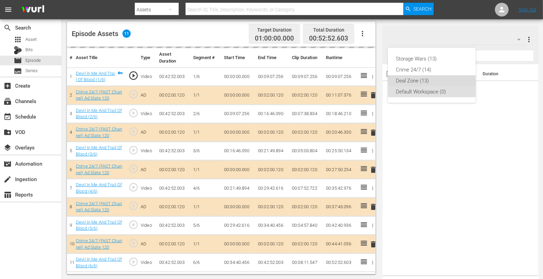
click at [415, 81] on div "Deal Zone (13)" at bounding box center [431, 80] width 71 height 11
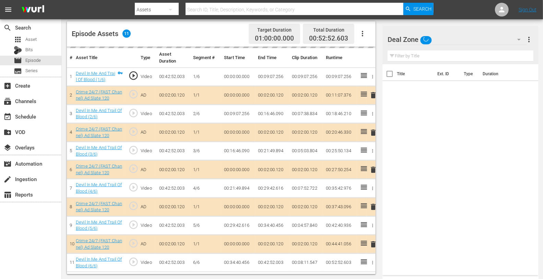
click at [415, 81] on div "Storage Wars (13) Crime 24/7 (14) Deal Zone (13) Default Workspace (0)" at bounding box center [271, 139] width 543 height 279
click at [451, 34] on div "Deal Zone" at bounding box center [457, 39] width 139 height 19
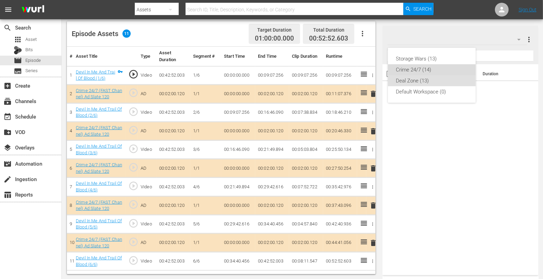
click at [411, 70] on div "Crime 24/7 (14)" at bounding box center [431, 69] width 71 height 11
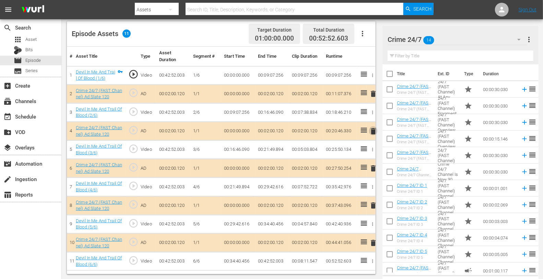
click at [373, 131] on span "delete" at bounding box center [373, 131] width 8 height 8
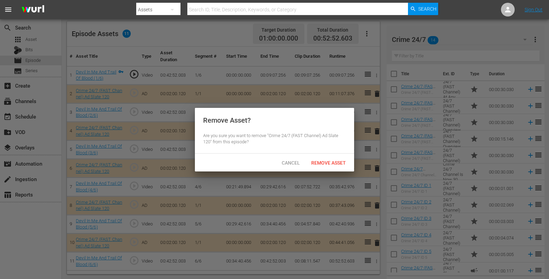
click at [328, 155] on div "Cancel Remove Asset" at bounding box center [274, 162] width 159 height 18
click at [328, 163] on span "Remove Asset" at bounding box center [329, 162] width 46 height 5
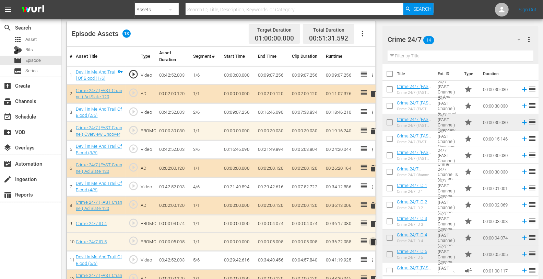
click at [373, 239] on span "delete" at bounding box center [373, 241] width 8 height 8
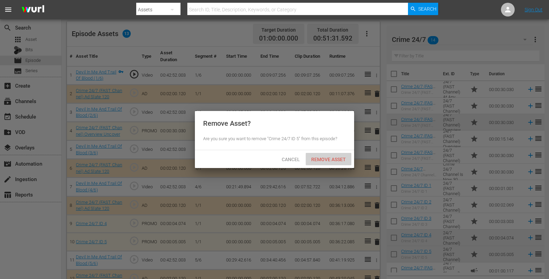
click at [315, 165] on div "Remove Asset" at bounding box center [329, 159] width 46 height 13
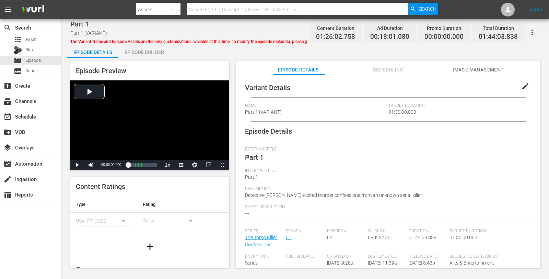
click at [156, 56] on div "Episode Builder" at bounding box center [143, 52] width 51 height 16
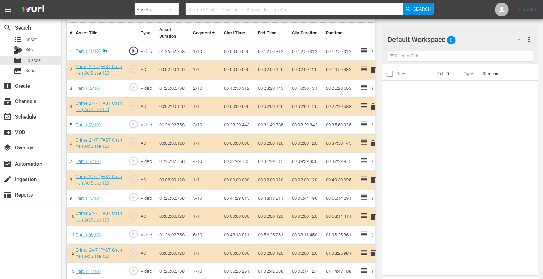
scroll to position [205, 0]
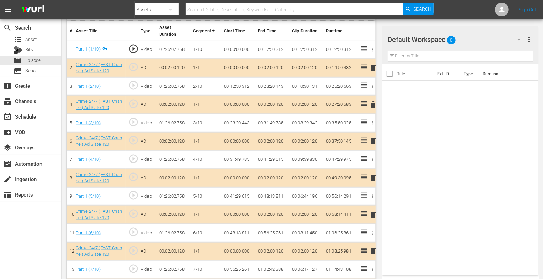
click at [473, 44] on div "Default Workspace 0" at bounding box center [457, 39] width 139 height 19
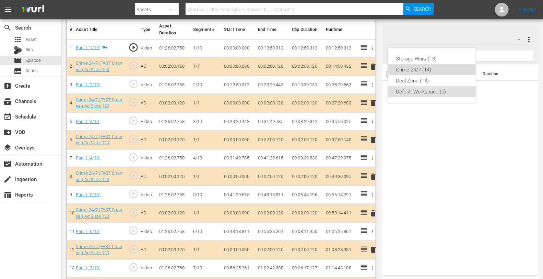
click at [407, 67] on div "Crime 24/7 (14)" at bounding box center [431, 69] width 71 height 11
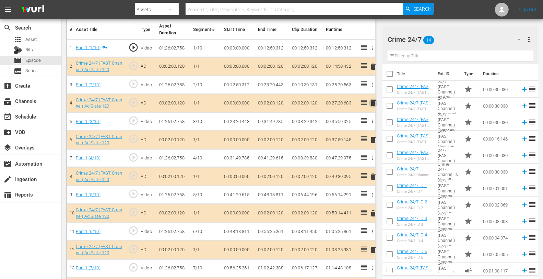
click at [372, 100] on span "delete" at bounding box center [373, 103] width 8 height 8
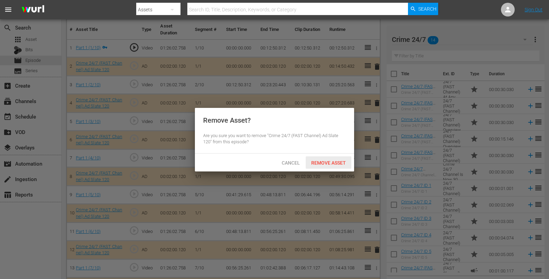
click at [325, 164] on span "Remove Asset" at bounding box center [329, 162] width 46 height 5
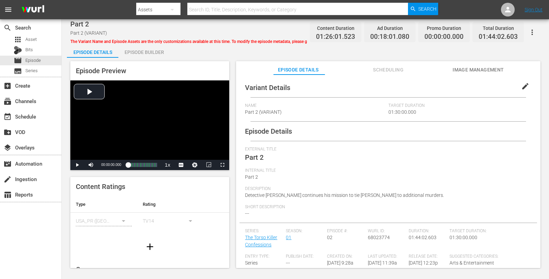
click at [146, 47] on div "Episode Builder" at bounding box center [143, 52] width 51 height 16
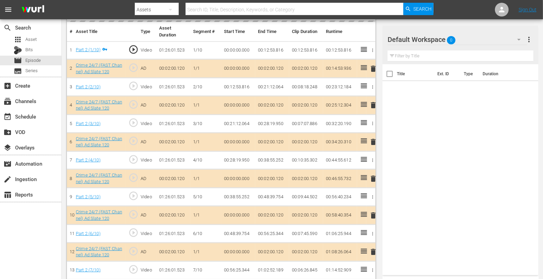
scroll to position [215, 0]
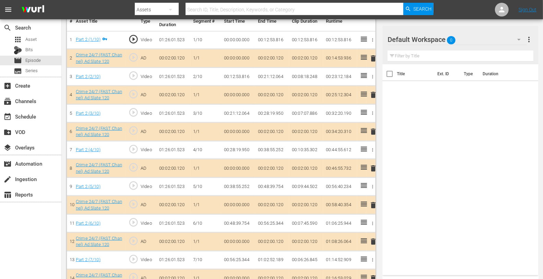
click at [466, 34] on div "Default Workspace 0" at bounding box center [457, 39] width 139 height 19
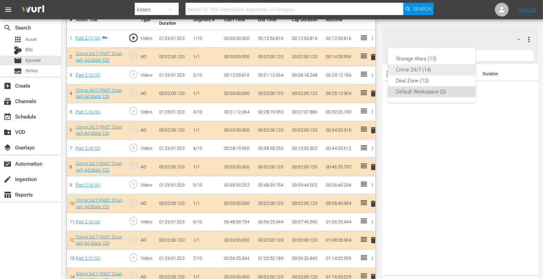
click at [418, 66] on div "Crime 24/7 (14)" at bounding box center [431, 69] width 71 height 11
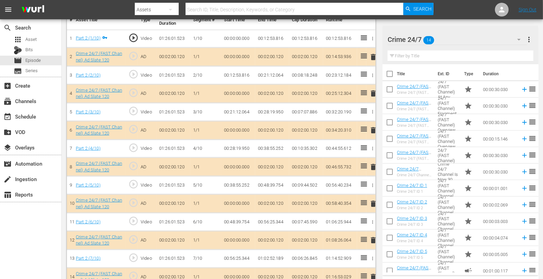
click at [374, 94] on span "delete" at bounding box center [373, 93] width 8 height 8
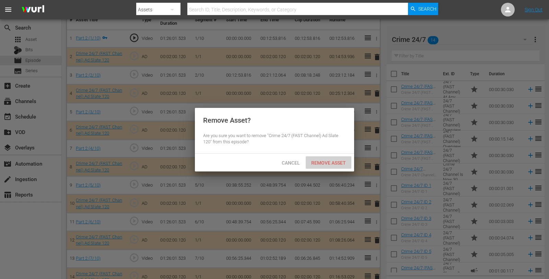
click at [332, 160] on span "Remove Asset" at bounding box center [329, 162] width 46 height 5
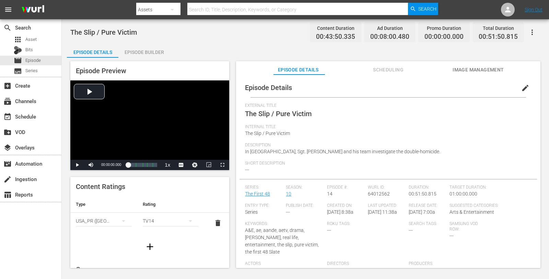
click at [152, 50] on div "Episode Builder" at bounding box center [143, 52] width 51 height 16
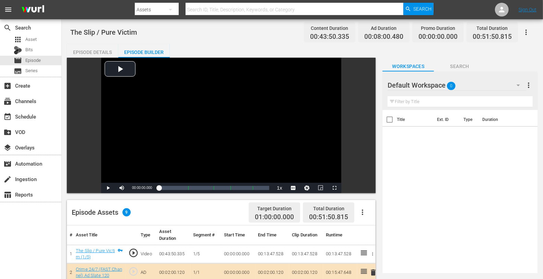
click at [483, 86] on div "Default Workspace 0" at bounding box center [457, 84] width 139 height 19
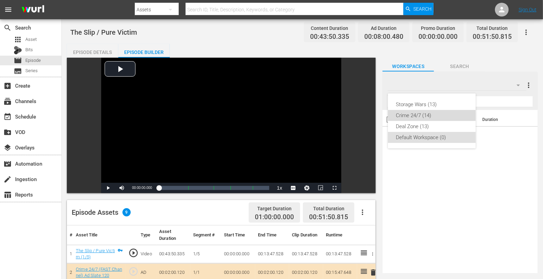
click at [409, 116] on div "Crime 24/7 (14)" at bounding box center [431, 115] width 71 height 11
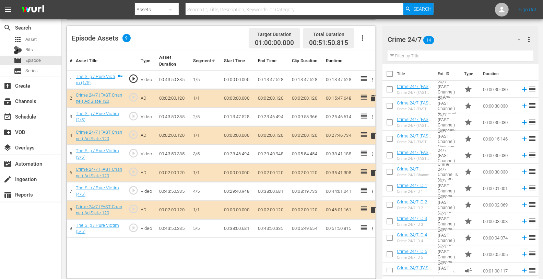
scroll to position [178, 0]
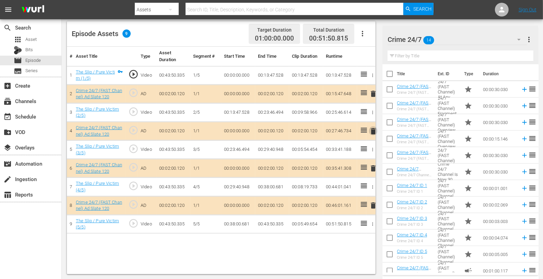
click at [372, 128] on span "delete" at bounding box center [373, 131] width 8 height 8
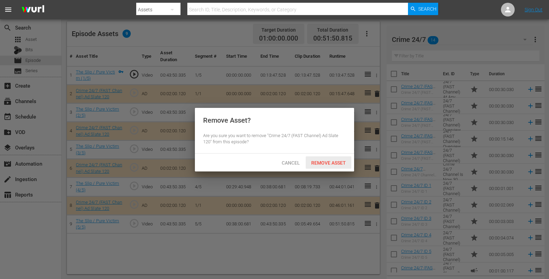
click at [325, 157] on div "Remove Asset" at bounding box center [329, 162] width 46 height 13
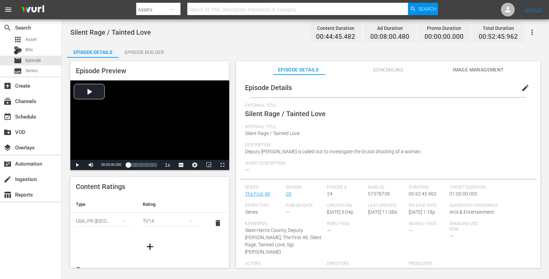
click at [156, 49] on div "Episode Builder" at bounding box center [143, 52] width 51 height 16
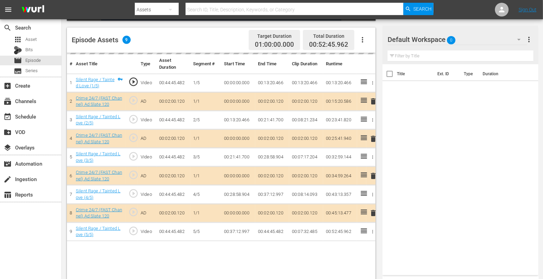
scroll to position [178, 0]
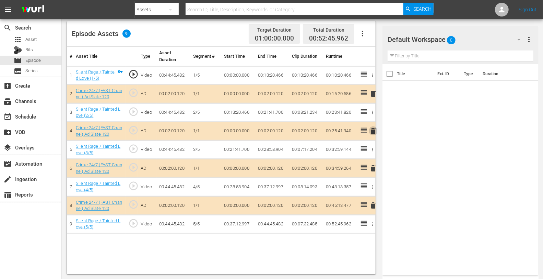
click at [373, 127] on span "delete" at bounding box center [373, 131] width 8 height 8
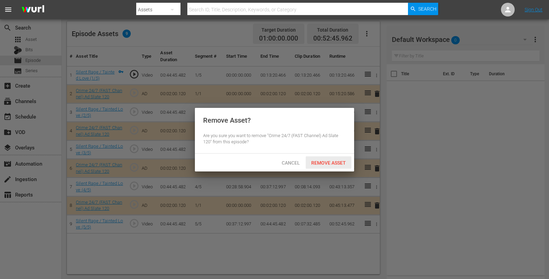
click at [326, 161] on span "Remove Asset" at bounding box center [329, 162] width 46 height 5
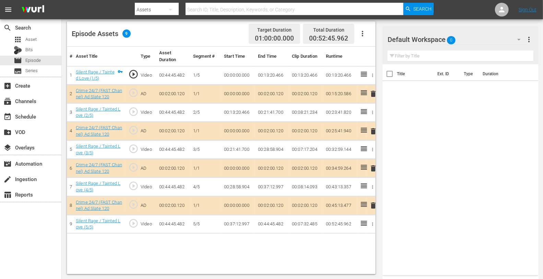
click at [488, 36] on div "Default Workspace 0" at bounding box center [457, 39] width 139 height 19
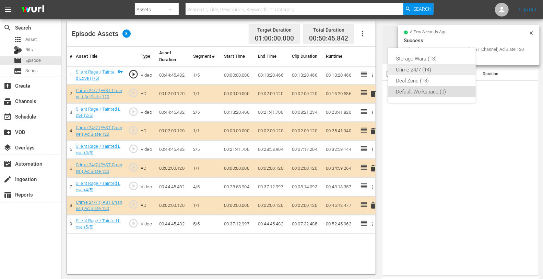
click at [406, 71] on div "Crime 24/7 (14)" at bounding box center [431, 69] width 71 height 11
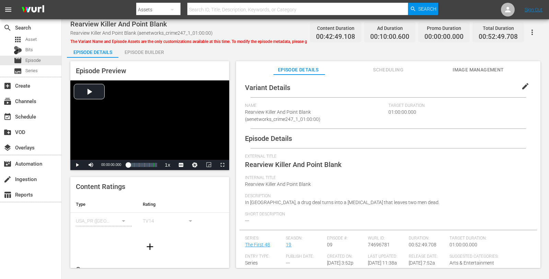
click at [143, 55] on div "Episode Builder" at bounding box center [143, 52] width 51 height 16
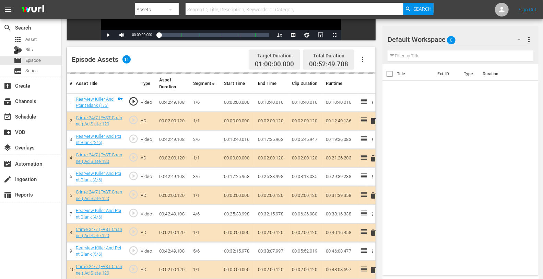
scroll to position [178, 0]
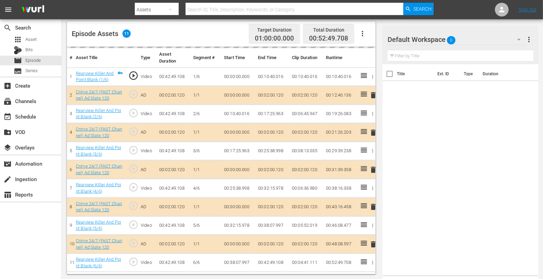
click at [374, 132] on td "delete" at bounding box center [371, 132] width 9 height 19
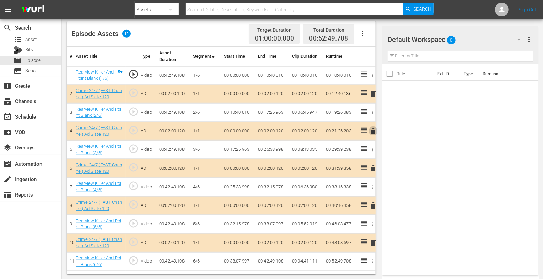
click at [374, 128] on span "delete" at bounding box center [373, 131] width 8 height 8
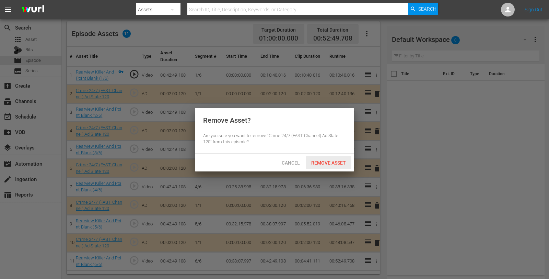
click at [328, 160] on span "Remove Asset" at bounding box center [329, 162] width 46 height 5
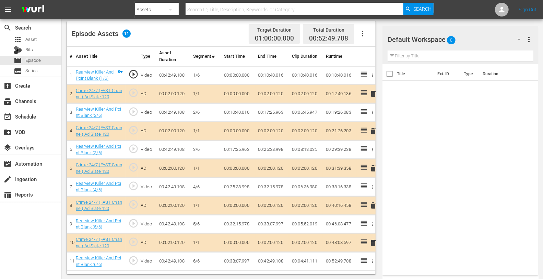
click at [478, 32] on div "Default Workspace 0" at bounding box center [457, 39] width 139 height 19
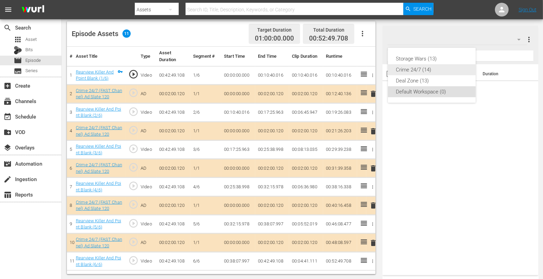
click at [415, 69] on div "Crime 24/7 (14)" at bounding box center [431, 69] width 71 height 11
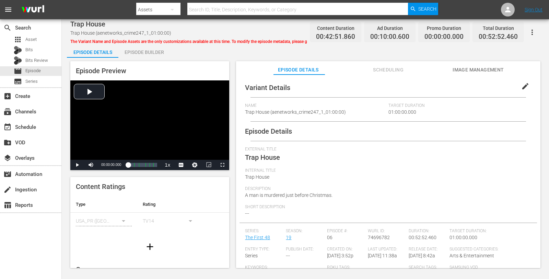
click at [154, 51] on div "Episode Builder" at bounding box center [143, 52] width 51 height 16
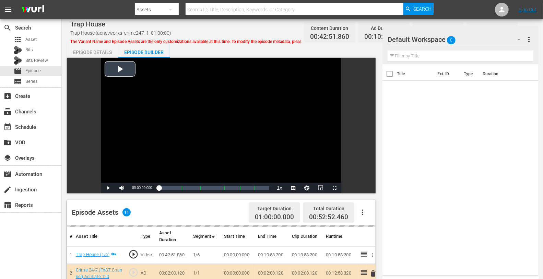
scroll to position [98, 0]
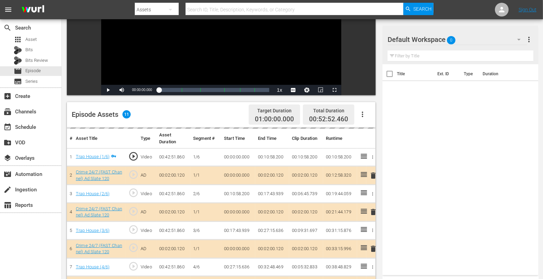
click at [372, 211] on div "delete" at bounding box center [371, 212] width 4 height 10
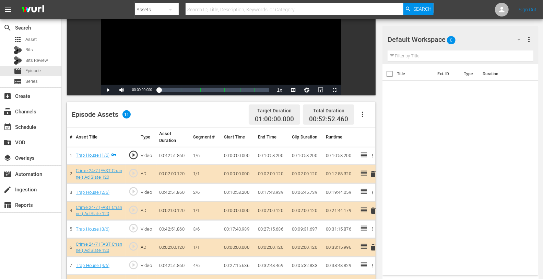
click at [372, 211] on span "delete" at bounding box center [373, 210] width 8 height 8
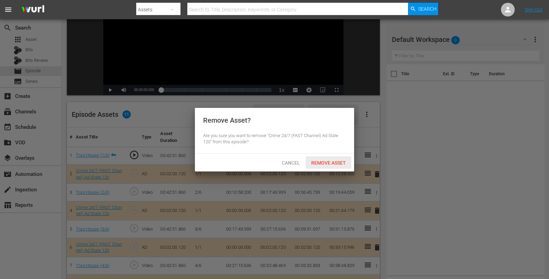
click at [334, 160] on span "Remove Asset" at bounding box center [329, 162] width 46 height 5
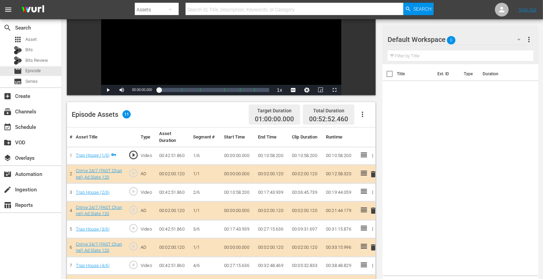
click at [494, 35] on div "Default Workspace 0" at bounding box center [457, 39] width 139 height 19
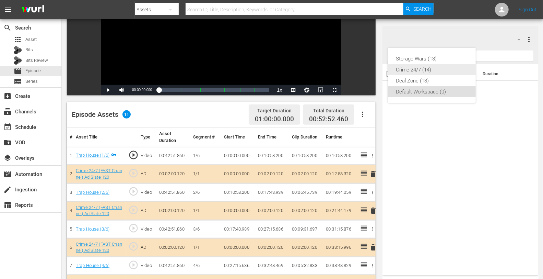
click at [431, 65] on div "Crime 24/7 (14)" at bounding box center [431, 69] width 71 height 11
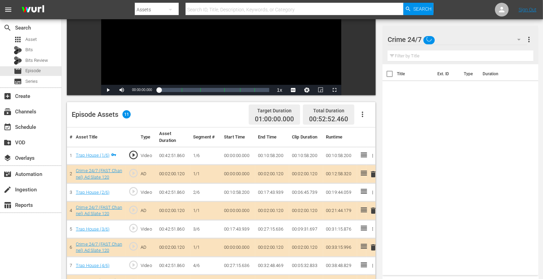
scroll to position [168, 0]
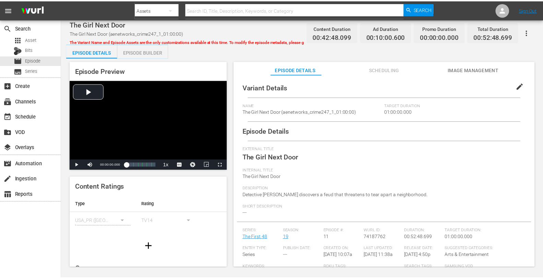
scroll to position [49, 0]
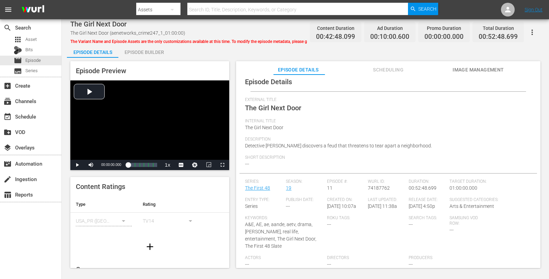
click at [142, 57] on div "Episode Builder" at bounding box center [143, 52] width 51 height 16
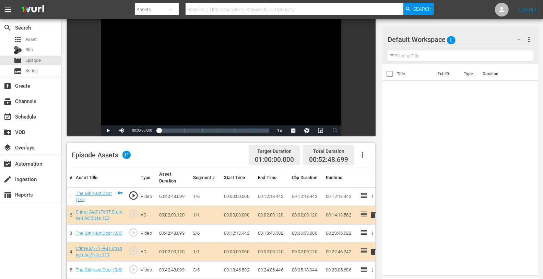
scroll to position [134, 0]
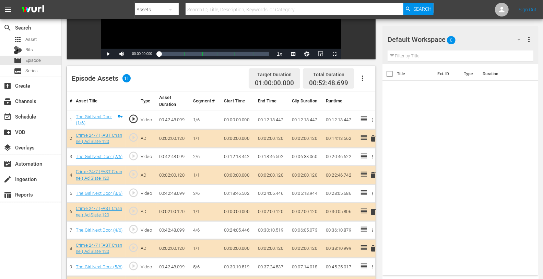
click at [372, 176] on span "delete" at bounding box center [373, 175] width 8 height 8
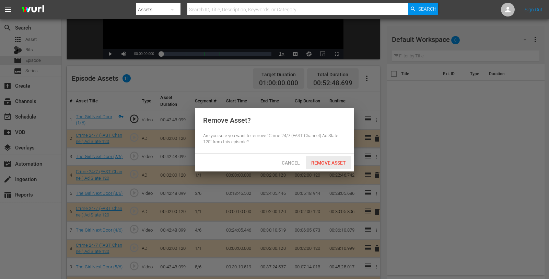
click at [333, 163] on span "Remove Asset" at bounding box center [329, 162] width 46 height 5
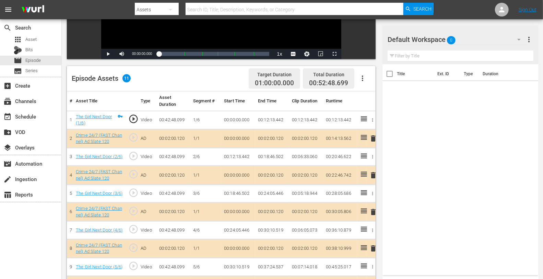
click at [476, 39] on div "Default Workspace 0" at bounding box center [457, 39] width 139 height 19
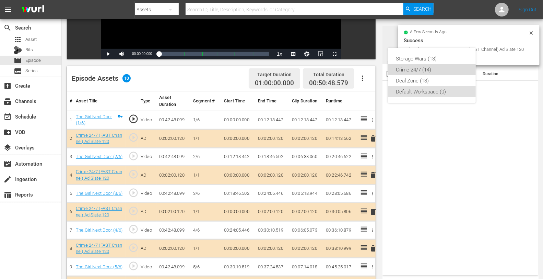
click at [414, 70] on div "Crime 24/7 (14)" at bounding box center [431, 69] width 71 height 11
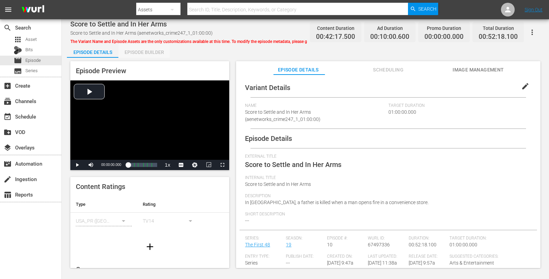
click at [153, 50] on div "Episode Builder" at bounding box center [143, 52] width 51 height 16
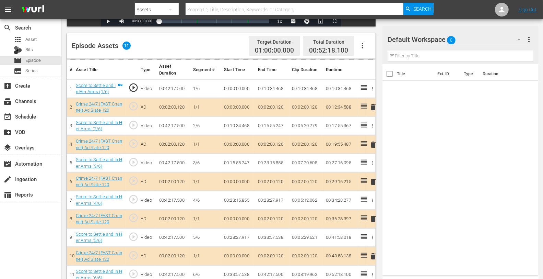
scroll to position [178, 0]
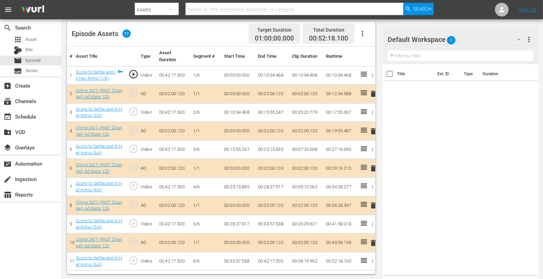
click at [373, 130] on span "delete" at bounding box center [373, 131] width 8 height 8
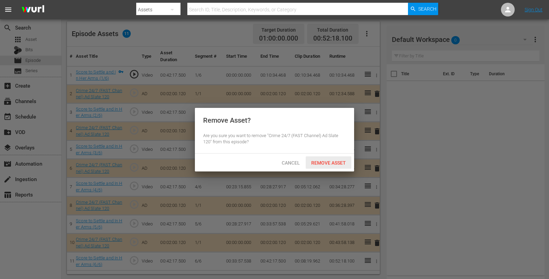
click at [326, 160] on span "Remove Asset" at bounding box center [329, 162] width 46 height 5
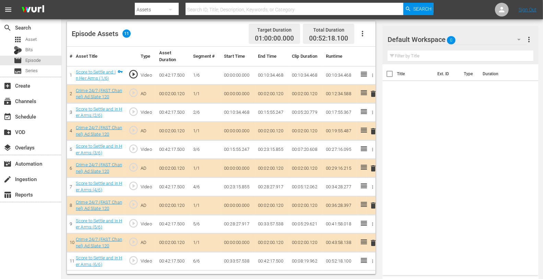
click at [471, 42] on div "Default Workspace 0" at bounding box center [457, 39] width 139 height 19
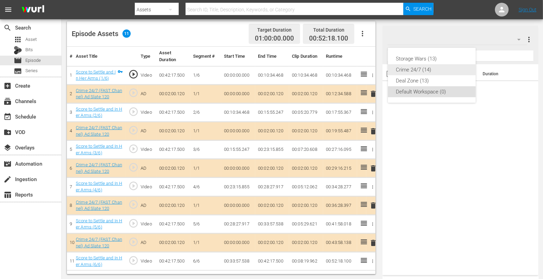
click at [420, 71] on div "Crime 24/7 (14)" at bounding box center [431, 69] width 71 height 11
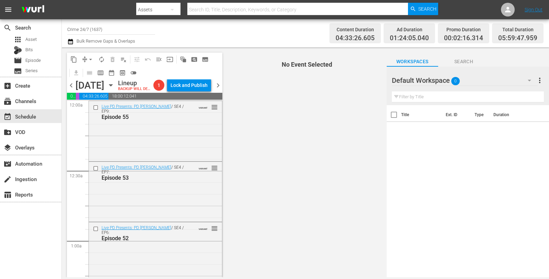
scroll to position [689, 0]
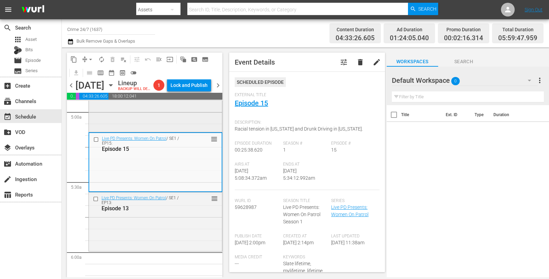
click at [130, 123] on div "Live PD Presents: Women On Patrol / SE1 / EP16: Episode 16 reorder" at bounding box center [155, 101] width 133 height 58
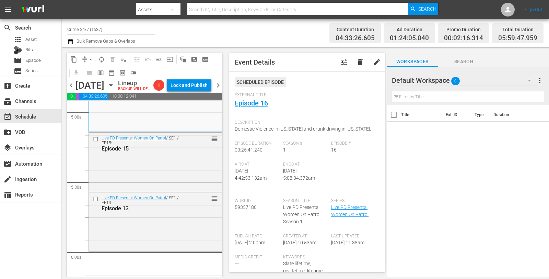
click at [83, 59] on span "compress" at bounding box center [84, 59] width 7 height 7
click at [93, 60] on span "arrow_drop_down" at bounding box center [90, 59] width 7 height 7
click at [91, 71] on li "Align to Midnight" at bounding box center [90, 72] width 57 height 11
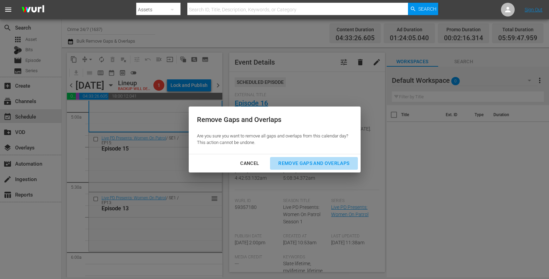
click at [300, 163] on div "Remove Gaps and Overlaps" at bounding box center [314, 163] width 82 height 9
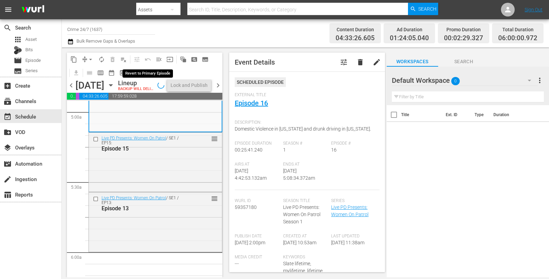
scroll to position [677, 0]
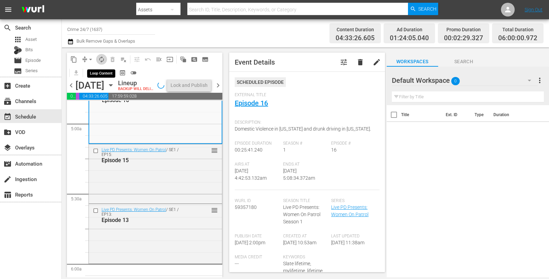
click at [99, 57] on span "autorenew_outlined" at bounding box center [101, 59] width 7 height 7
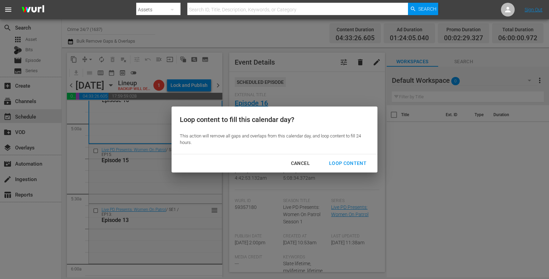
click at [350, 162] on div "Loop Content" at bounding box center [348, 163] width 48 height 9
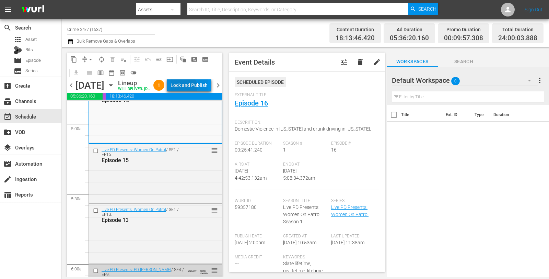
click at [198, 89] on div "Lock and Publish" at bounding box center [189, 85] width 37 height 12
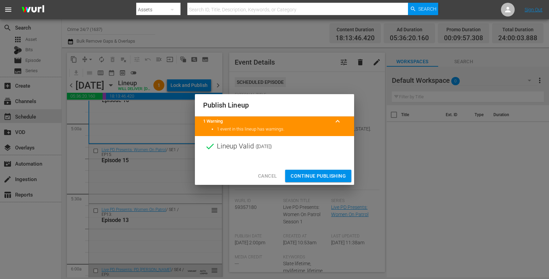
click at [322, 172] on span "Continue Publishing" at bounding box center [318, 176] width 55 height 9
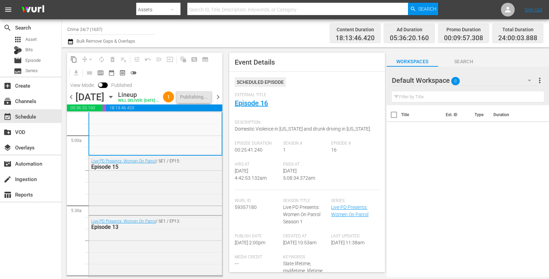
click at [114, 31] on input "Crime 24/7 (1637)" at bounding box center [111, 29] width 88 height 16
drag, startPoint x: 114, startPoint y: 31, endPoint x: 42, endPoint y: 27, distance: 72.2
click at [62, 0] on div "search Search apps Asset Bits movie Episode subtitles Series add_box Create sub…" at bounding box center [305, 0] width 487 height 0
type input "="
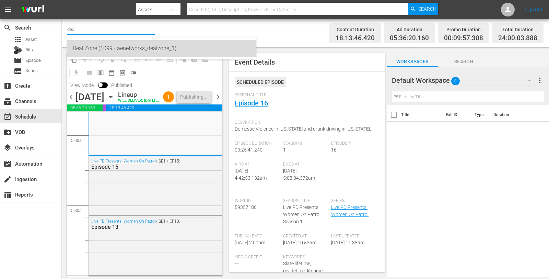
click at [113, 44] on div "Deal Zone (1099 - aenetworks_dealzone_1)" at bounding box center [162, 48] width 178 height 16
type input "Deal Zone (1099 - aenetworks_dealzone_1)"
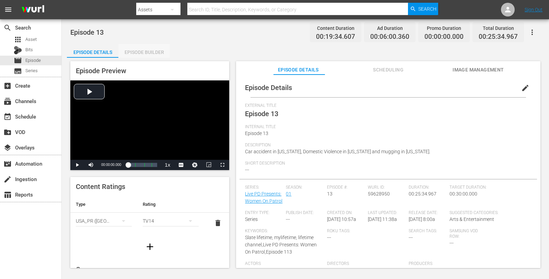
click at [135, 50] on div "Episode Builder" at bounding box center [143, 52] width 51 height 16
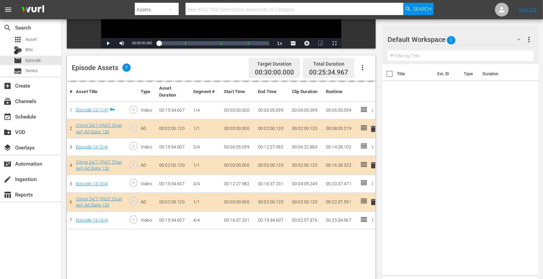
scroll to position [145, 0]
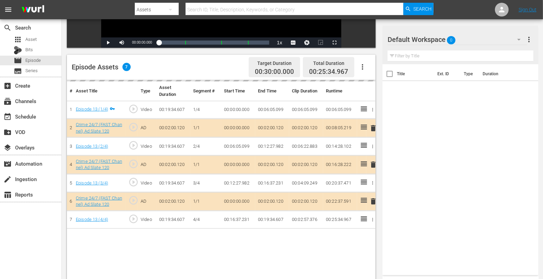
click at [477, 40] on div "Default Workspace 0" at bounding box center [457, 39] width 139 height 19
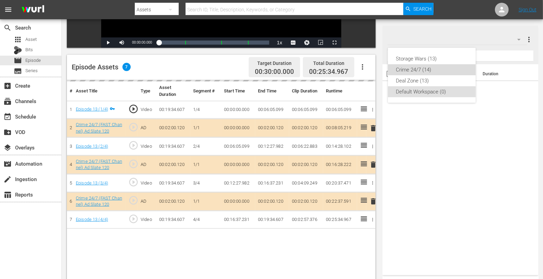
click at [416, 70] on div "Crime 24/7 (14)" at bounding box center [431, 69] width 71 height 11
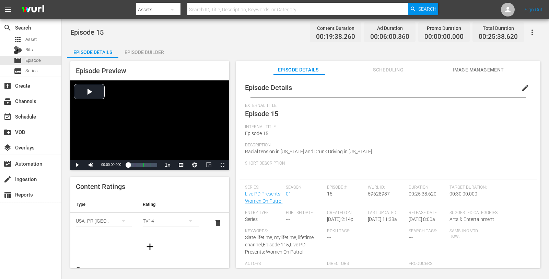
click at [141, 52] on div "Episode Builder" at bounding box center [143, 52] width 51 height 16
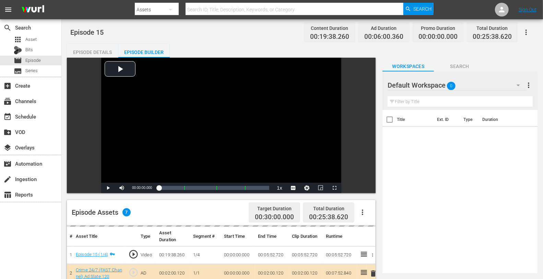
click at [467, 85] on div "Default Workspace 0" at bounding box center [457, 84] width 139 height 19
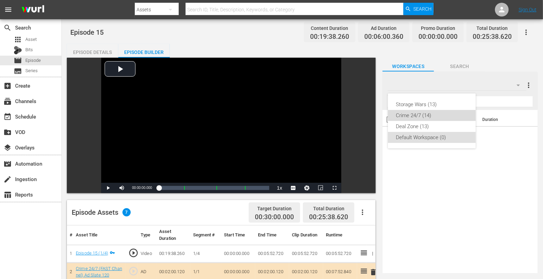
click at [406, 118] on div "Crime 24/7 (14)" at bounding box center [431, 115] width 71 height 11
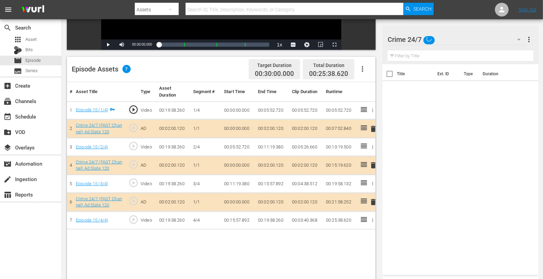
scroll to position [146, 0]
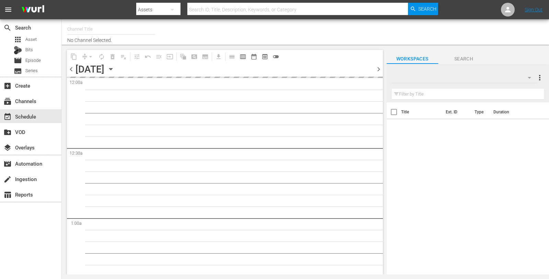
type input "Deal Zone (1099)"
